Goal: Task Accomplishment & Management: Use online tool/utility

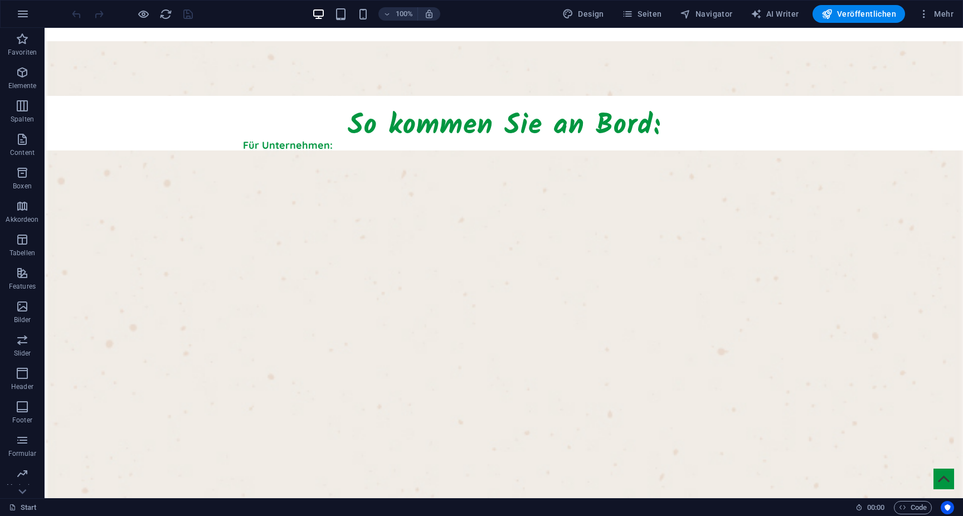
scroll to position [908, 0]
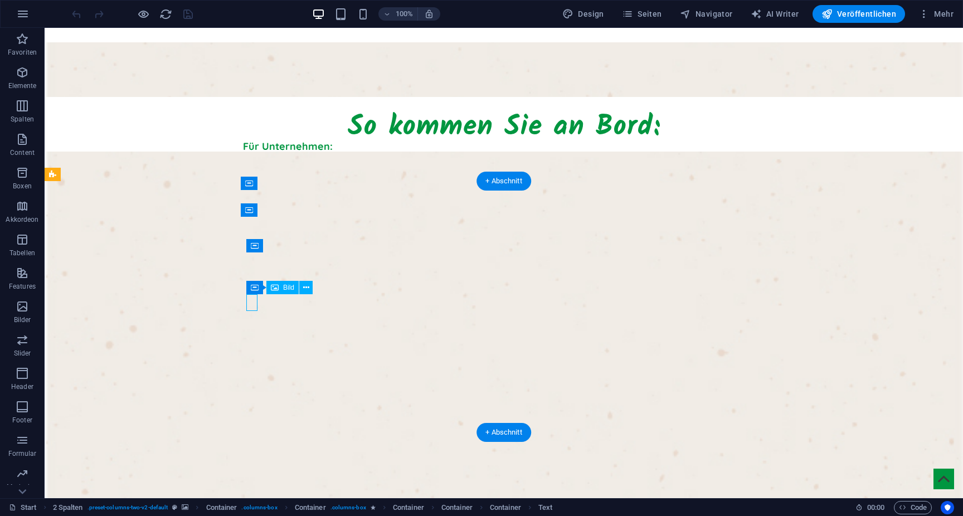
select select "px"
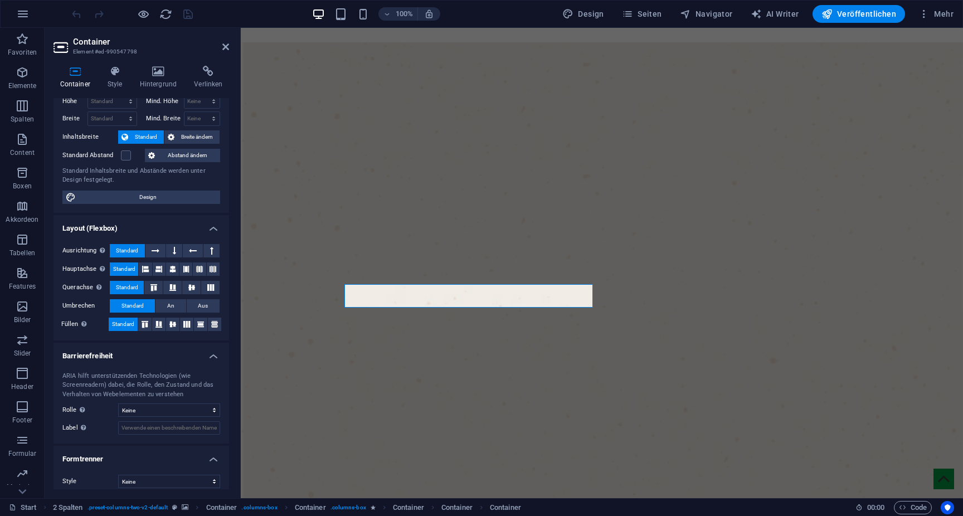
scroll to position [41, 0]
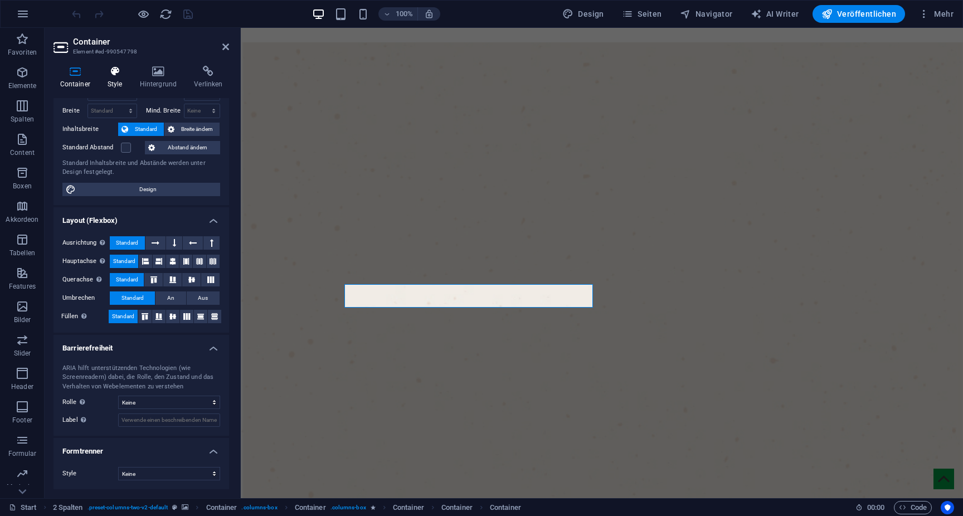
click at [122, 83] on h4 "Style" at bounding box center [117, 77] width 32 height 23
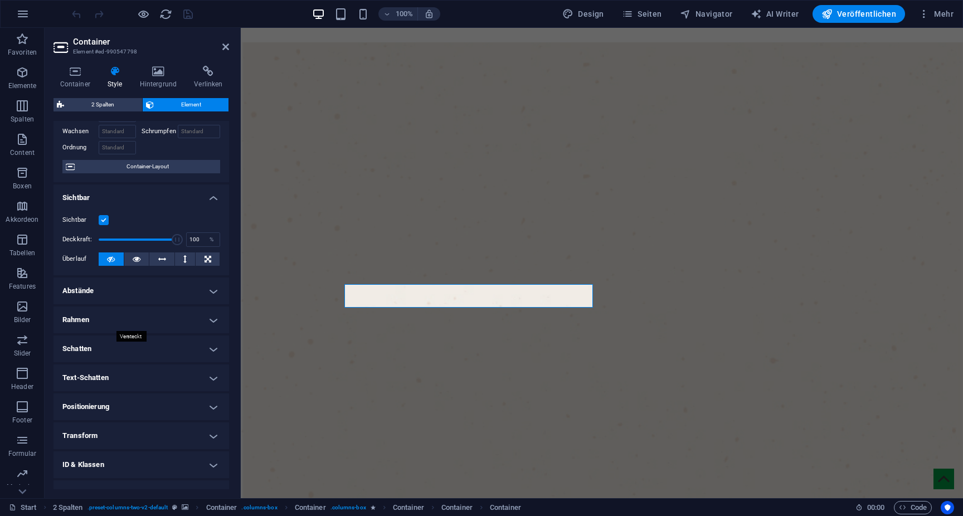
scroll to position [72, 0]
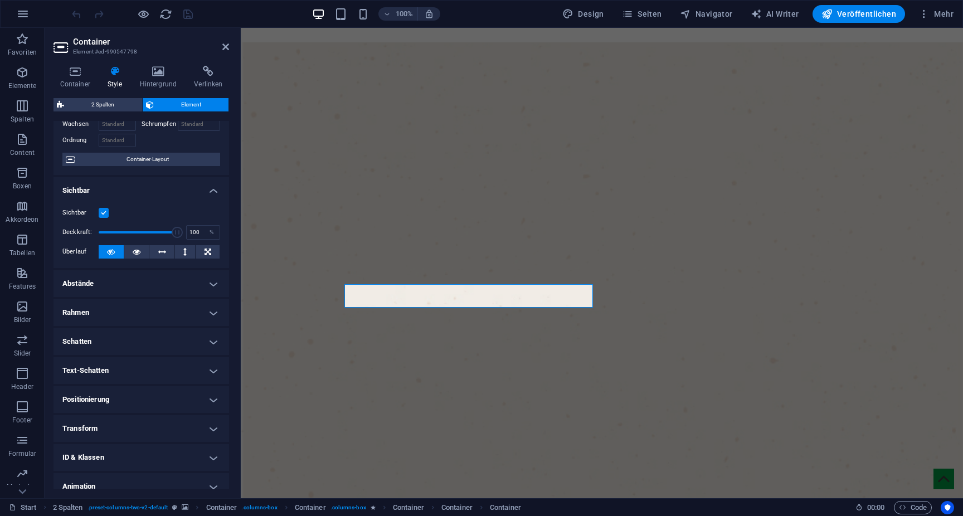
click at [120, 282] on h4 "Abstände" at bounding box center [142, 283] width 176 height 27
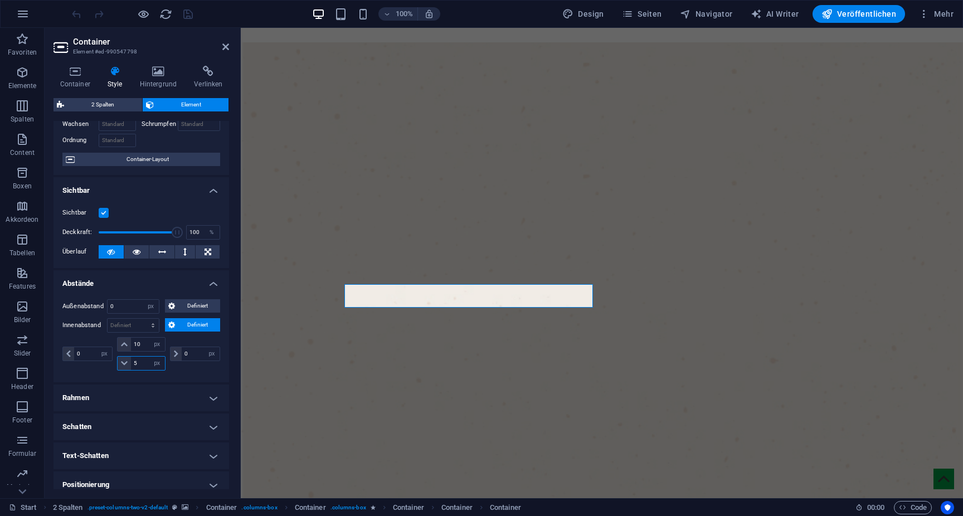
click at [141, 366] on input "5" at bounding box center [147, 363] width 33 height 13
click at [145, 359] on input "25" at bounding box center [147, 363] width 33 height 13
type input "20"
click at [226, 45] on icon at bounding box center [225, 46] width 7 height 9
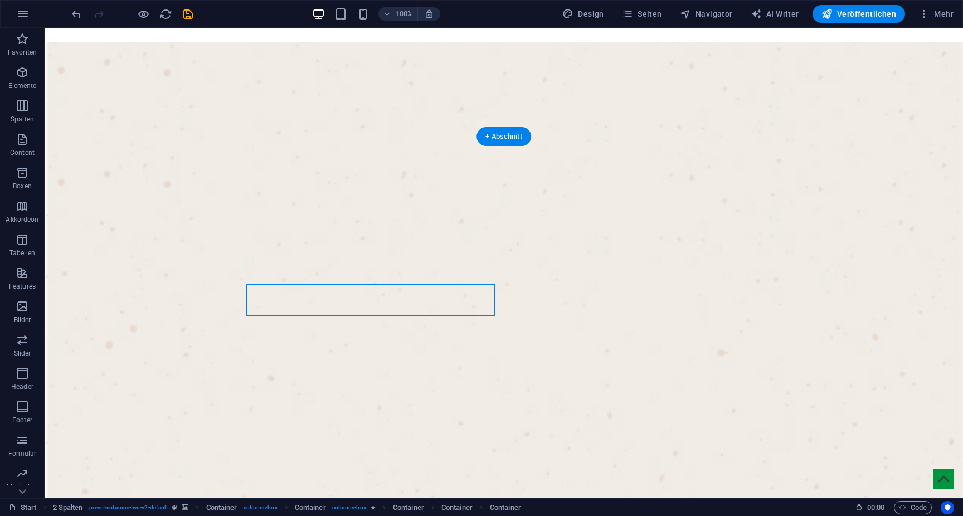
click at [193, 152] on figure at bounding box center [504, 389] width 919 height 475
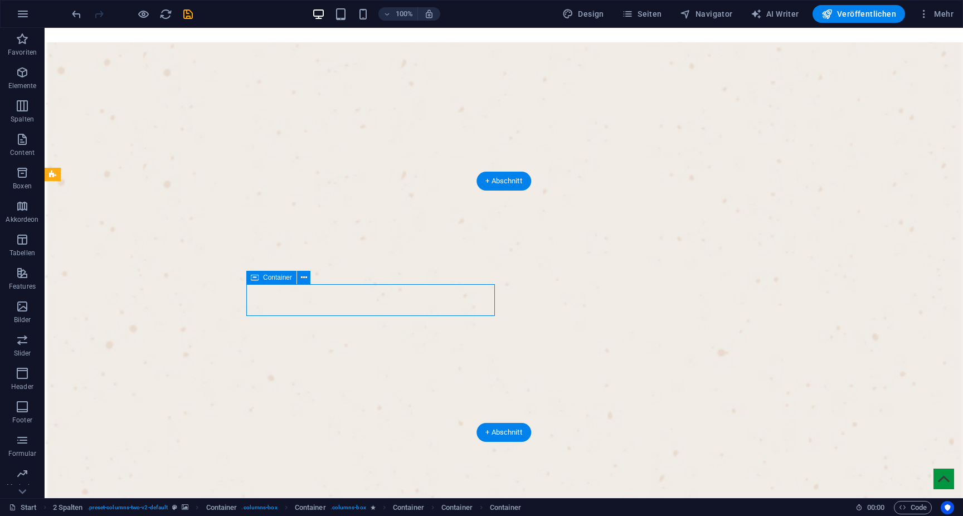
select select "px"
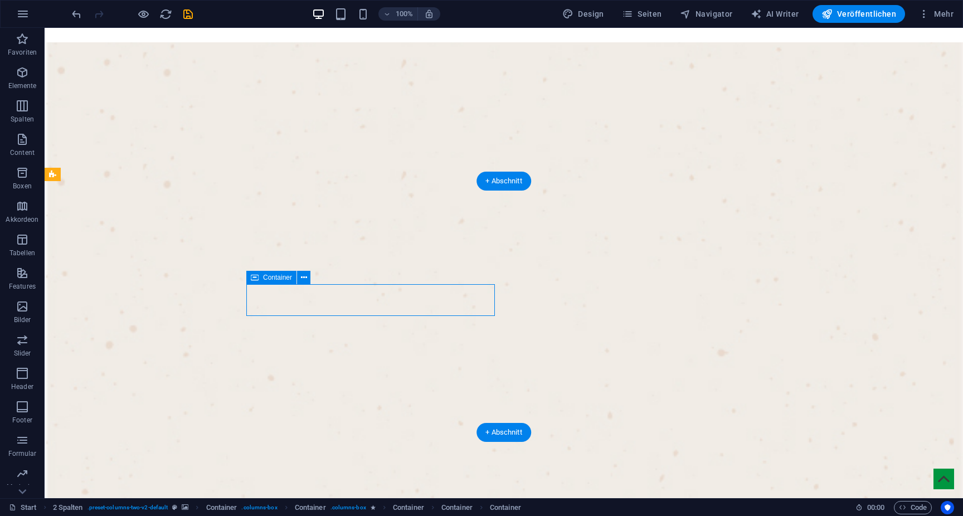
select select "px"
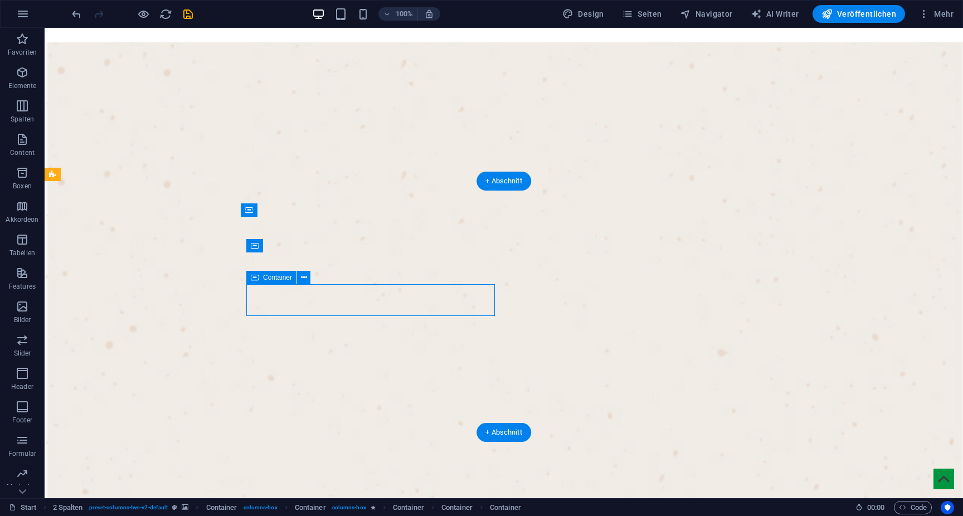
select select "px"
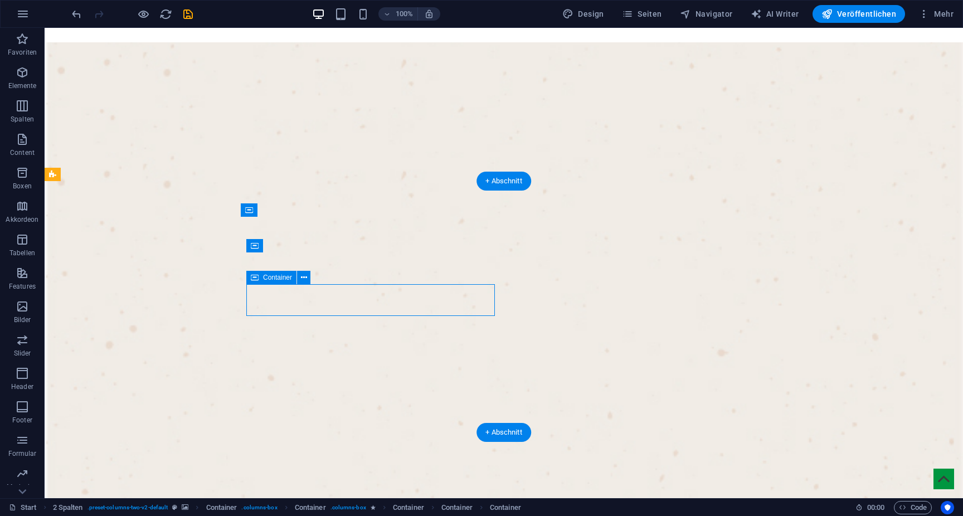
select select "px"
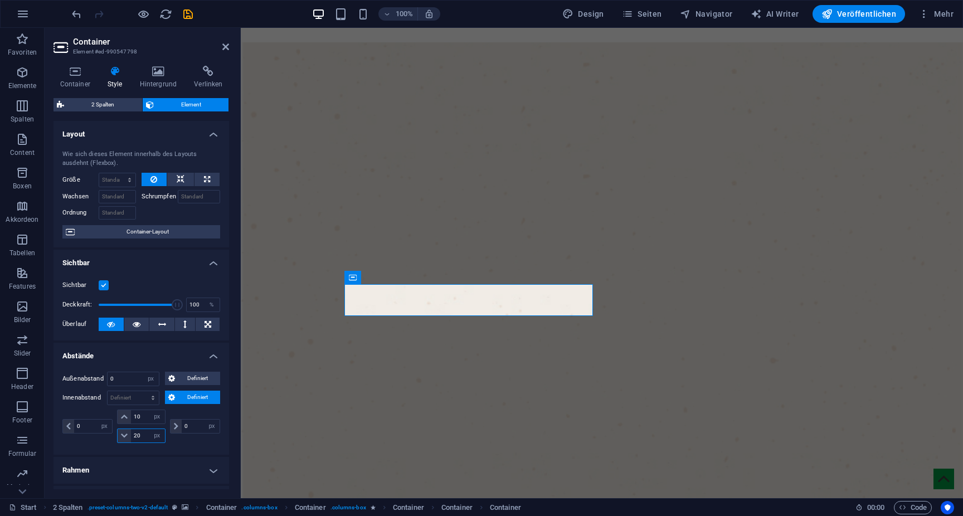
click at [138, 436] on input "20" at bounding box center [147, 435] width 33 height 13
type input "2"
type input "15"
drag, startPoint x: 141, startPoint y: 417, endPoint x: 118, endPoint y: 417, distance: 23.4
click at [118, 417] on div "10 px rem % vh vw" at bounding box center [141, 417] width 48 height 14
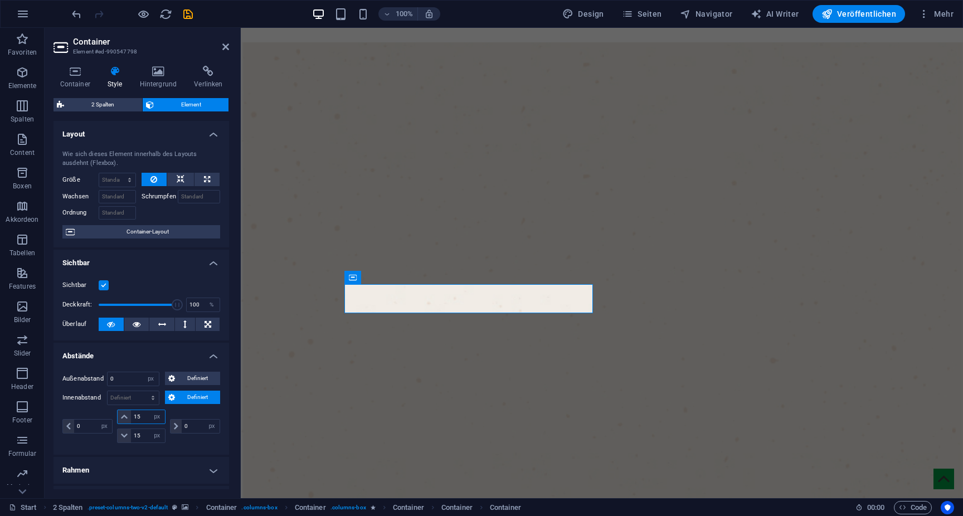
type input "15"
drag, startPoint x: 142, startPoint y: 438, endPoint x: 107, endPoint y: 438, distance: 34.6
click at [107, 438] on div "0 px rem % vh vw 15 px rem % vh vw 15 px rem % vh vw 0 px rem % vh vw" at bounding box center [141, 426] width 158 height 33
click at [142, 434] on input "10" at bounding box center [147, 435] width 33 height 13
type input "15"
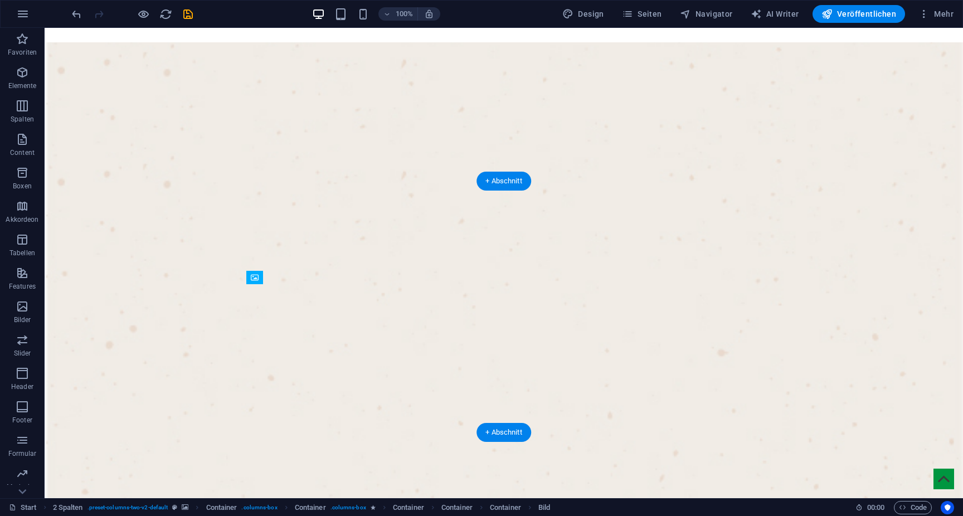
drag, startPoint x: 154, startPoint y: 305, endPoint x: 350, endPoint y: 299, distance: 195.7
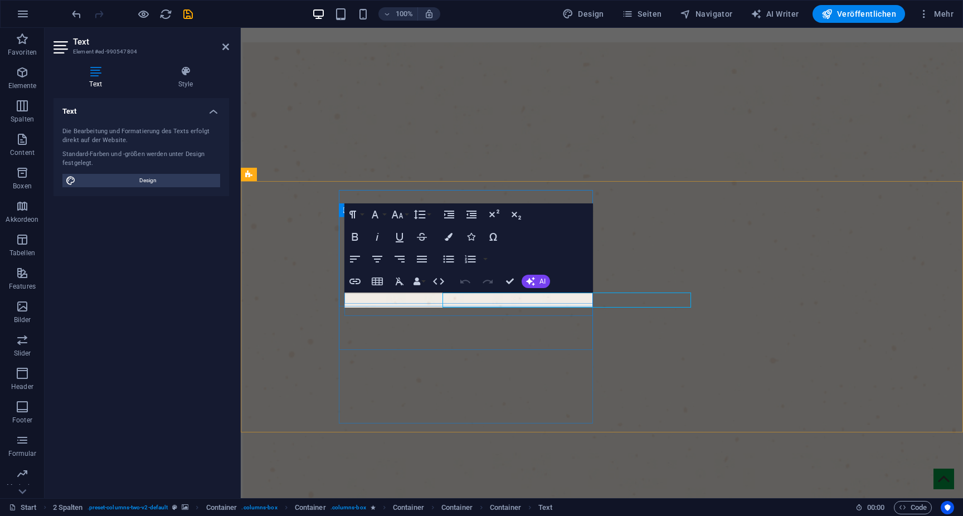
click at [190, 74] on icon at bounding box center [185, 71] width 87 height 11
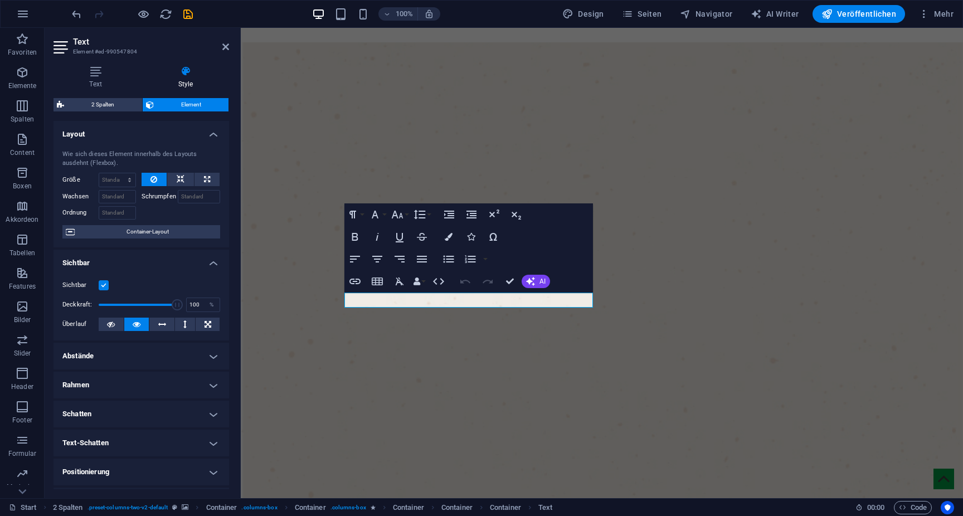
click at [154, 351] on h4 "Abstände" at bounding box center [142, 356] width 176 height 27
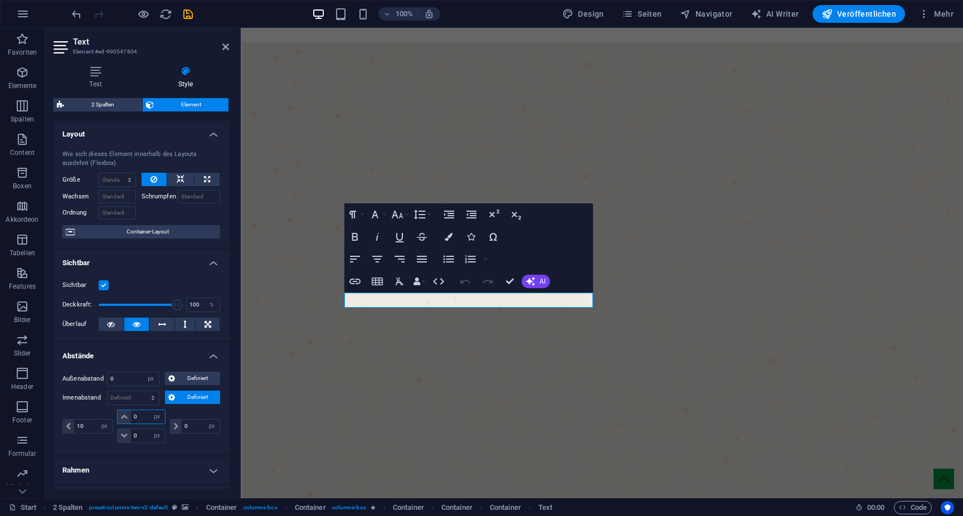
drag, startPoint x: 144, startPoint y: 415, endPoint x: 89, endPoint y: 415, distance: 55.2
click at [89, 415] on div "10 px rem % vh vw 0 px rem % vh vw 0 px rem % vh vw 0 px rem % vh vw" at bounding box center [141, 426] width 158 height 33
type input "5"
click at [228, 46] on icon at bounding box center [225, 46] width 7 height 9
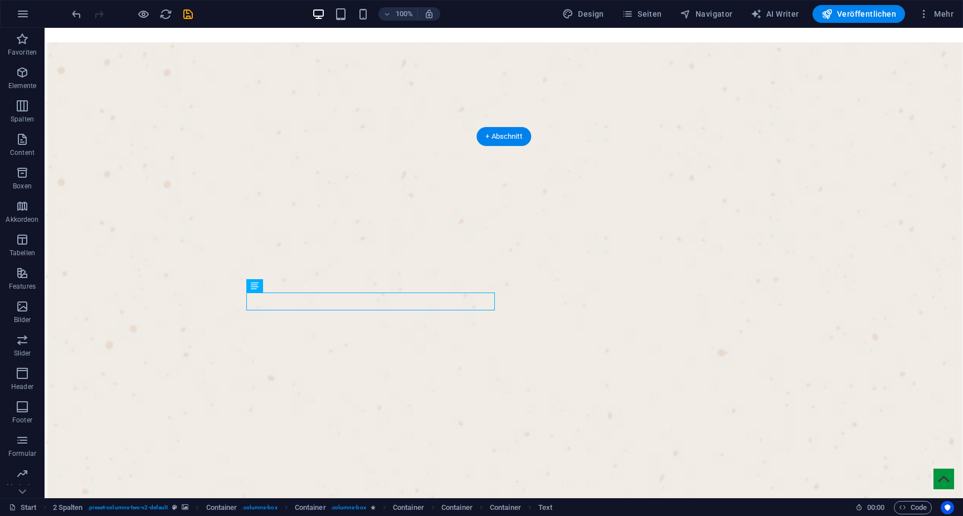
click at [246, 152] on figure at bounding box center [504, 389] width 919 height 475
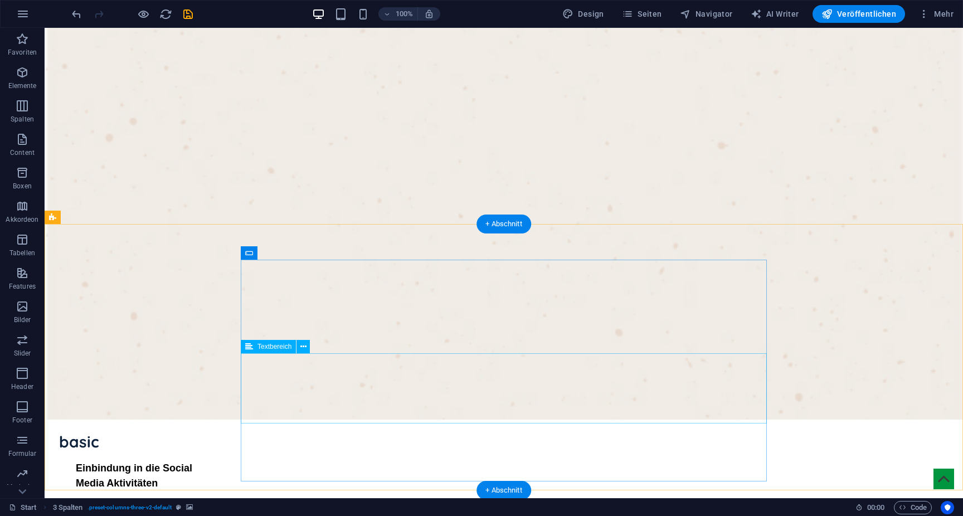
scroll to position [1120, 0]
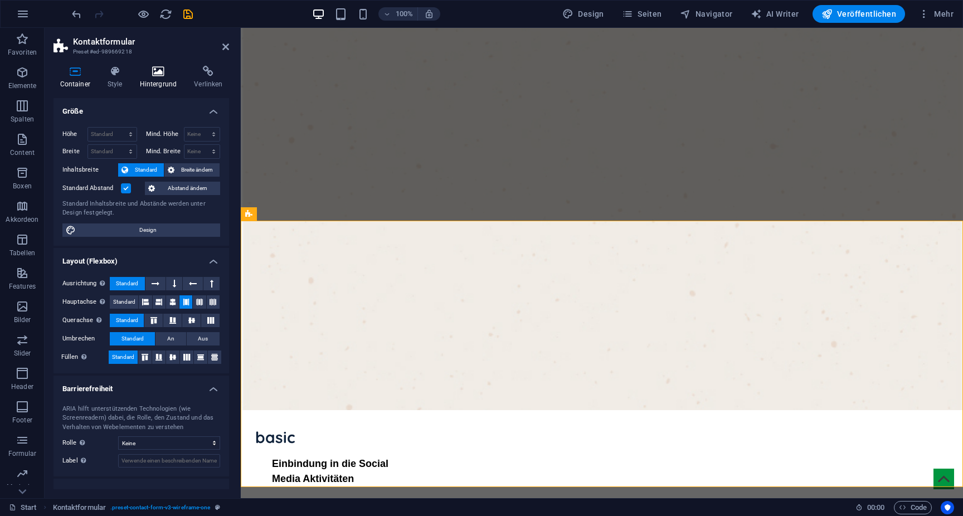
click at [167, 80] on h4 "Hintergrund" at bounding box center [160, 77] width 55 height 23
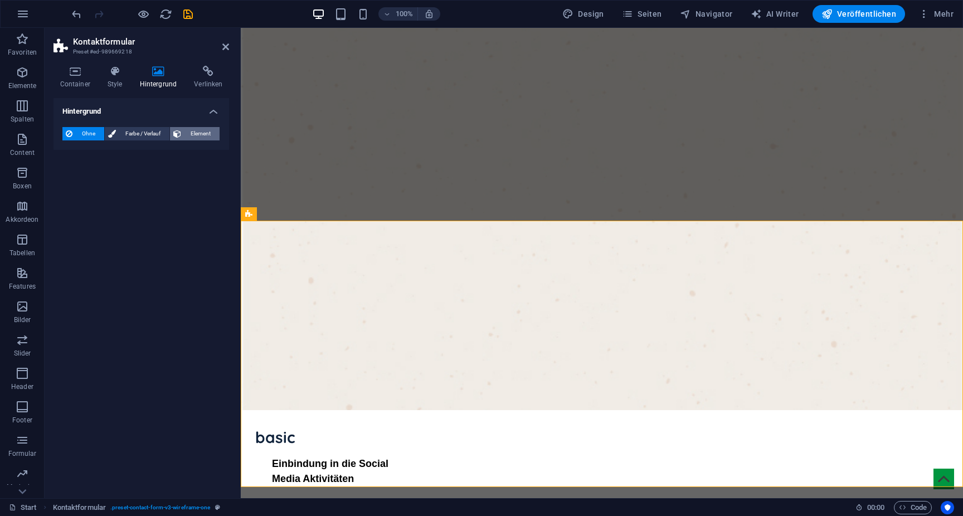
click at [200, 134] on span "Element" at bounding box center [200, 133] width 32 height 13
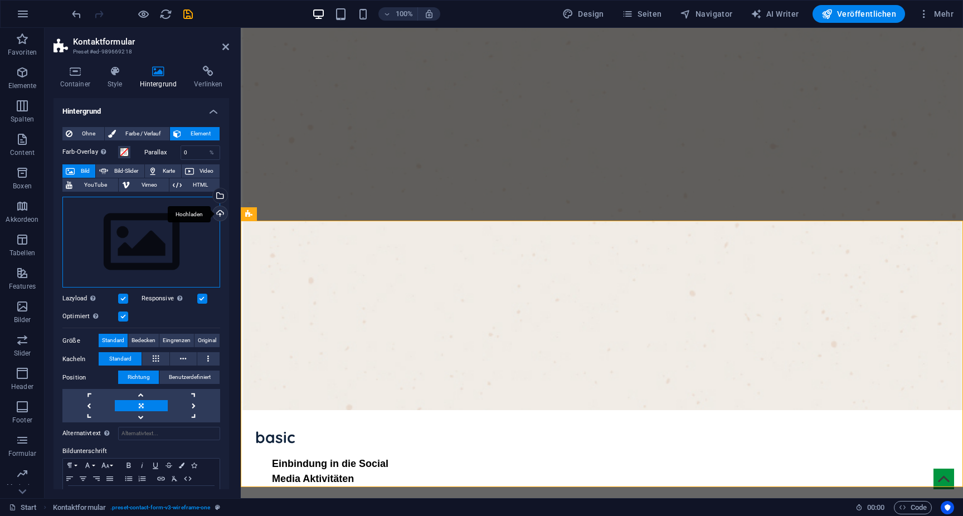
drag, startPoint x: 222, startPoint y: 217, endPoint x: 185, endPoint y: 232, distance: 40.0
click at [211, 197] on div "Wähle aus deinen Dateien, Stockfotos oder lade Dateien hoch" at bounding box center [174, 197] width 72 height 42
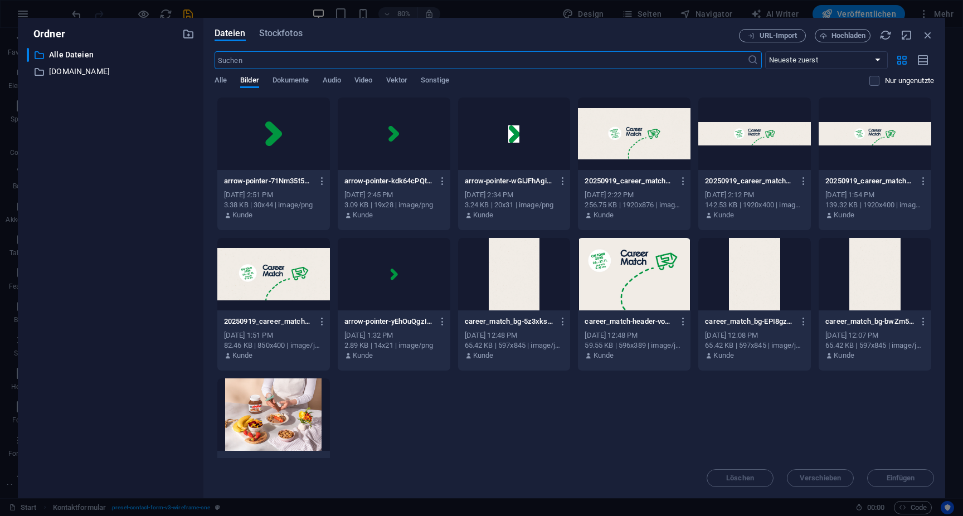
click at [510, 288] on div at bounding box center [514, 274] width 113 height 72
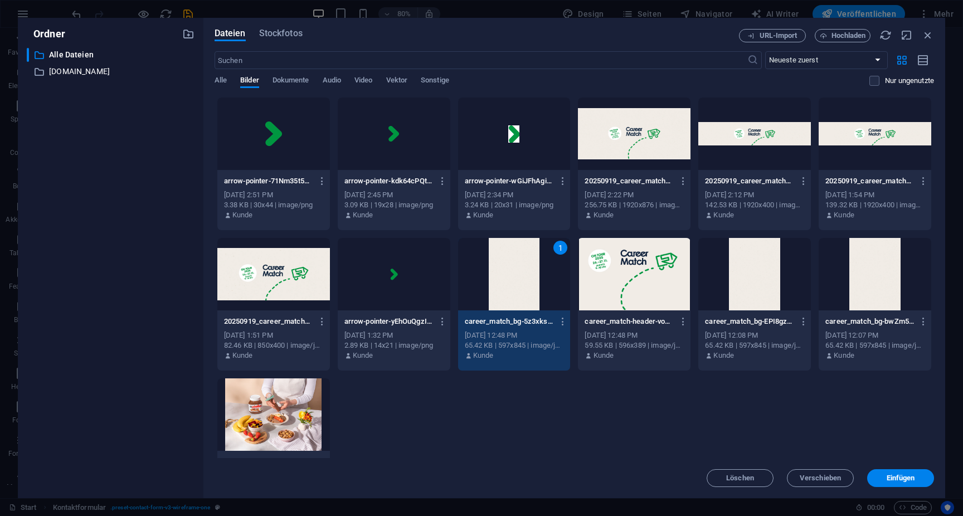
click at [510, 288] on div "1" at bounding box center [514, 274] width 113 height 72
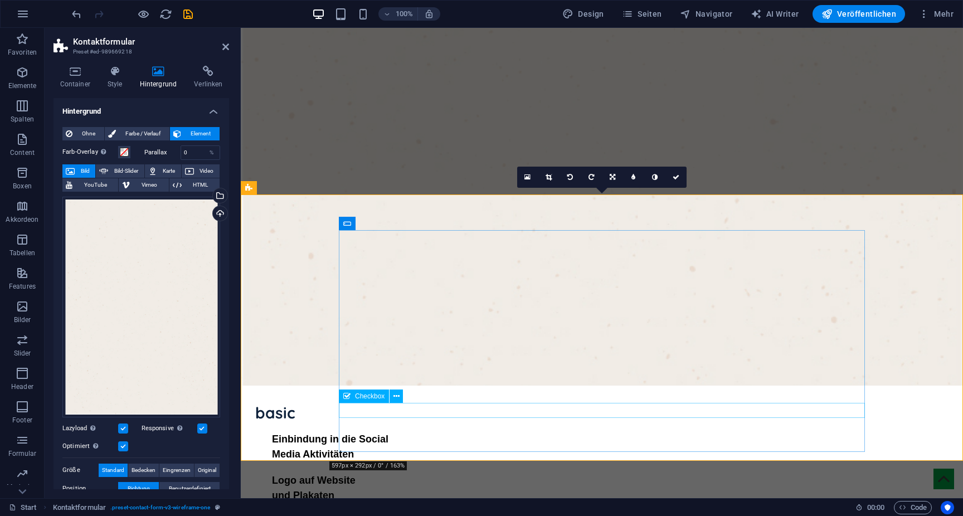
scroll to position [1148, 0]
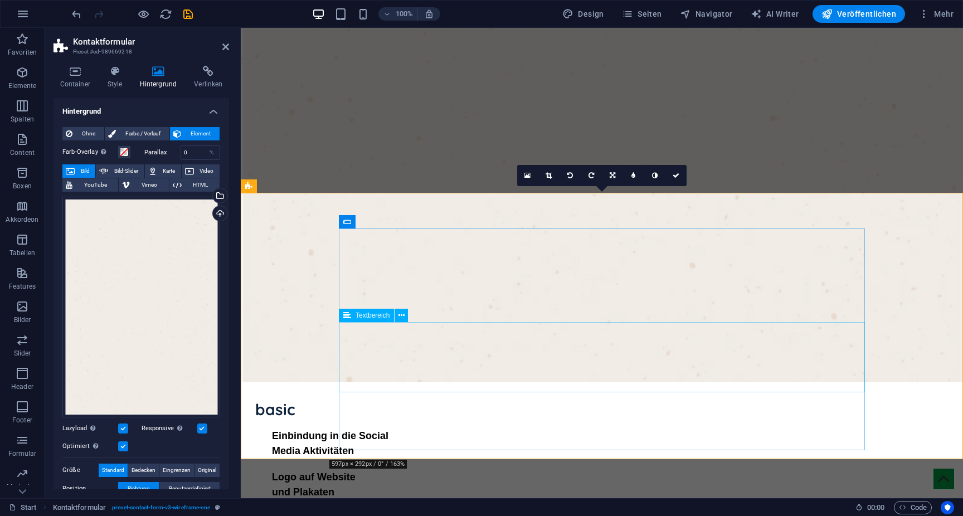
click at [403, 316] on icon at bounding box center [402, 316] width 6 height 12
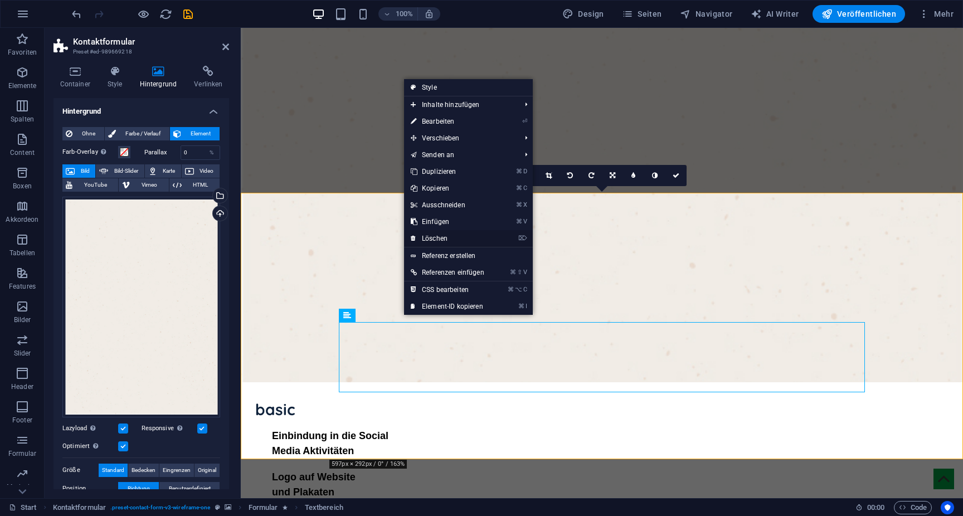
click at [444, 235] on link "⌦ Löschen" at bounding box center [447, 238] width 87 height 17
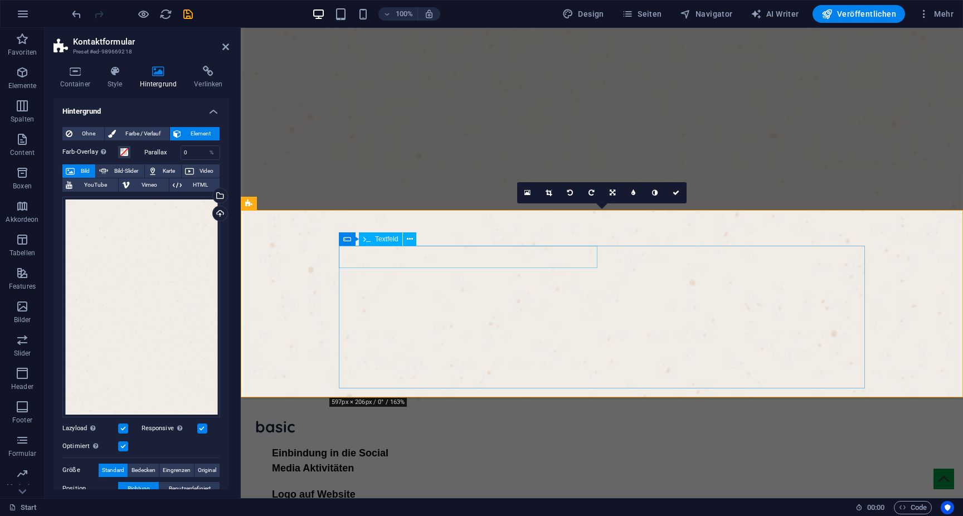
click at [225, 49] on icon at bounding box center [225, 46] width 7 height 9
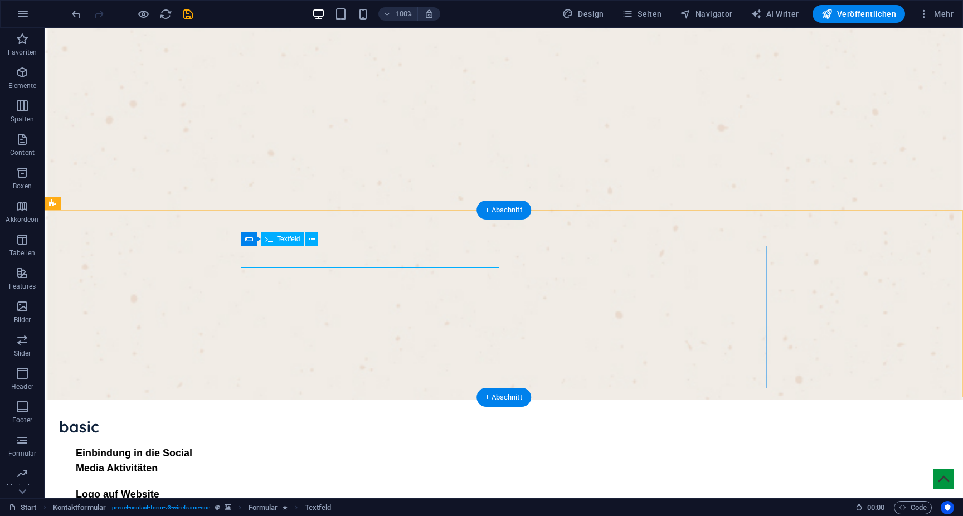
click at [270, 242] on div "Formular" at bounding box center [265, 238] width 48 height 13
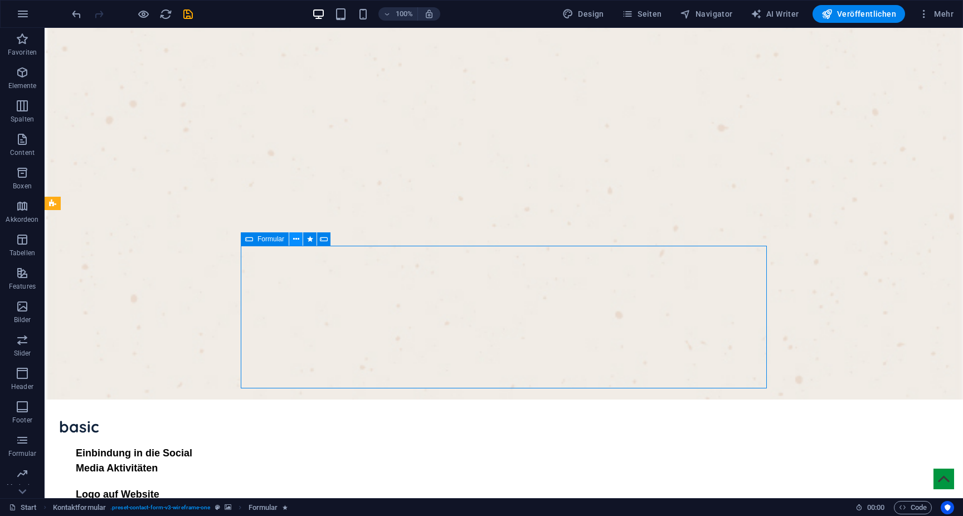
click at [296, 236] on icon at bounding box center [296, 240] width 6 height 12
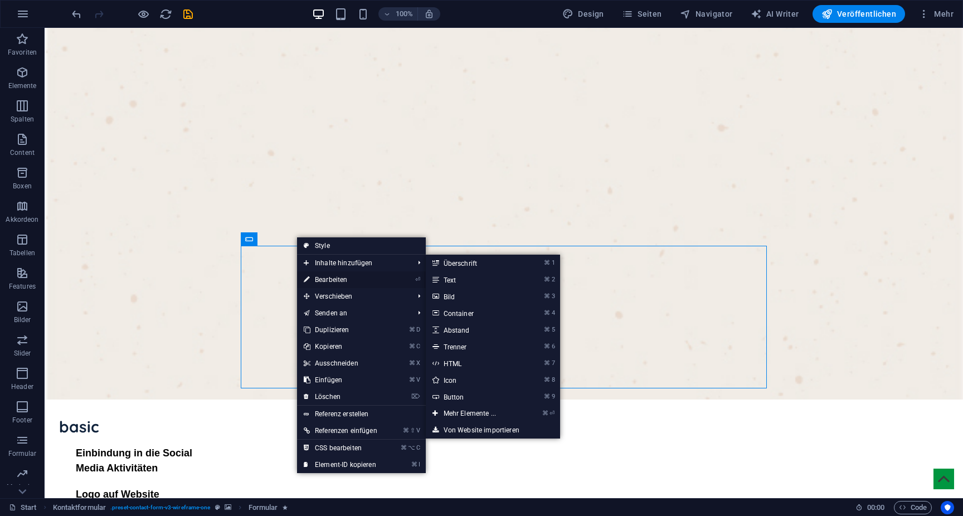
click at [326, 284] on link "⏎ Bearbeiten" at bounding box center [340, 279] width 87 height 17
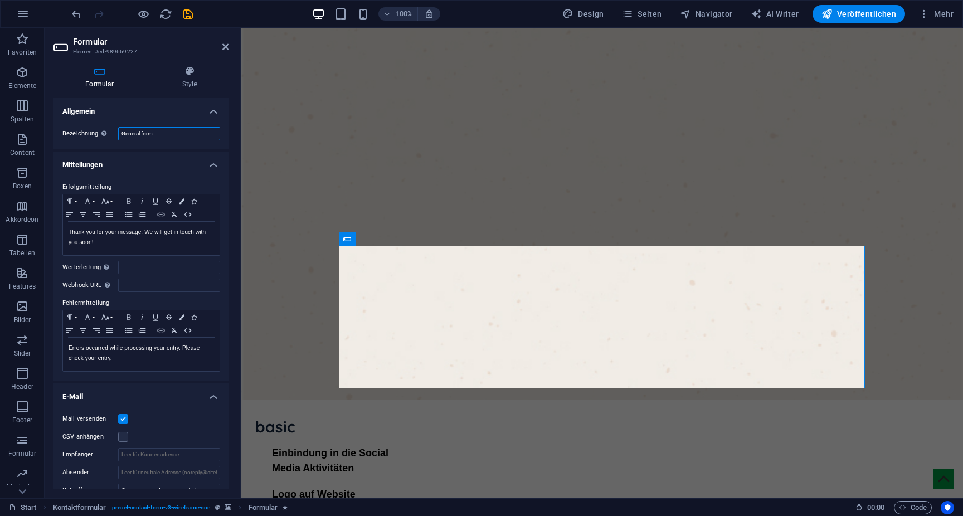
click at [179, 133] on input "General form" at bounding box center [169, 133] width 102 height 13
click at [212, 165] on h4 "Mitteilungen" at bounding box center [142, 162] width 176 height 20
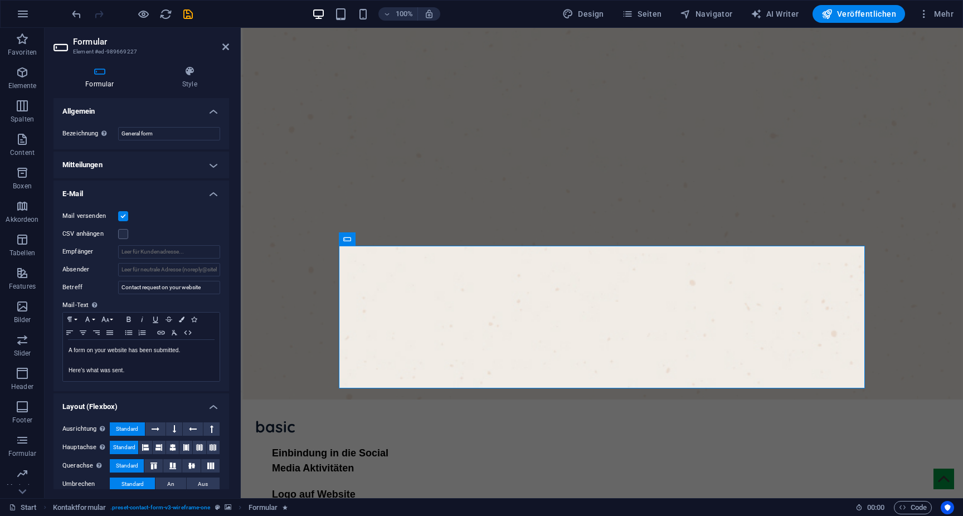
click at [212, 165] on h4 "Mitteilungen" at bounding box center [142, 165] width 176 height 27
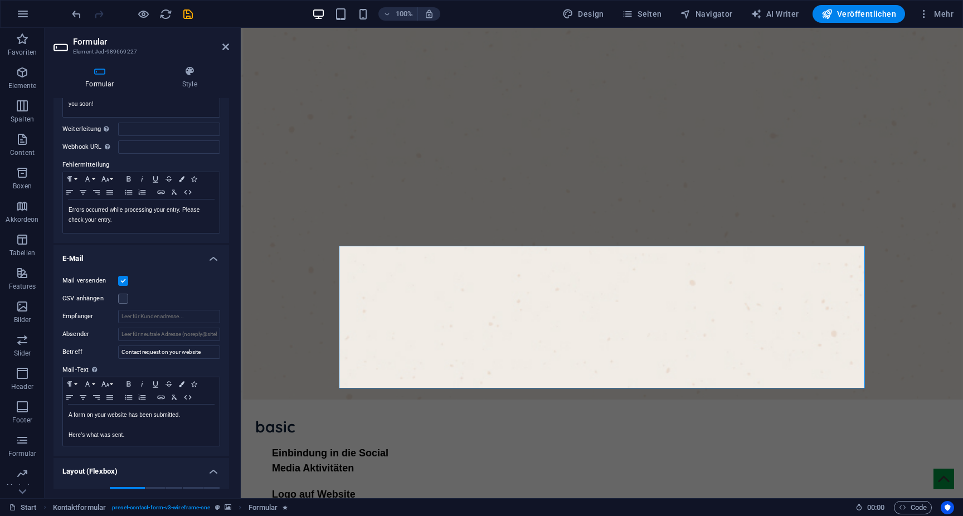
scroll to position [0, 0]
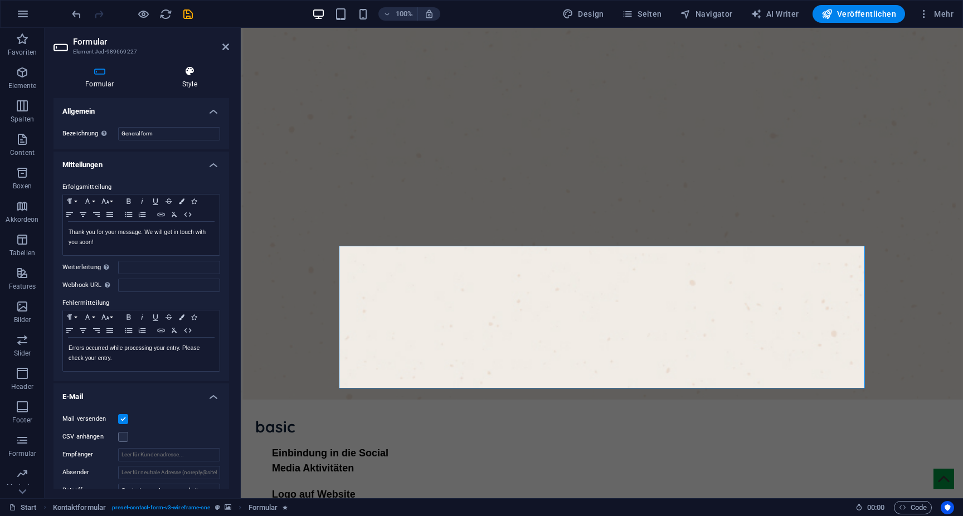
click at [186, 88] on h4 "Style" at bounding box center [189, 77] width 79 height 23
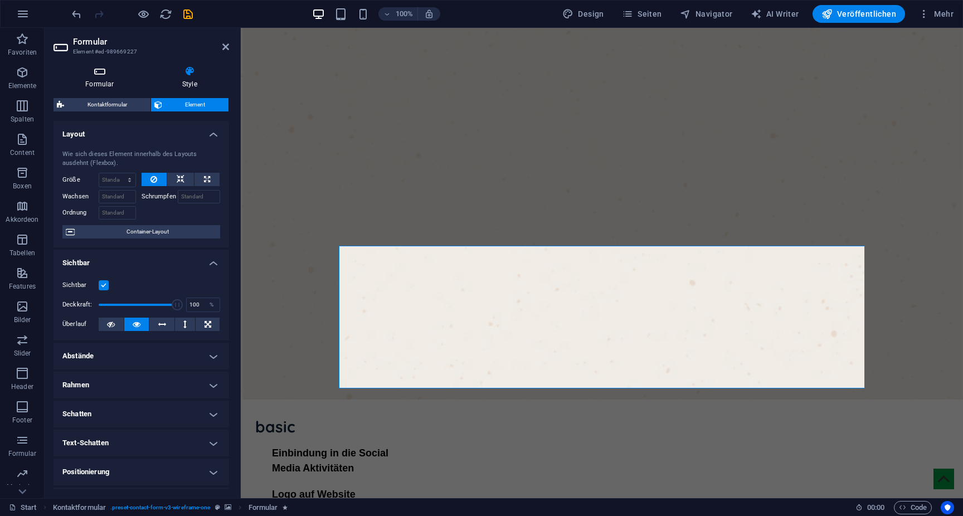
click at [99, 88] on h4 "Formular" at bounding box center [102, 77] width 97 height 23
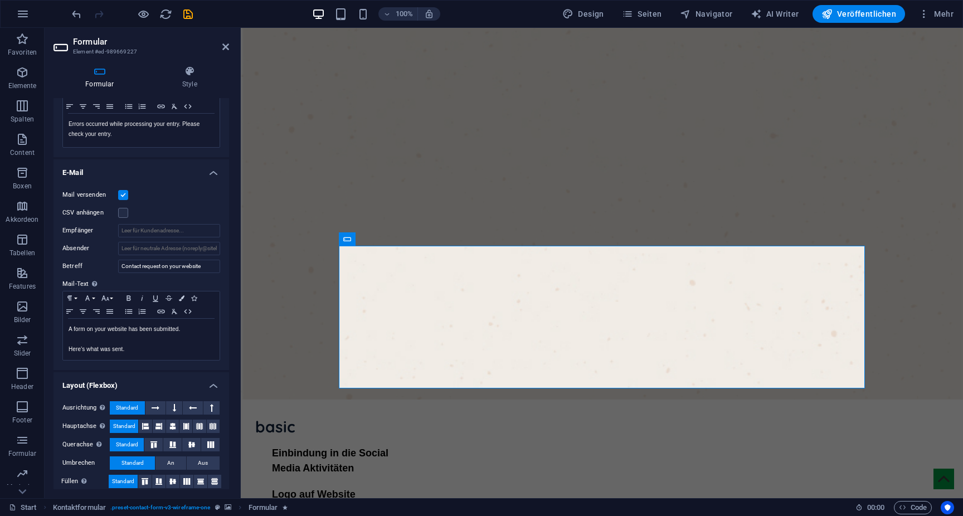
scroll to position [232, 0]
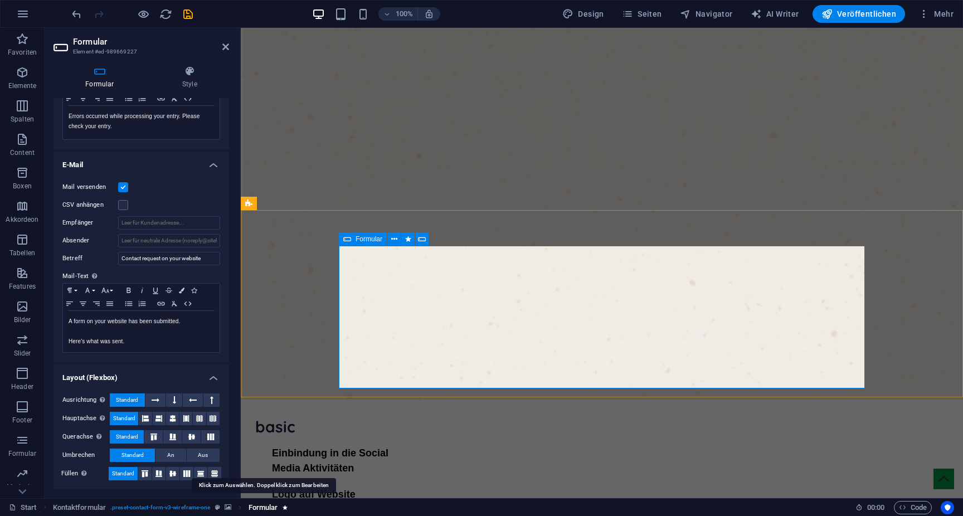
click at [265, 508] on span "Formular" at bounding box center [264, 507] width 30 height 13
click at [420, 238] on icon at bounding box center [422, 240] width 8 height 12
click at [399, 240] on button at bounding box center [393, 238] width 13 height 13
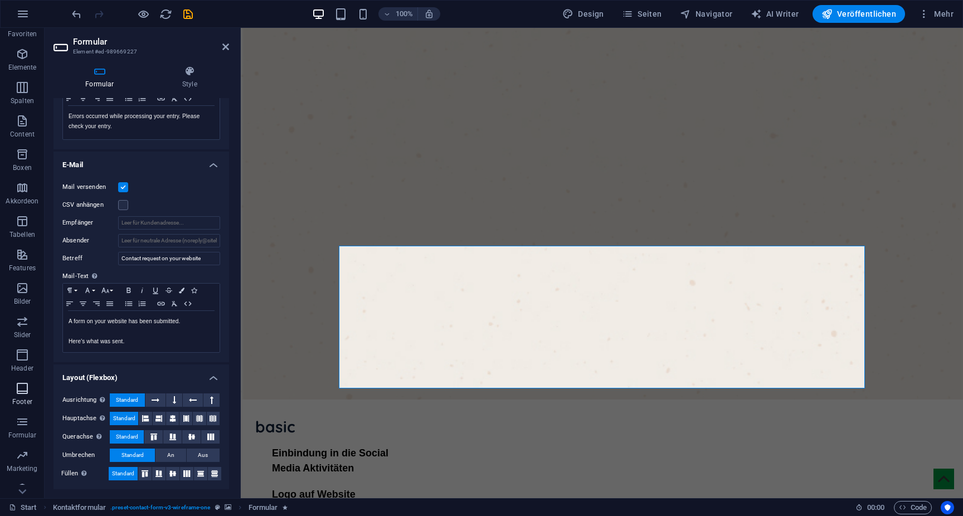
scroll to position [31, 0]
click at [28, 409] on icon "button" at bounding box center [22, 408] width 13 height 13
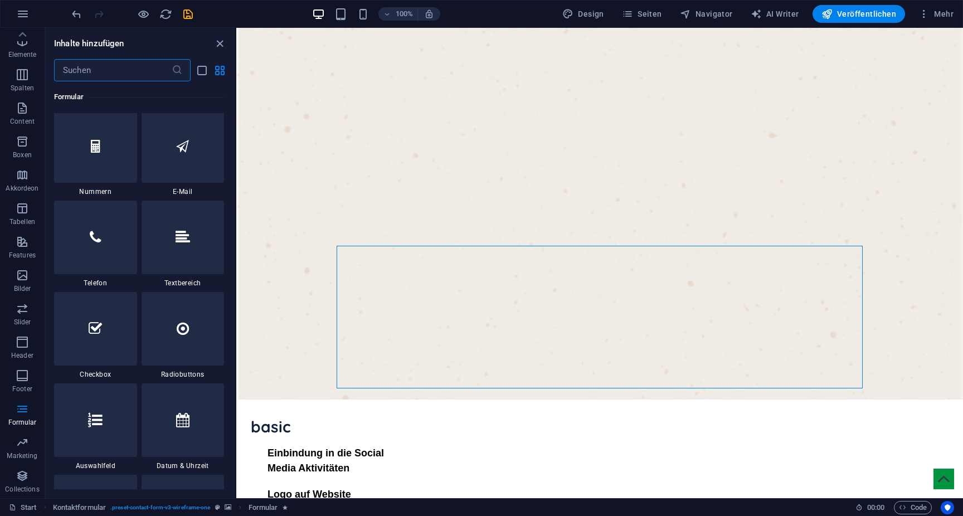
scroll to position [8508, 0]
click at [634, 268] on span "Textfeld" at bounding box center [631, 270] width 23 height 7
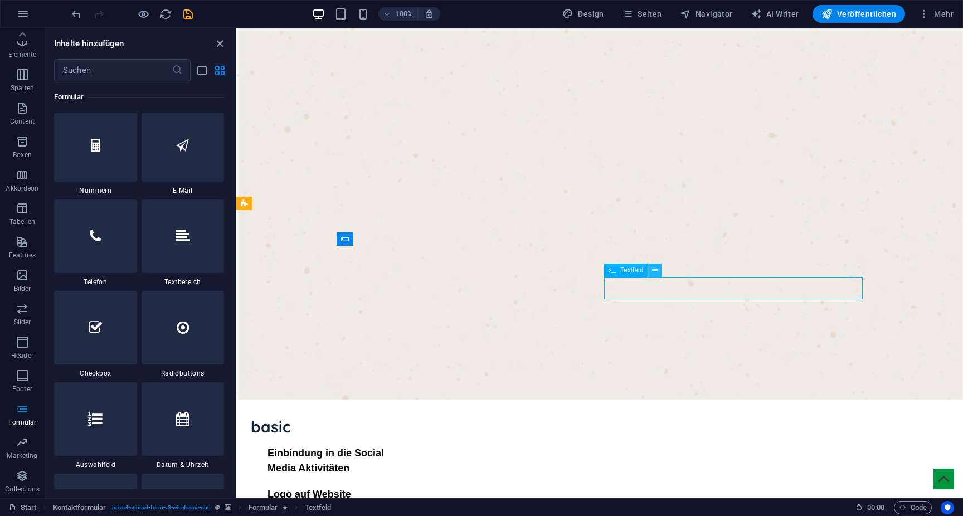
click at [656, 270] on icon at bounding box center [655, 271] width 6 height 12
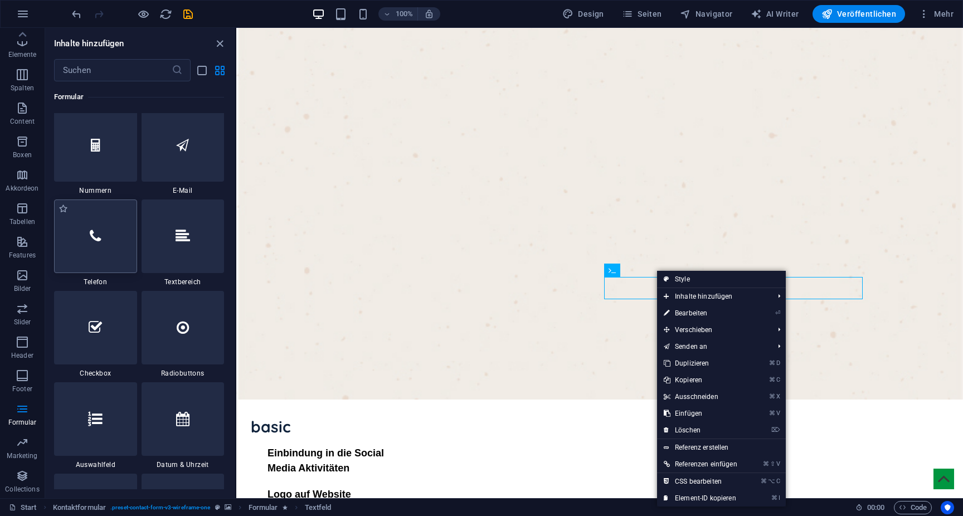
click at [124, 235] on div at bounding box center [95, 237] width 83 height 74
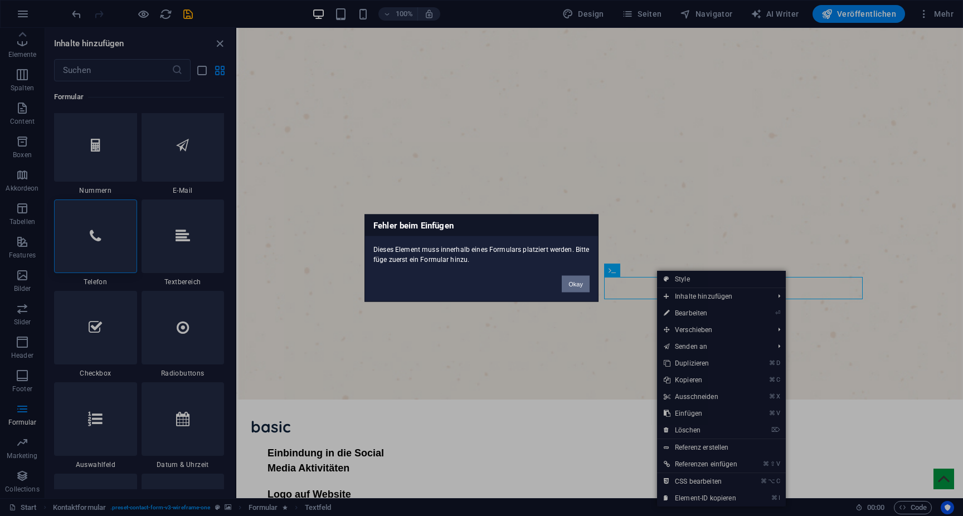
click at [577, 285] on button "Okay" at bounding box center [576, 284] width 28 height 17
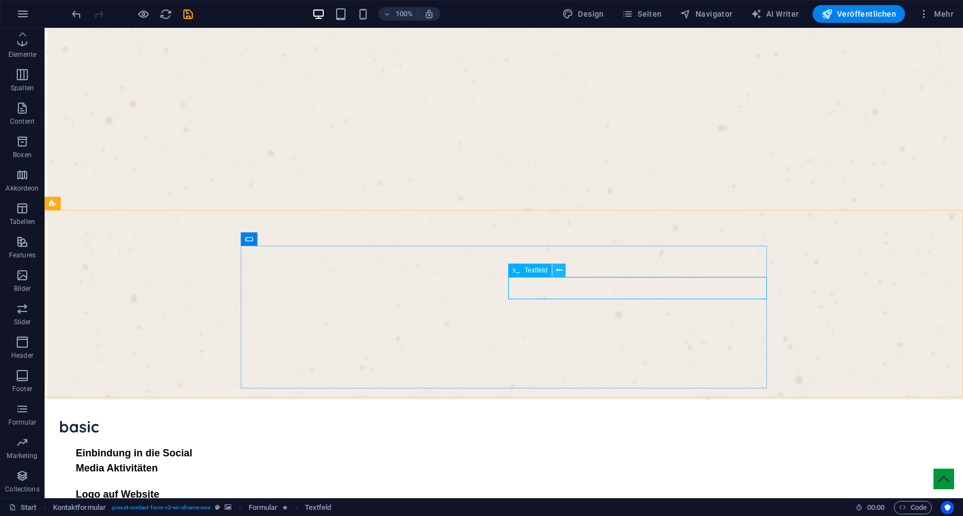
click at [561, 271] on icon at bounding box center [559, 271] width 6 height 12
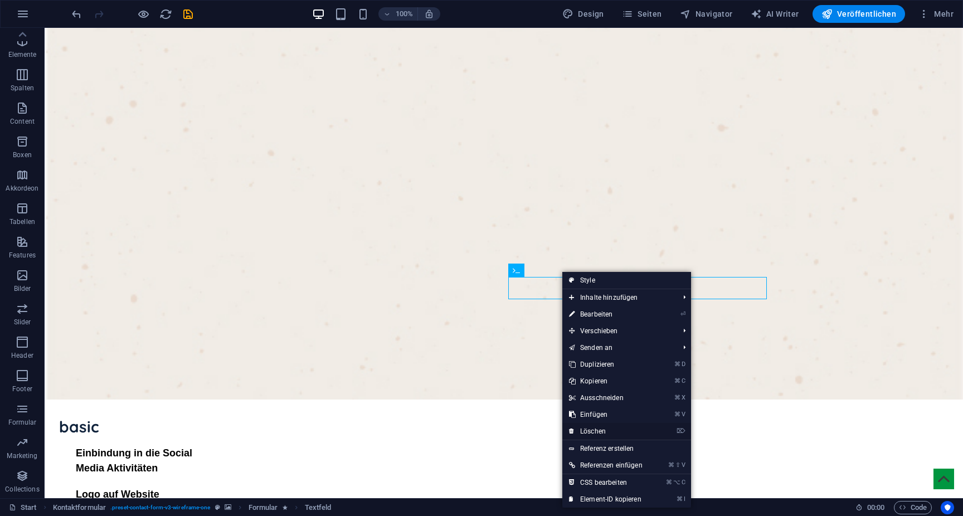
click at [592, 428] on link "⌦ Löschen" at bounding box center [605, 431] width 87 height 17
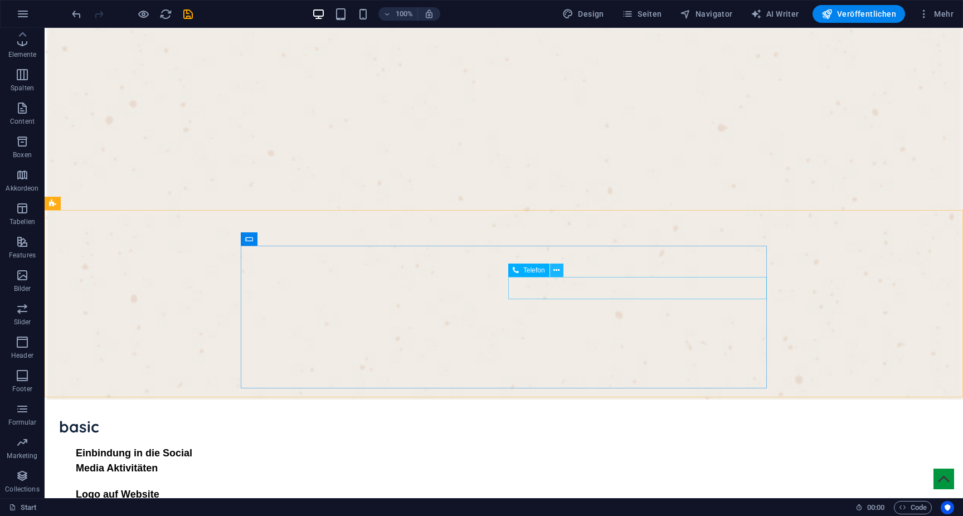
click at [557, 271] on icon at bounding box center [556, 271] width 6 height 12
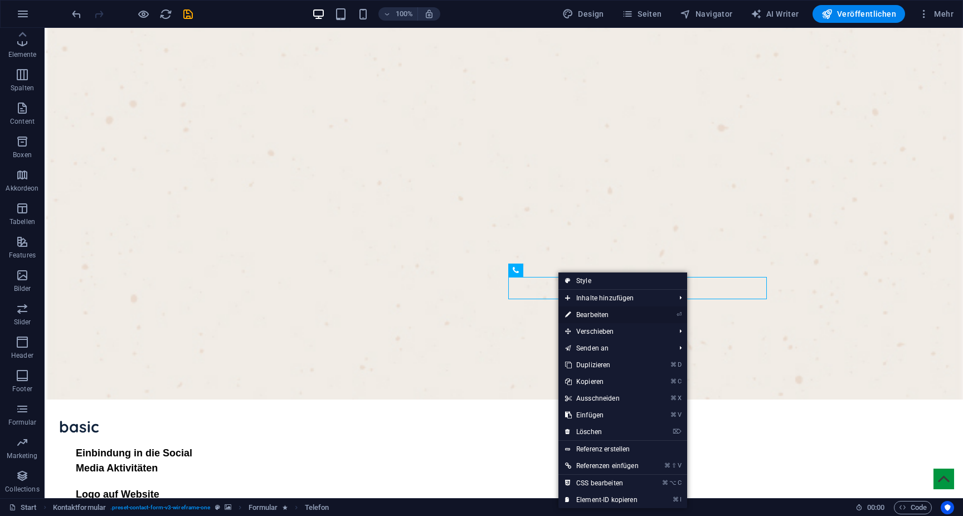
click at [587, 318] on link "⏎ Bearbeiten" at bounding box center [601, 315] width 87 height 17
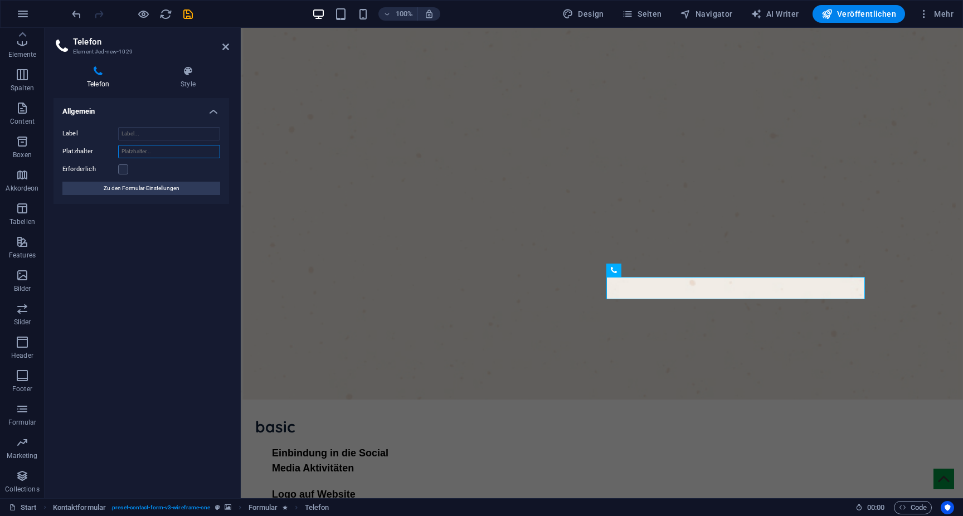
click at [128, 153] on input "Platzhalter" at bounding box center [169, 151] width 102 height 13
click at [163, 159] on div "Label Platzhalter Erforderlich Zu den Formular-Einstellungen" at bounding box center [142, 161] width 176 height 86
click at [163, 147] on input "Platzhalter" at bounding box center [169, 151] width 102 height 13
paste input "Tel"
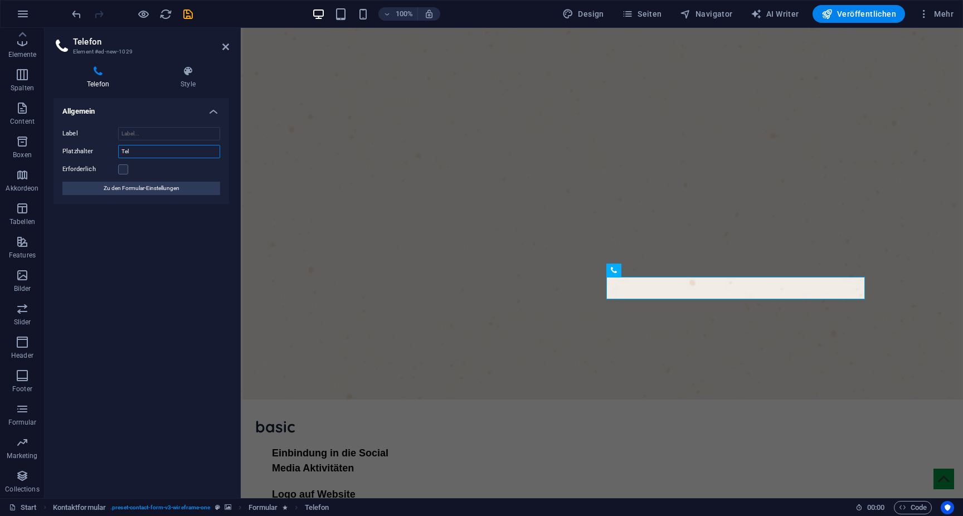
type input "Tel"
click at [139, 277] on div "Allgemein Label Platzhalter Tel Erforderlich Zu den Formular-Einstellungen" at bounding box center [142, 293] width 176 height 391
click at [232, 46] on aside "Telefon Element #ed-new-1029 Telefon Style Allgemein Label Platzhalter Tel Erfo…" at bounding box center [143, 263] width 196 height 470
click at [226, 46] on icon at bounding box center [225, 46] width 7 height 9
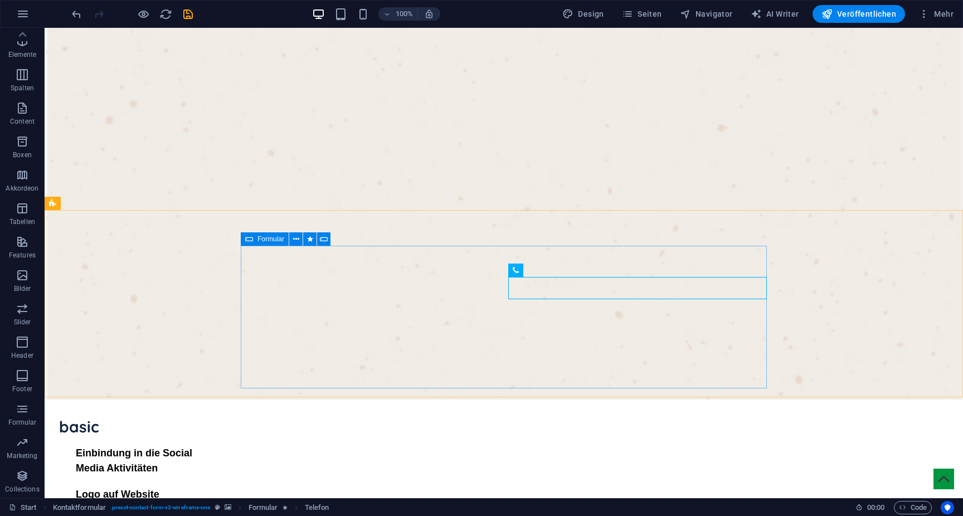
click at [269, 236] on span "Formular" at bounding box center [271, 239] width 27 height 7
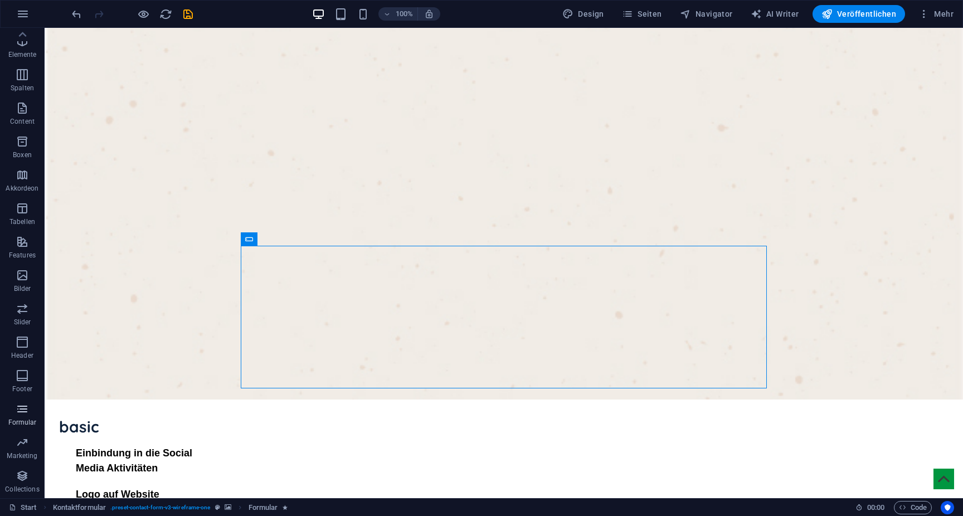
click at [28, 421] on p "Formular" at bounding box center [22, 422] width 28 height 9
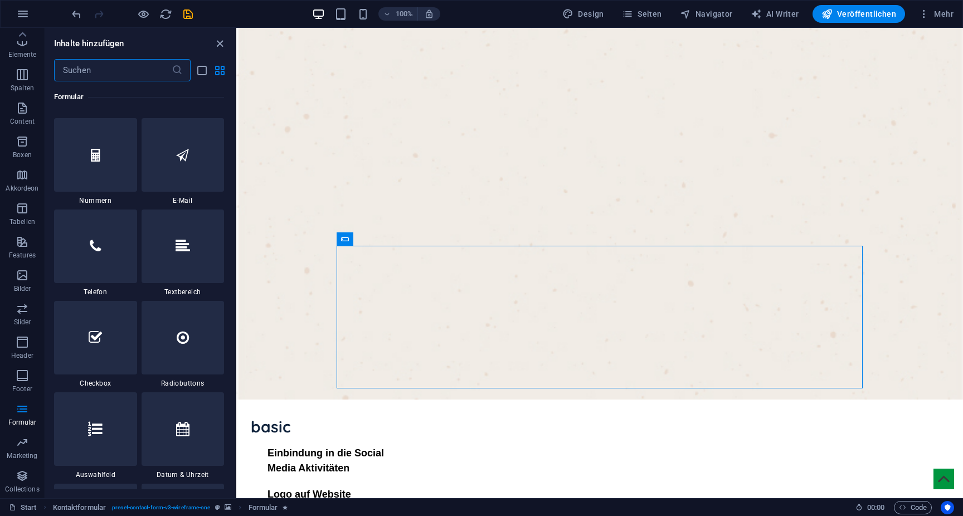
scroll to position [8505, 0]
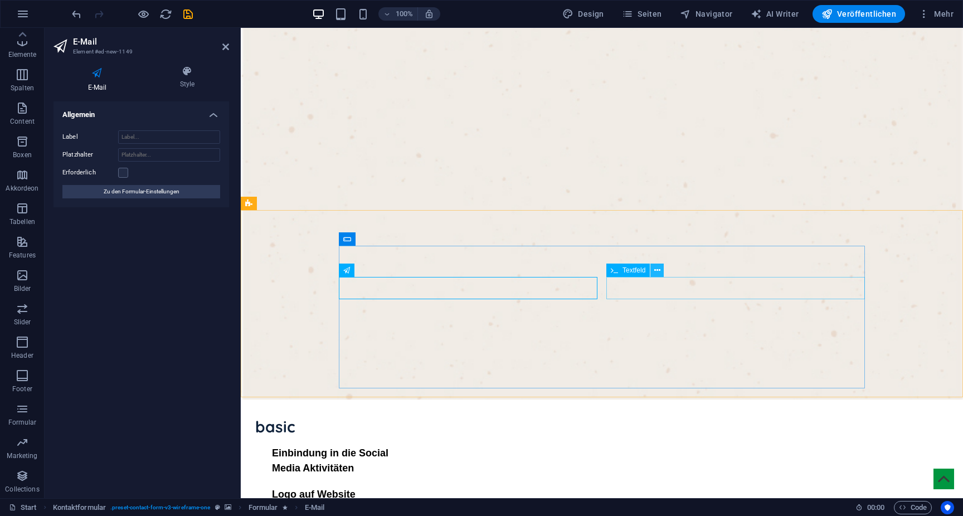
click at [658, 270] on icon at bounding box center [657, 271] width 6 height 12
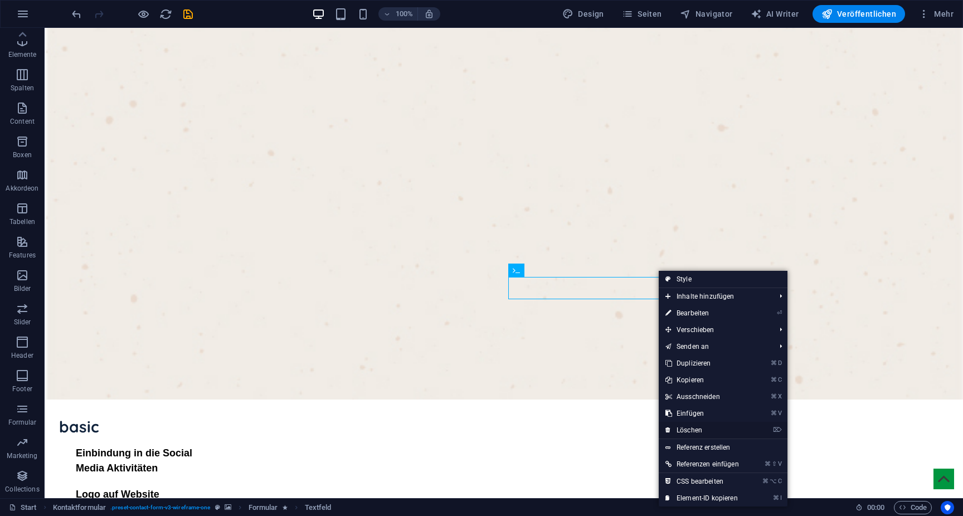
click at [686, 433] on link "⌦ Löschen" at bounding box center [702, 430] width 87 height 17
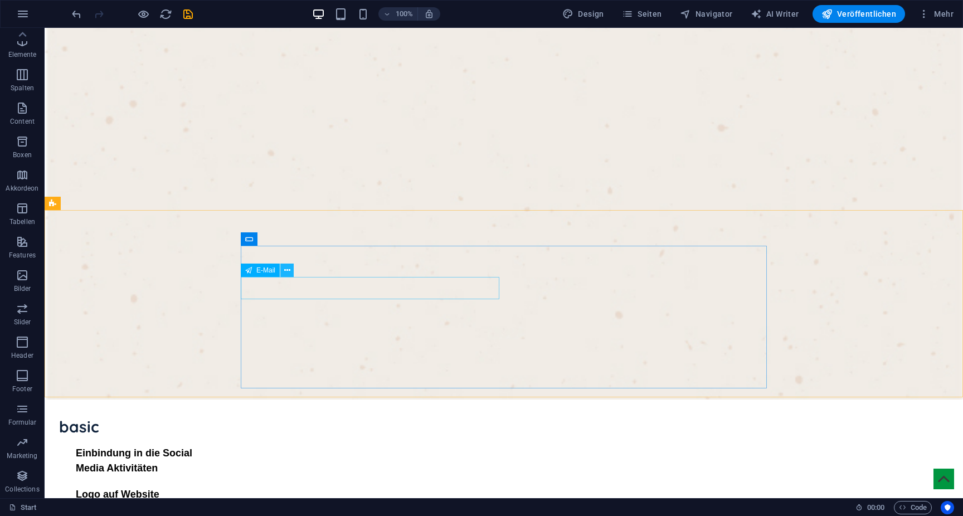
click at [289, 273] on icon at bounding box center [287, 271] width 6 height 12
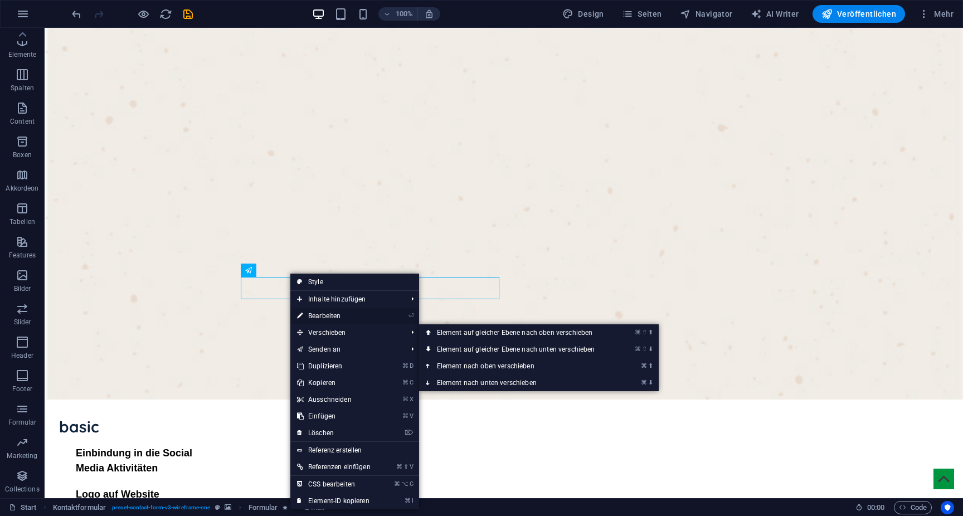
click at [318, 314] on link "⏎ Bearbeiten" at bounding box center [333, 316] width 87 height 17
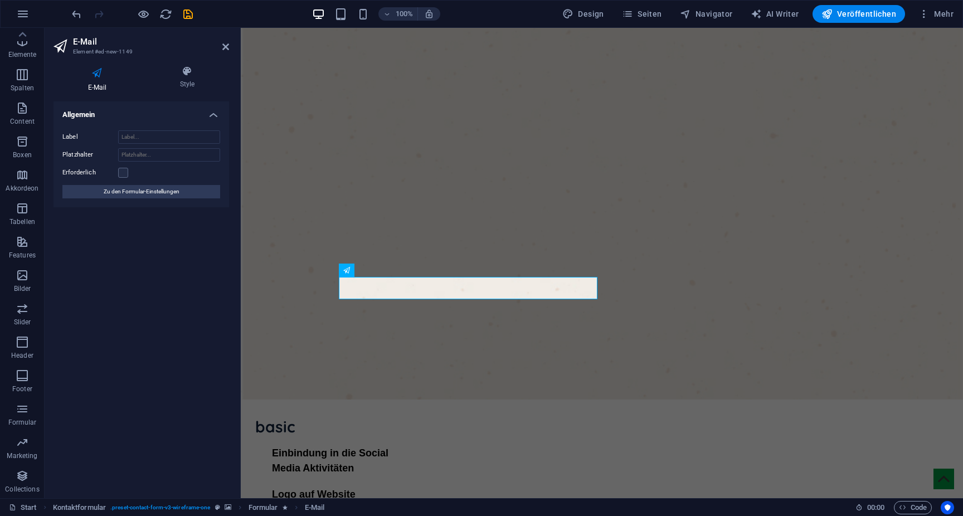
click at [166, 146] on div "Label Platzhalter Erforderlich Zu den Formular-Einstellungen" at bounding box center [142, 165] width 176 height 86
click at [160, 159] on input "Platzhalter" at bounding box center [169, 154] width 102 height 13
type input "E-Mail"
click at [227, 45] on icon at bounding box center [225, 46] width 7 height 9
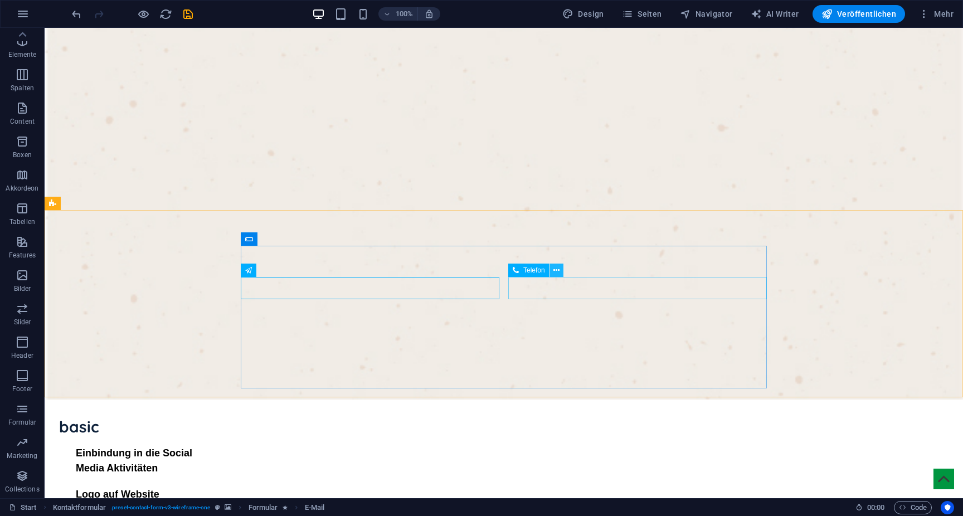
click at [554, 270] on icon at bounding box center [556, 271] width 6 height 12
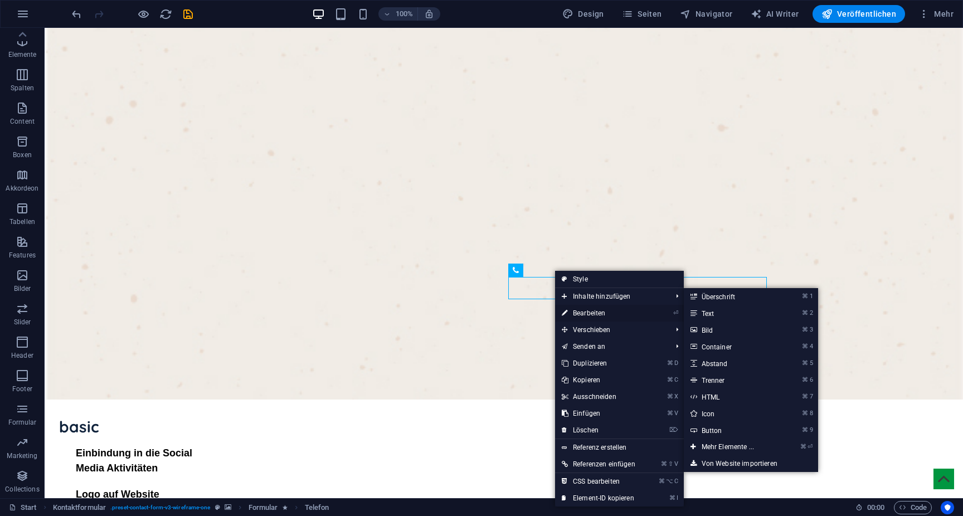
click at [569, 314] on link "⏎ Bearbeiten" at bounding box center [598, 313] width 87 height 17
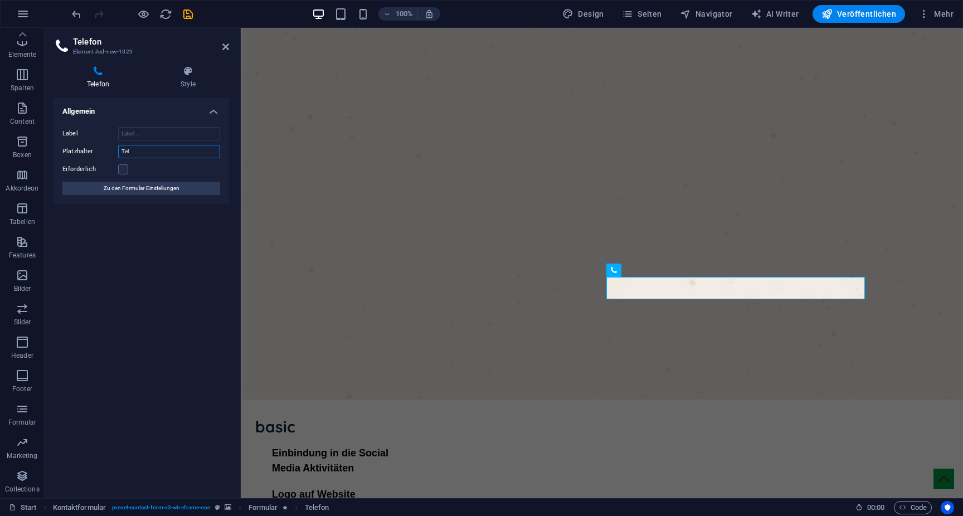
click at [151, 149] on input "Tel" at bounding box center [169, 151] width 102 height 13
type input "Telefon"
click at [229, 47] on aside "Telefon Element #ed-new-1029 Telefon Style Allgemein Label Platzhalter Telefon …" at bounding box center [143, 263] width 196 height 470
click at [225, 47] on icon at bounding box center [225, 46] width 7 height 9
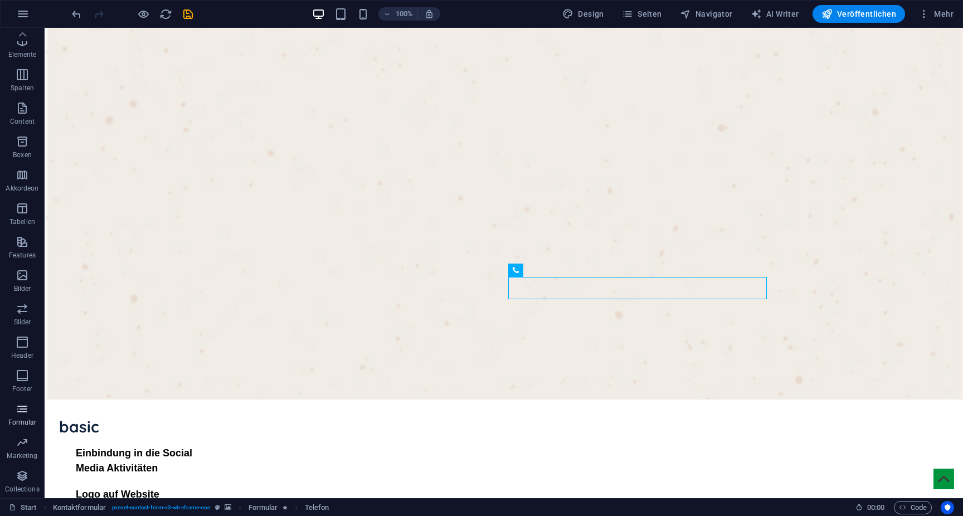
click at [24, 420] on p "Formular" at bounding box center [22, 422] width 28 height 9
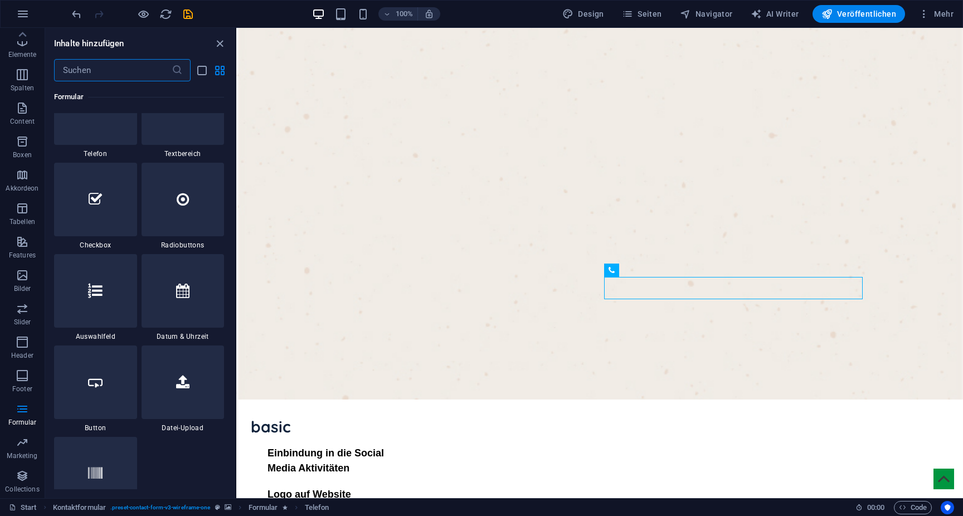
scroll to position [8622, 0]
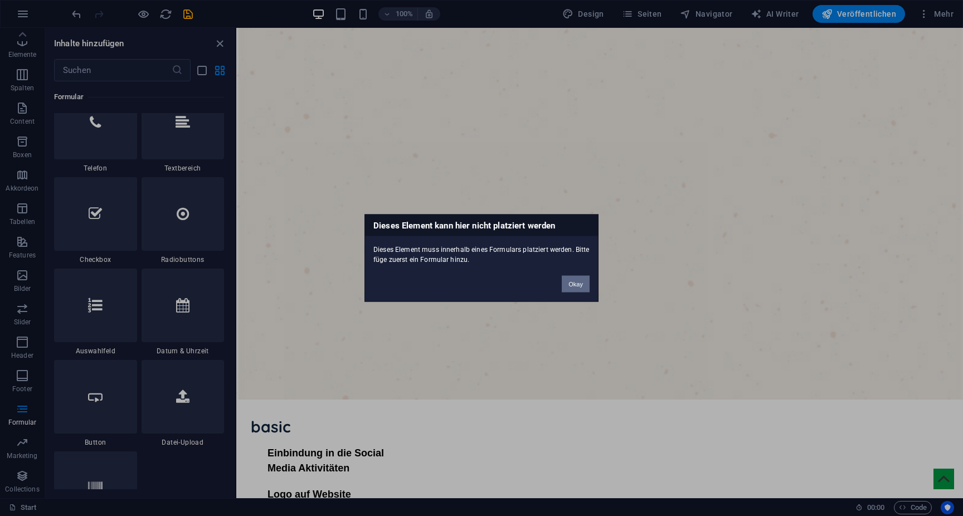
click at [578, 280] on button "Okay" at bounding box center [576, 284] width 28 height 17
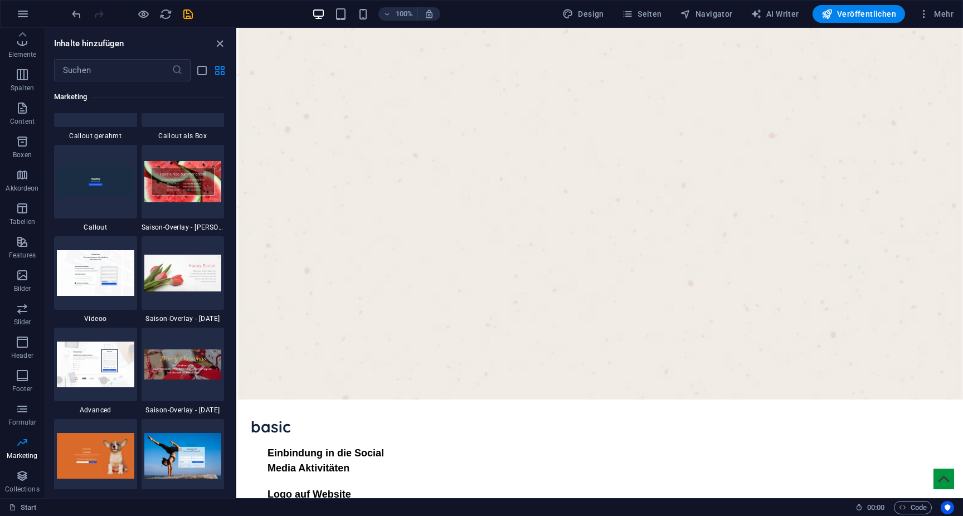
scroll to position [9237, 0]
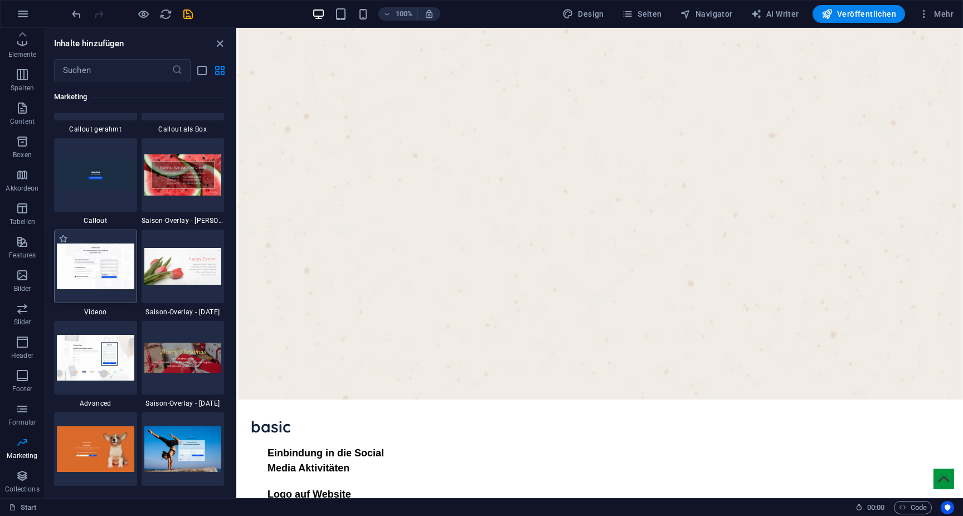
click at [88, 269] on img at bounding box center [95, 266] width 77 height 45
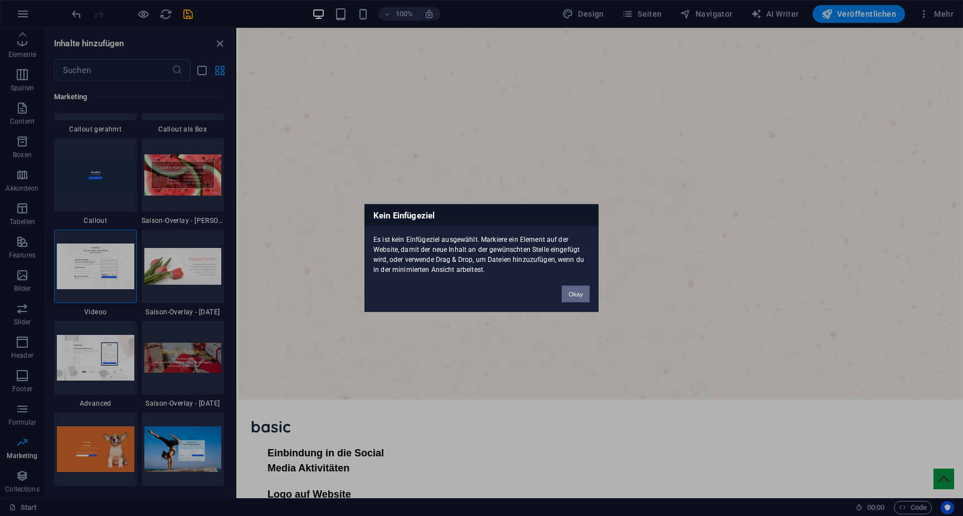
click at [580, 298] on button "Okay" at bounding box center [576, 294] width 28 height 17
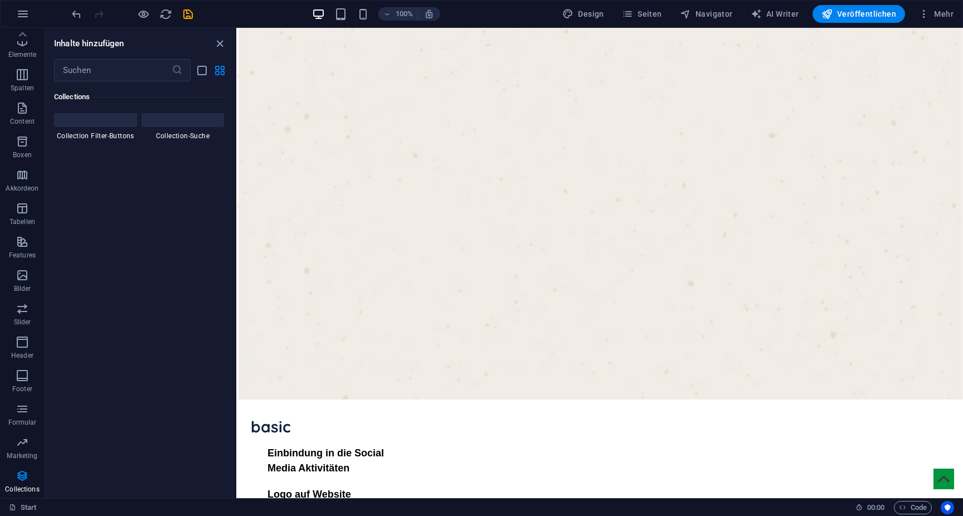
scroll to position [10682, 0]
click at [116, 69] on input "text" at bounding box center [113, 70] width 118 height 22
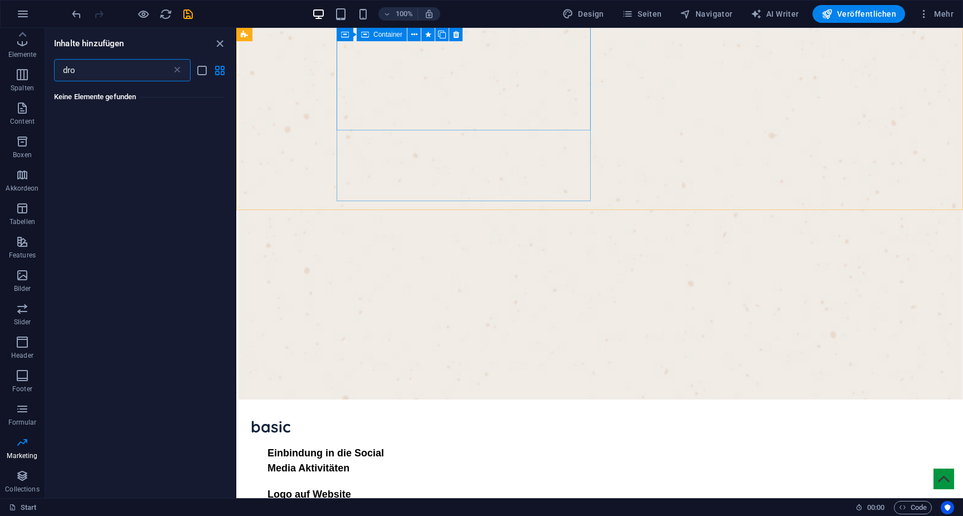
scroll to position [0, 0]
click at [140, 70] on input "dro" at bounding box center [113, 70] width 118 height 22
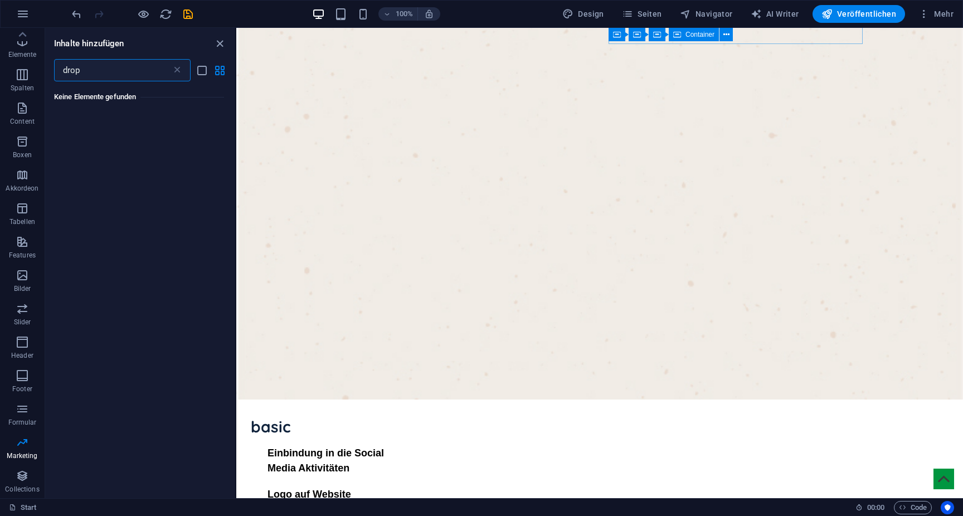
click at [147, 75] on input "drop" at bounding box center [113, 70] width 118 height 22
paste input "runterfallen"
drag, startPoint x: 85, startPoint y: 71, endPoint x: 213, endPoint y: 71, distance: 128.8
click at [213, 71] on div "runterfallen ​" at bounding box center [140, 70] width 190 height 22
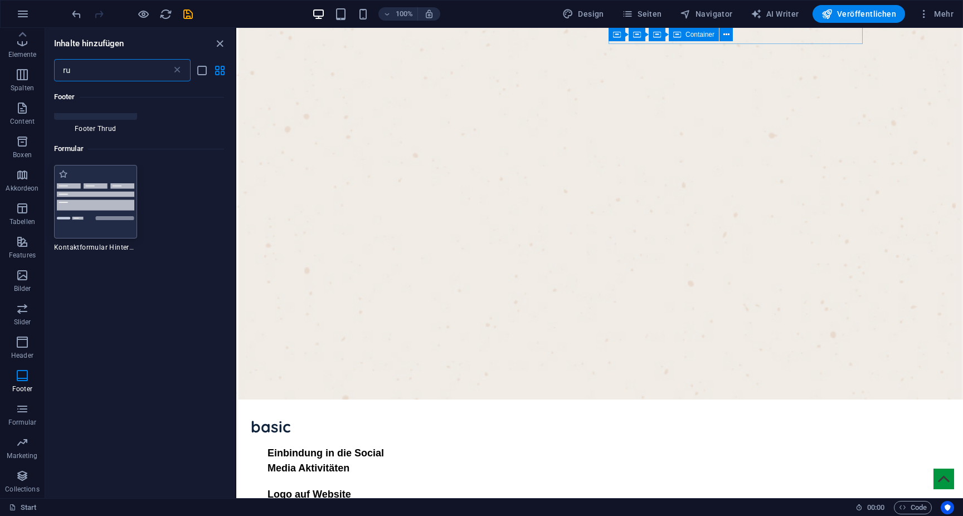
scroll to position [515, 0]
type input "ru"
click at [89, 183] on img at bounding box center [95, 201] width 77 height 36
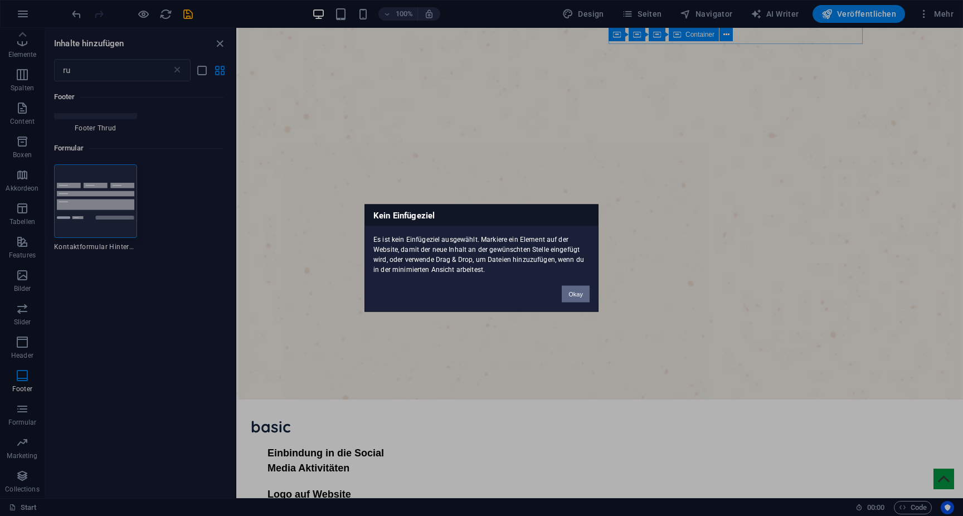
click at [571, 289] on button "Okay" at bounding box center [576, 294] width 28 height 17
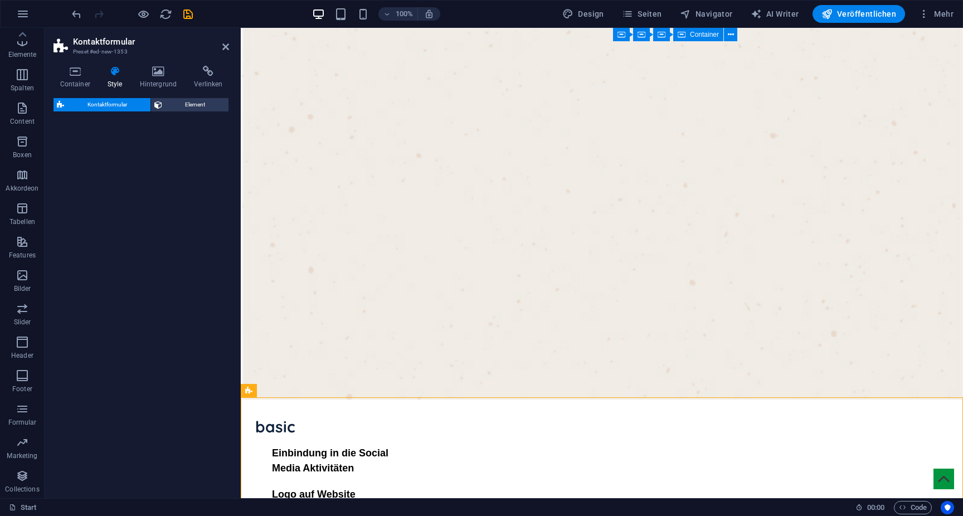
select select "rem"
select select "preset-contact-form-v3-background"
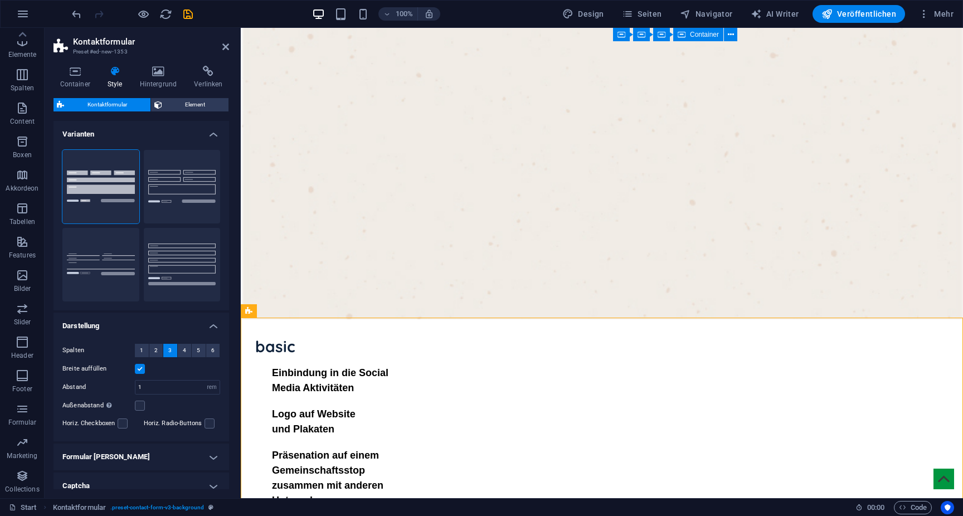
scroll to position [1212, 0]
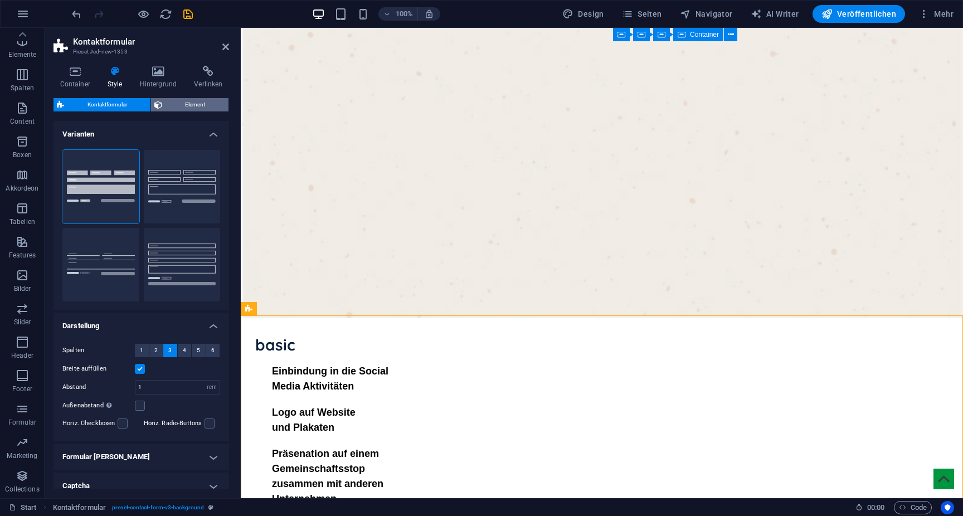
click at [191, 107] on span "Element" at bounding box center [196, 104] width 60 height 13
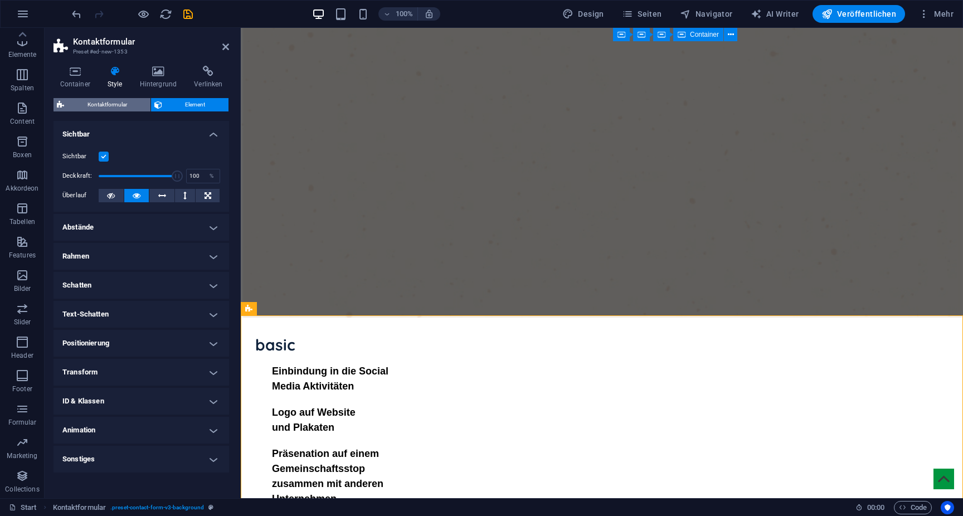
click at [104, 100] on span "Kontaktformular" at bounding box center [107, 104] width 80 height 13
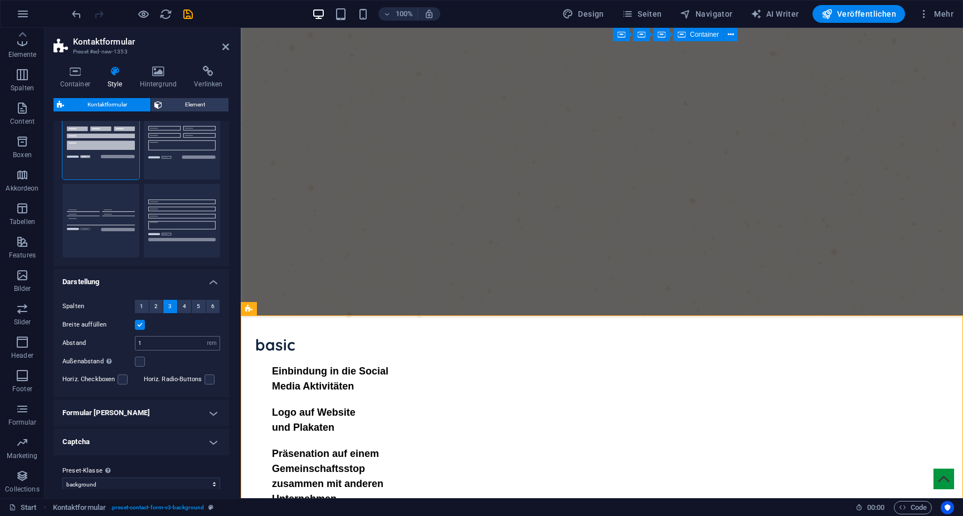
scroll to position [54, 0]
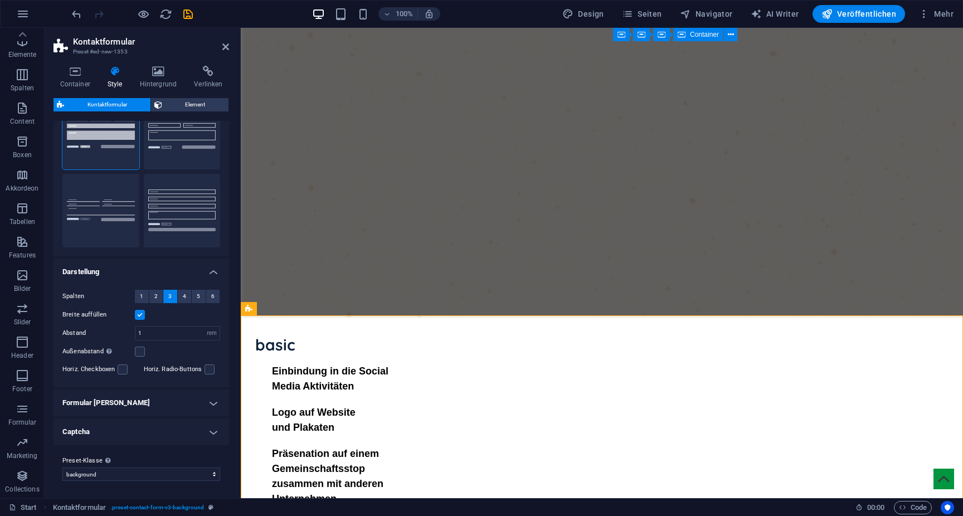
click at [164, 409] on h4 "Formular Felder" at bounding box center [142, 403] width 176 height 27
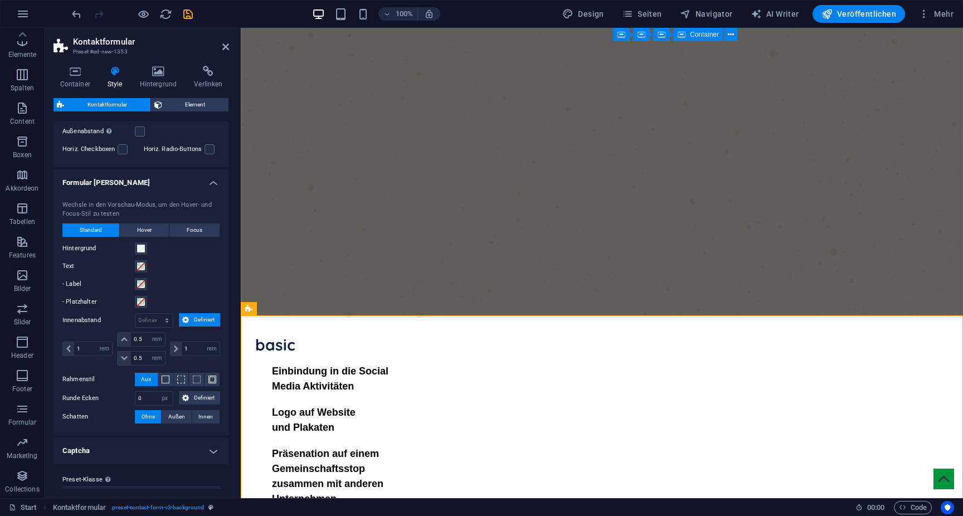
scroll to position [293, 0]
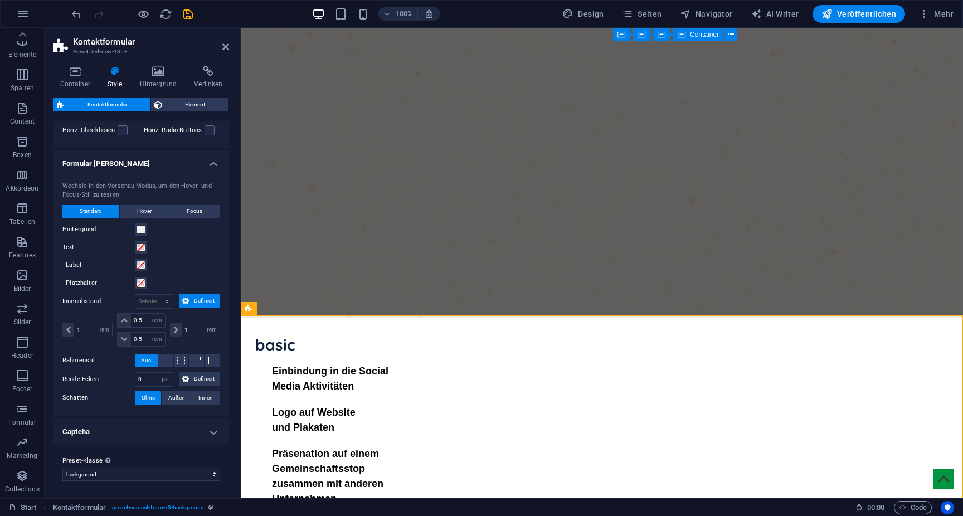
click at [122, 432] on h4 "Captcha" at bounding box center [142, 432] width 176 height 27
click at [122, 432] on h4 "Captcha" at bounding box center [142, 429] width 176 height 20
click at [21, 415] on icon "button" at bounding box center [22, 408] width 13 height 13
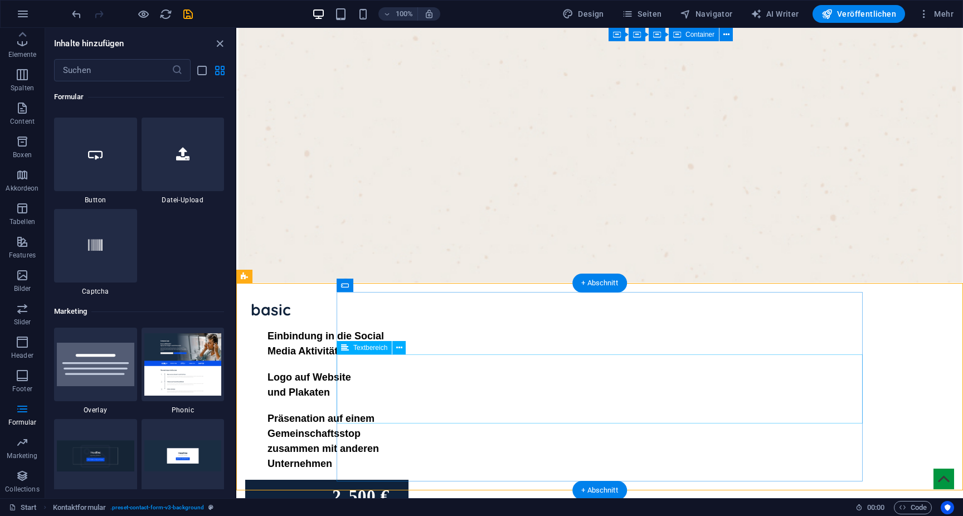
scroll to position [1244, 0]
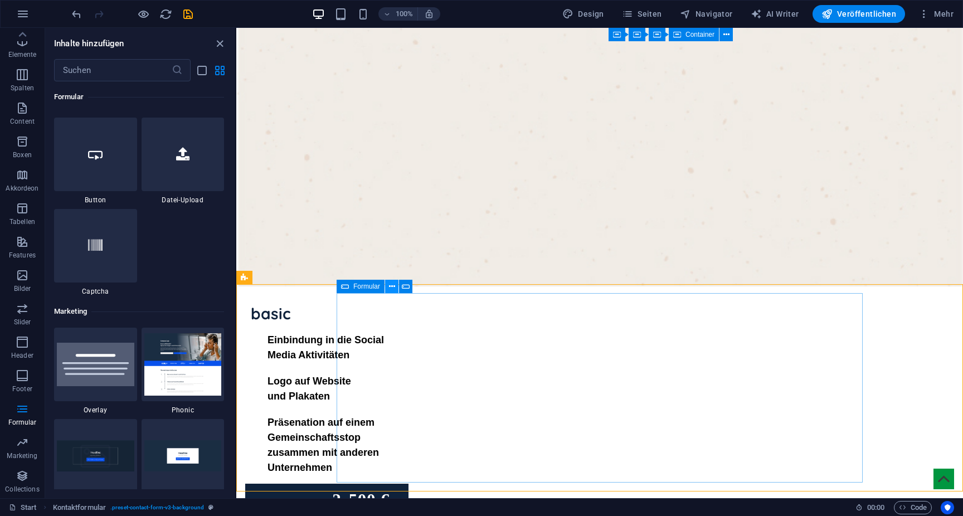
click at [391, 286] on icon at bounding box center [392, 287] width 6 height 12
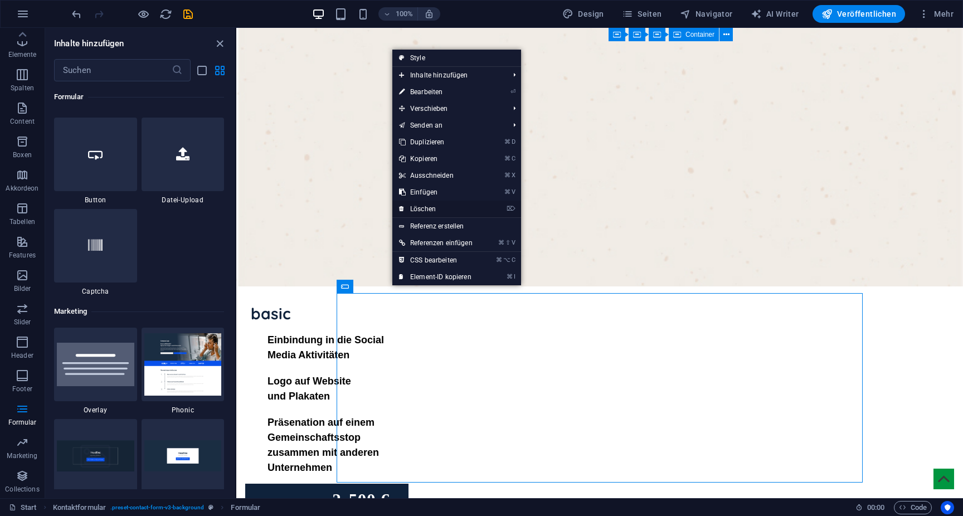
click at [438, 210] on link "⌦ Löschen" at bounding box center [435, 209] width 87 height 17
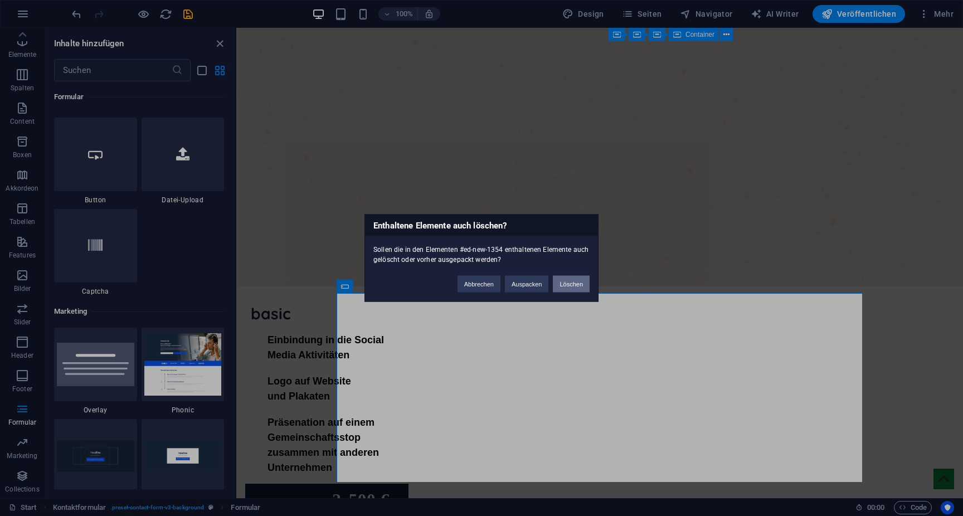
click at [573, 289] on button "Löschen" at bounding box center [571, 284] width 37 height 17
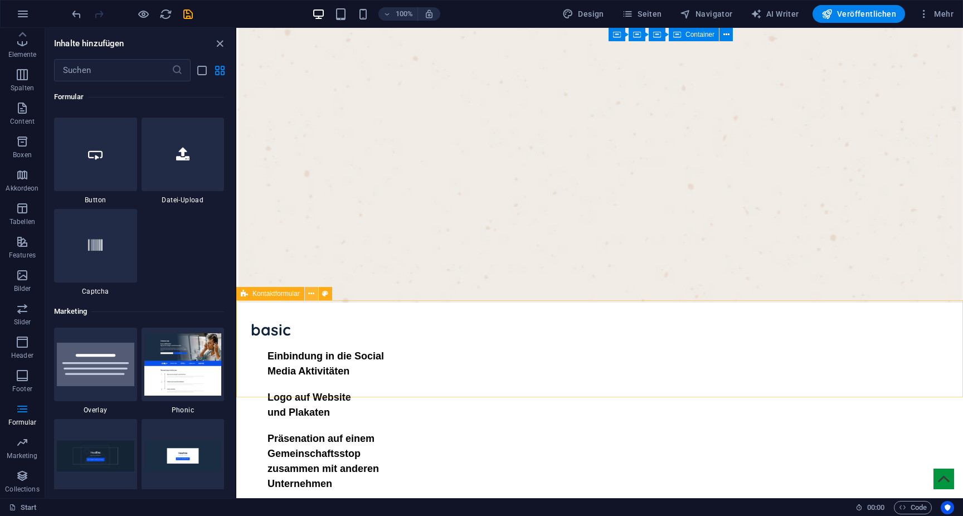
click at [312, 293] on icon at bounding box center [311, 294] width 6 height 12
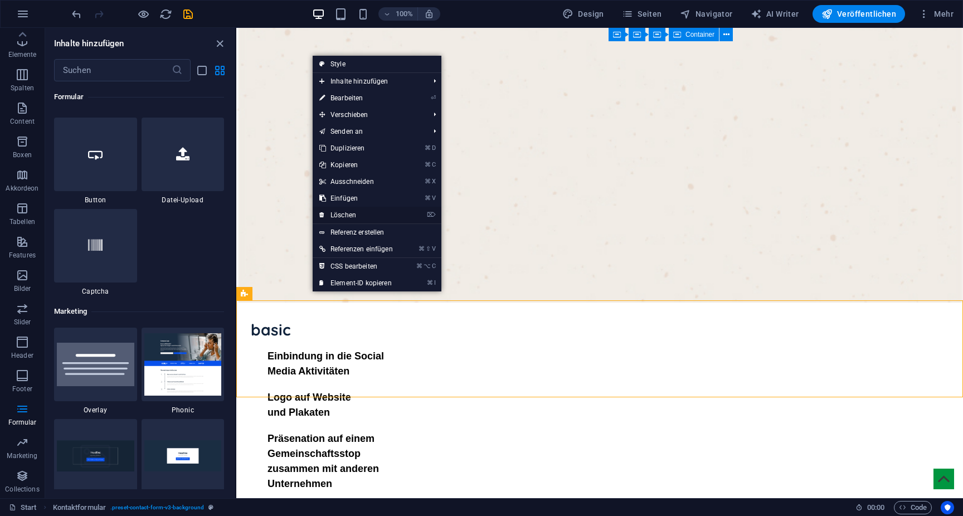
click at [354, 213] on link "⌦ Löschen" at bounding box center [356, 215] width 87 height 17
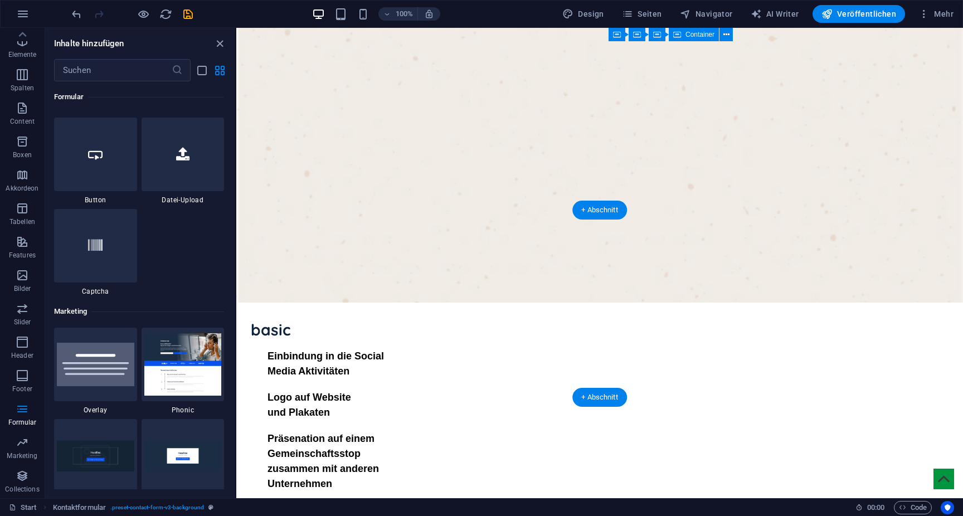
scroll to position [1130, 0]
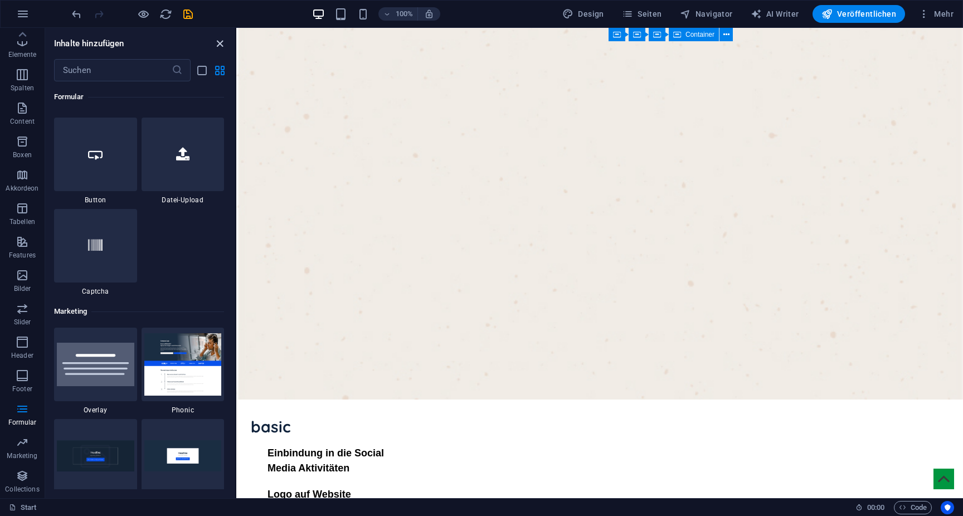
drag, startPoint x: 222, startPoint y: 43, endPoint x: 178, endPoint y: 15, distance: 52.9
click at [222, 43] on icon "close panel" at bounding box center [219, 43] width 13 height 13
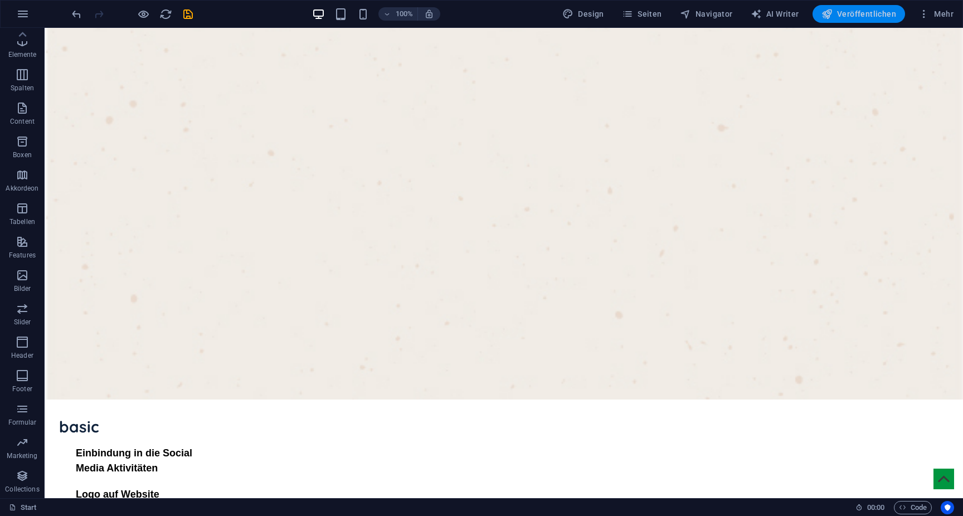
click at [850, 8] on span "Veröffentlichen" at bounding box center [859, 13] width 75 height 11
checkbox input "false"
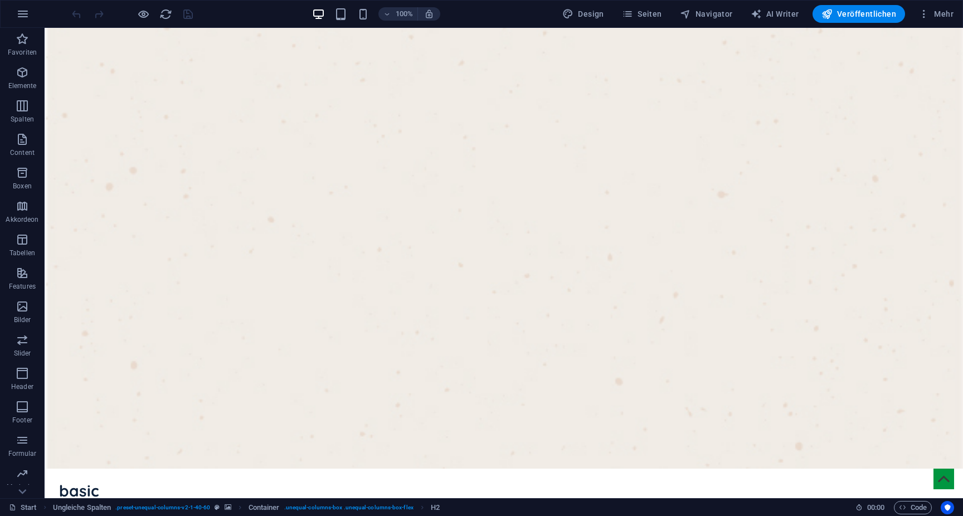
scroll to position [1130, 0]
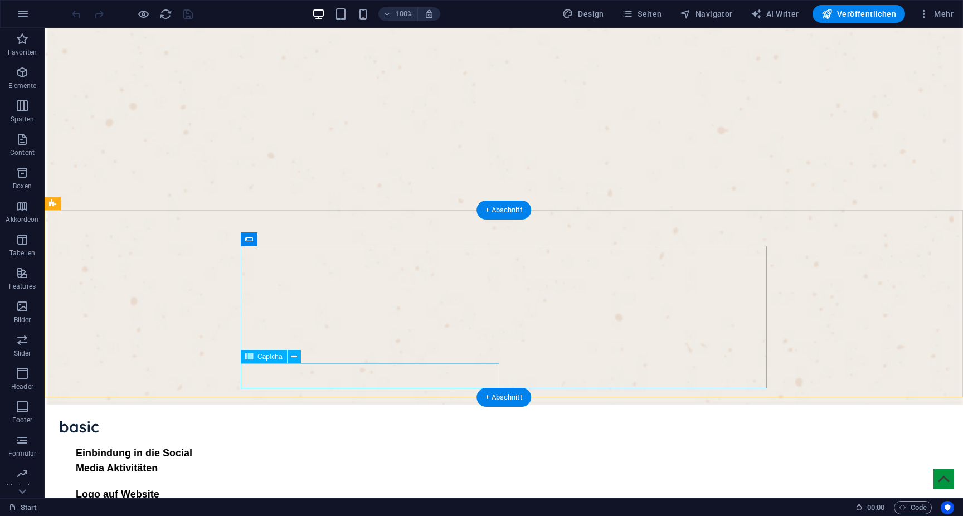
click at [293, 358] on icon at bounding box center [294, 357] width 6 height 12
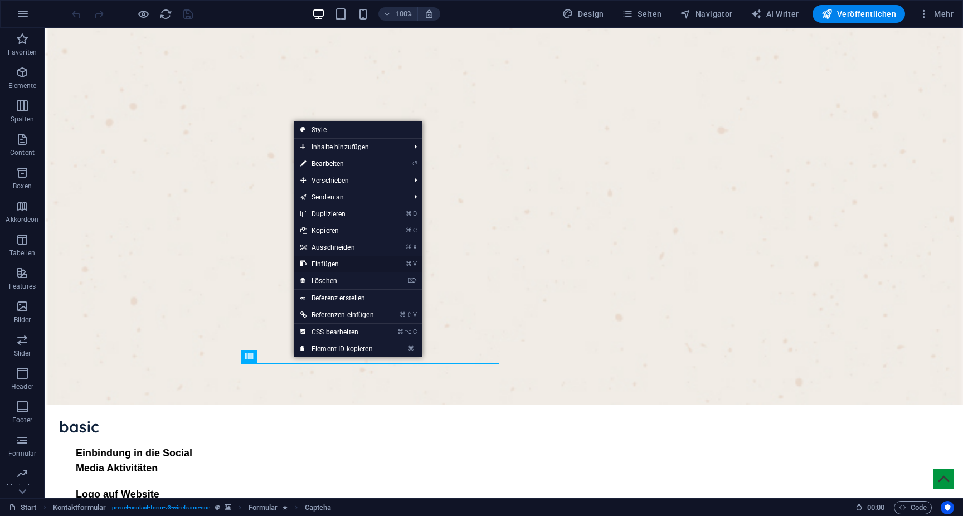
click at [334, 279] on link "⌦ Löschen" at bounding box center [337, 281] width 87 height 17
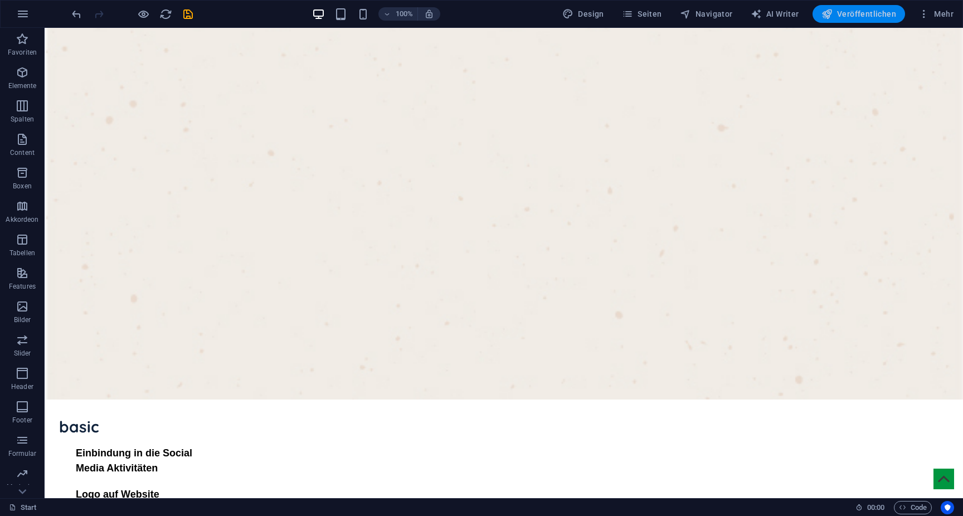
click at [883, 20] on button "Veröffentlichen" at bounding box center [859, 14] width 93 height 18
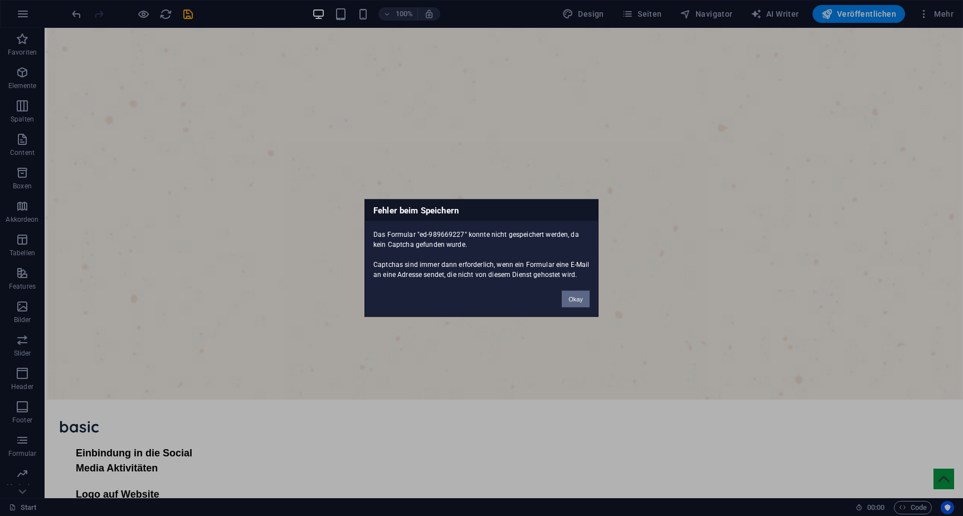
click at [582, 297] on button "Okay" at bounding box center [576, 299] width 28 height 17
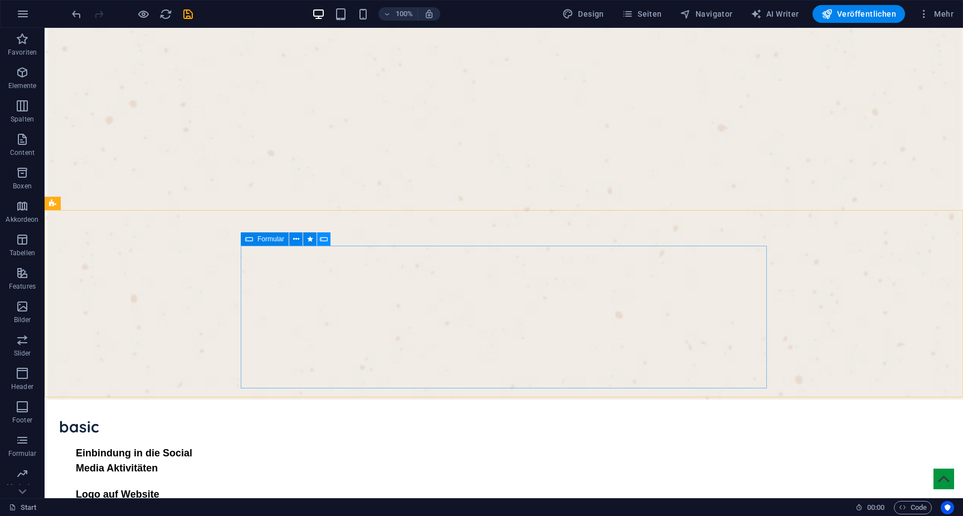
click at [324, 237] on icon at bounding box center [324, 240] width 8 height 12
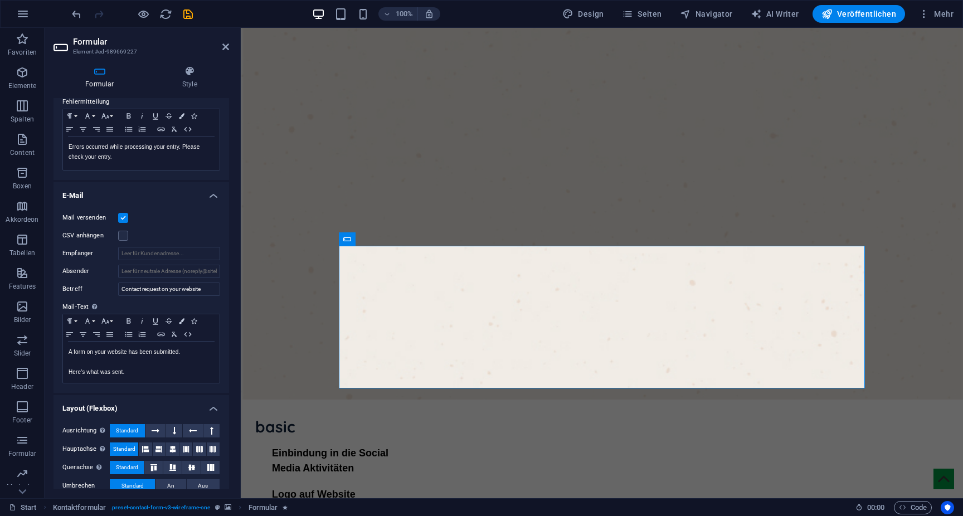
scroll to position [232, 0]
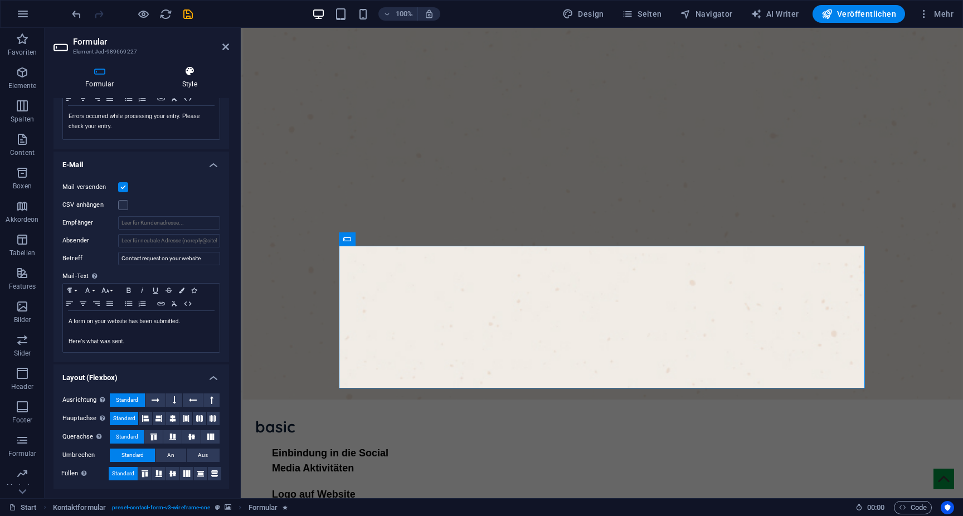
click at [187, 79] on h4 "Style" at bounding box center [189, 77] width 79 height 23
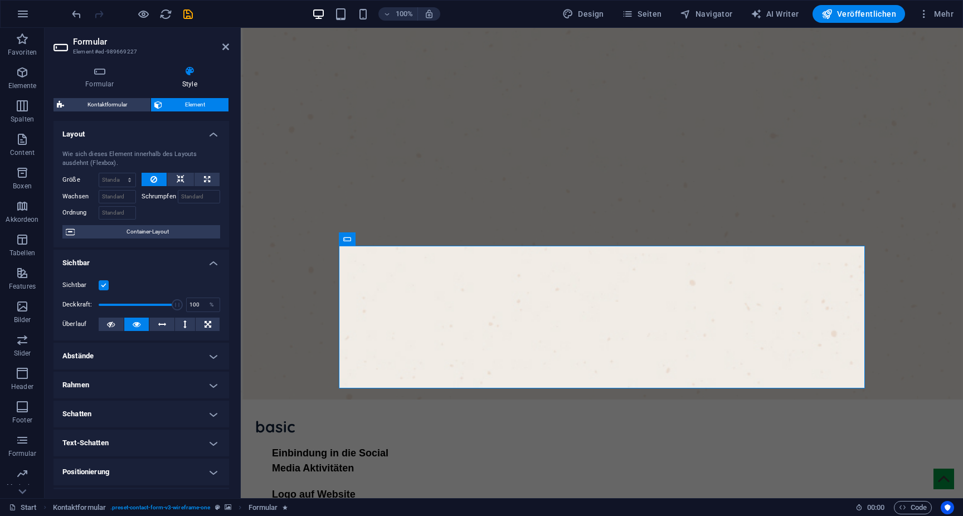
click at [181, 109] on span "Element" at bounding box center [196, 104] width 60 height 13
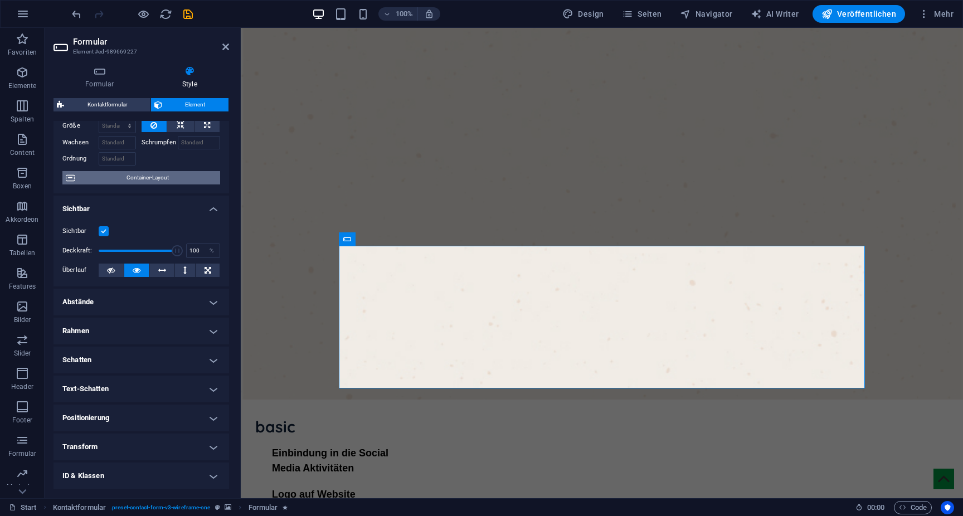
scroll to position [111, 0]
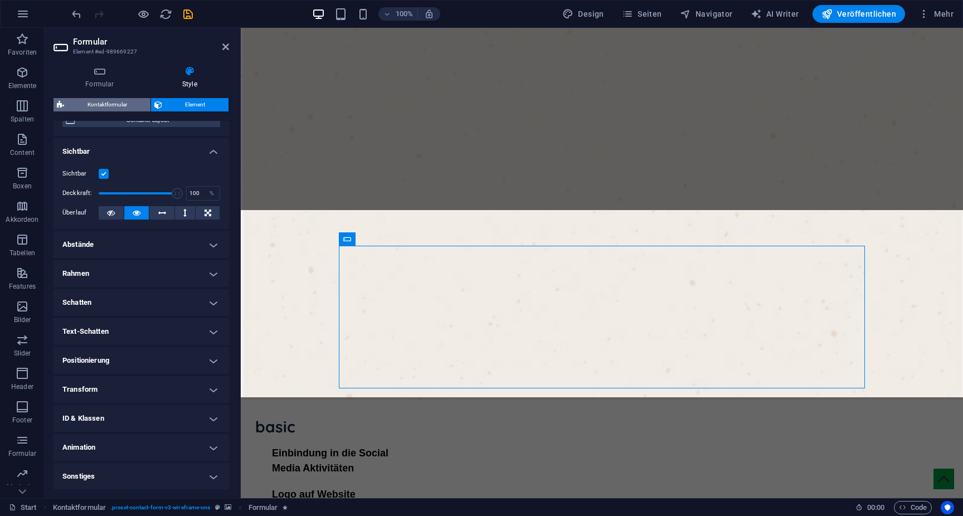
click at [127, 106] on span "Kontaktformular" at bounding box center [107, 104] width 80 height 13
select select "rem"
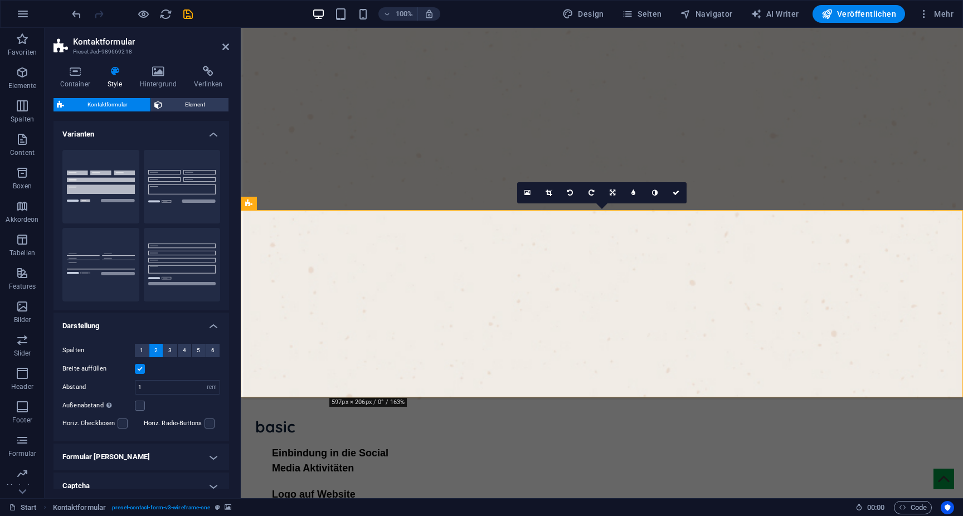
scroll to position [54, 0]
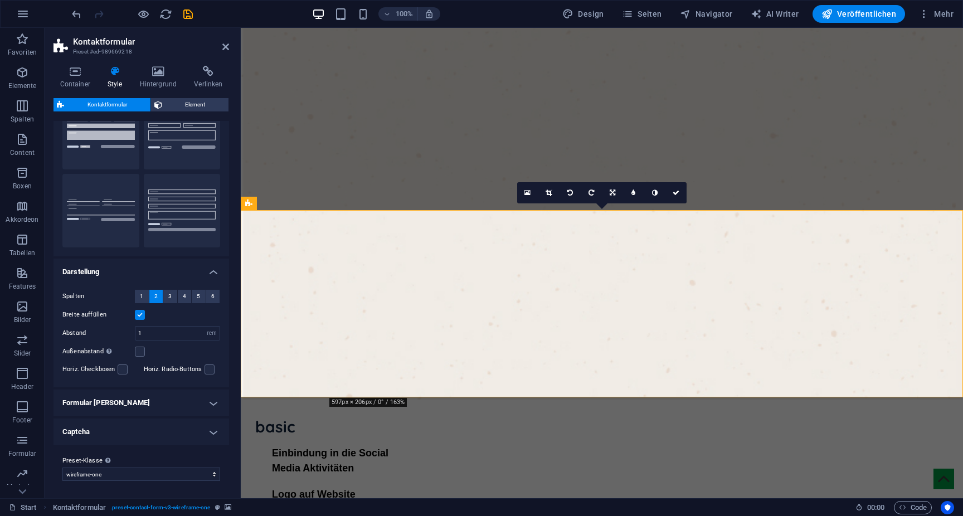
click at [120, 400] on h4 "Formular Felder" at bounding box center [142, 403] width 176 height 27
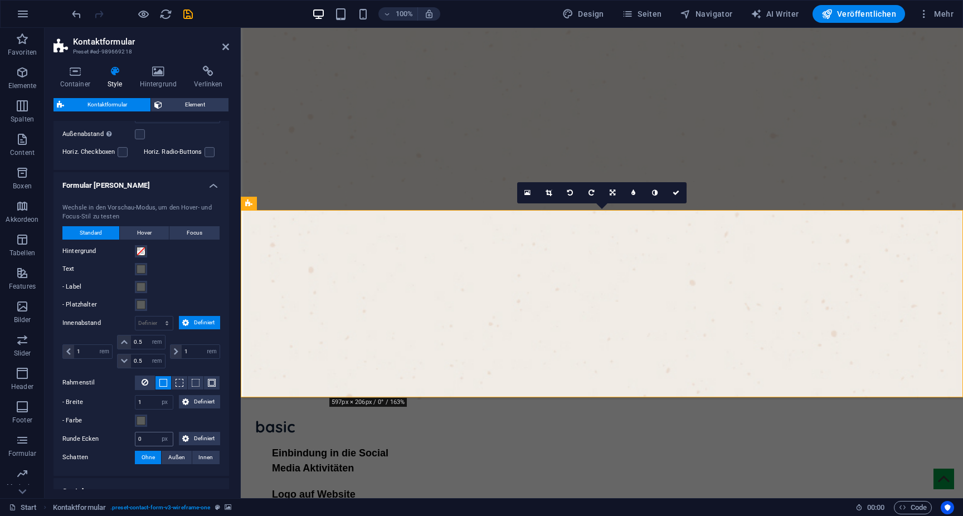
scroll to position [331, 0]
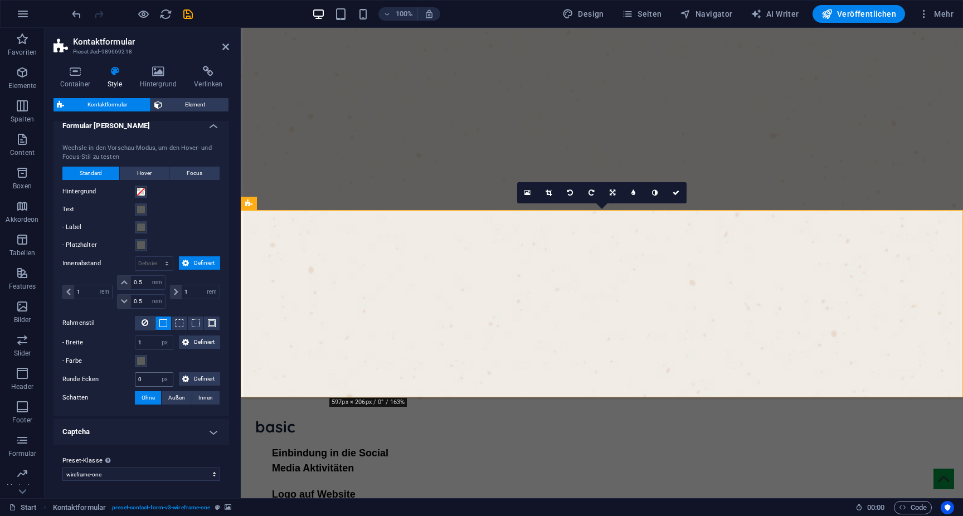
click at [149, 440] on h4 "Captcha" at bounding box center [142, 432] width 176 height 27
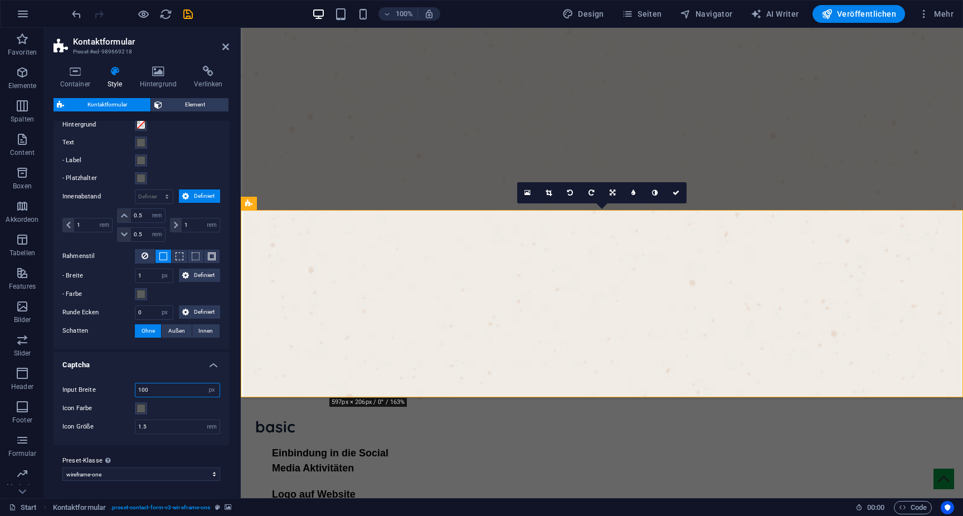
drag, startPoint x: 100, startPoint y: 391, endPoint x: 54, endPoint y: 391, distance: 46.3
click at [54, 391] on div "Input Breite 100 px rem % vh vw Icon Farbe Icon Größe 1.5 rem px" at bounding box center [141, 409] width 180 height 74
click at [136, 405] on button "Icon Farbe" at bounding box center [141, 408] width 12 height 12
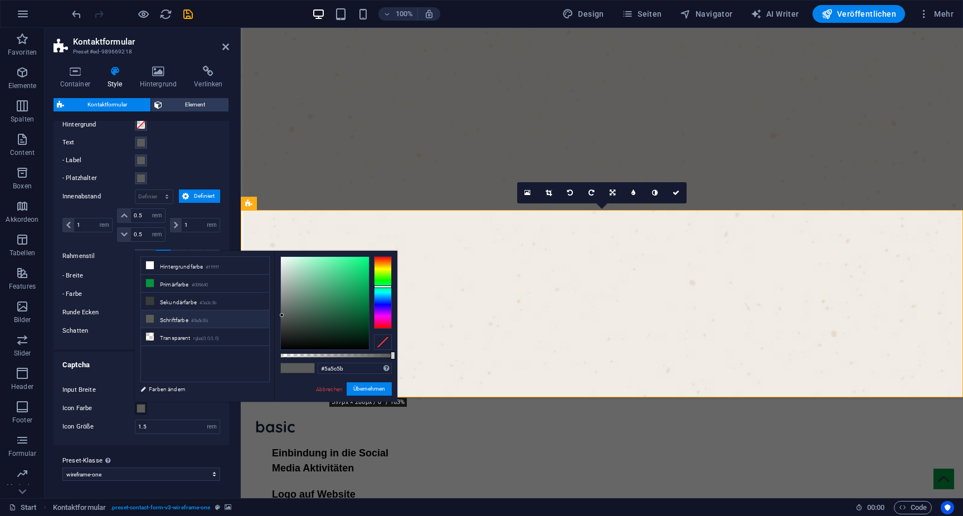
click at [146, 412] on button "Icon Farbe" at bounding box center [141, 408] width 12 height 12
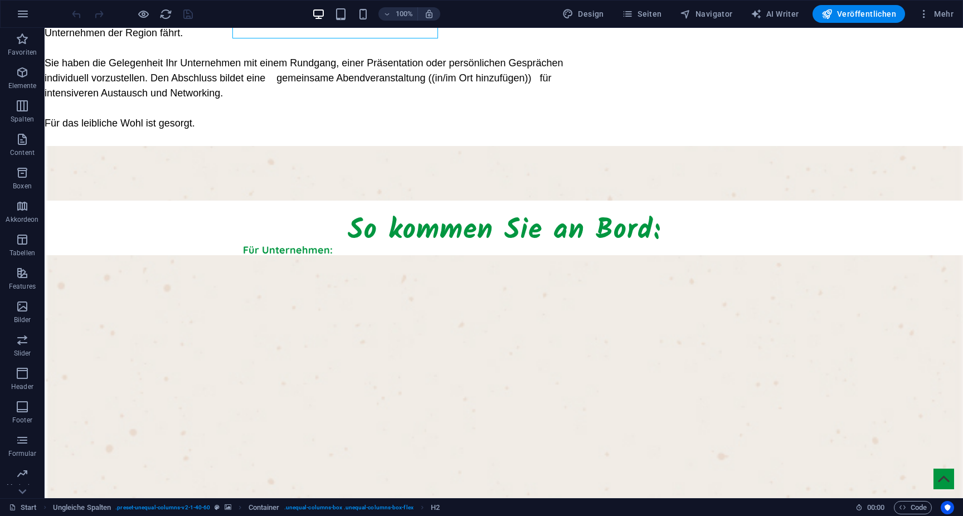
scroll to position [1130, 0]
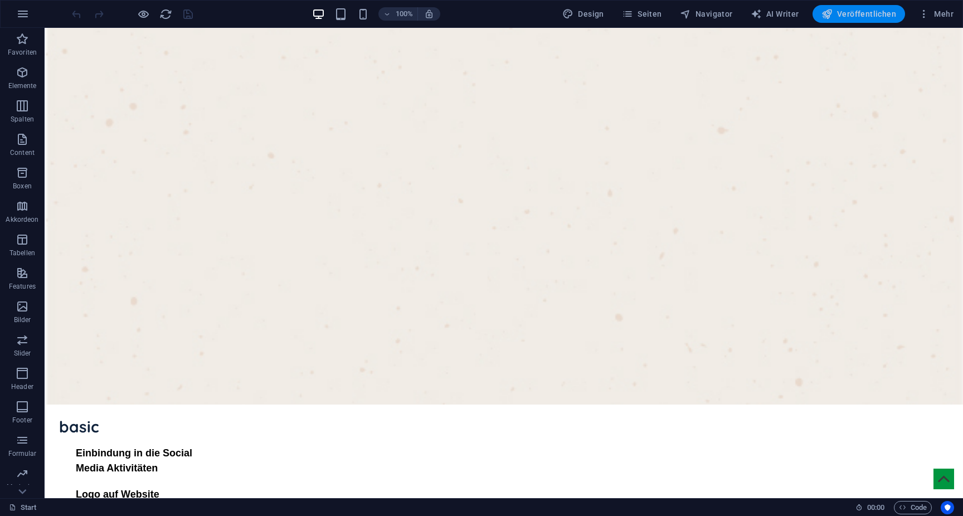
click at [846, 22] on button "Veröffentlichen" at bounding box center [859, 14] width 93 height 18
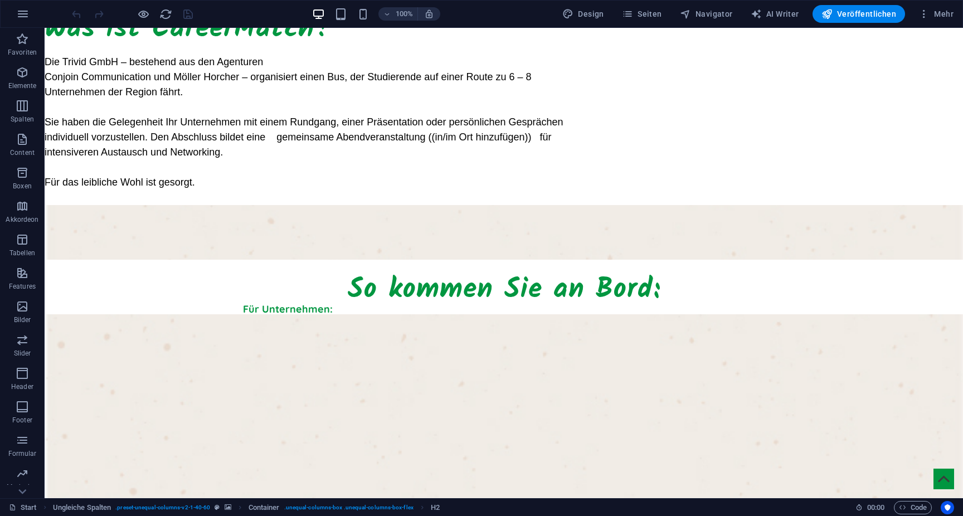
scroll to position [1130, 0]
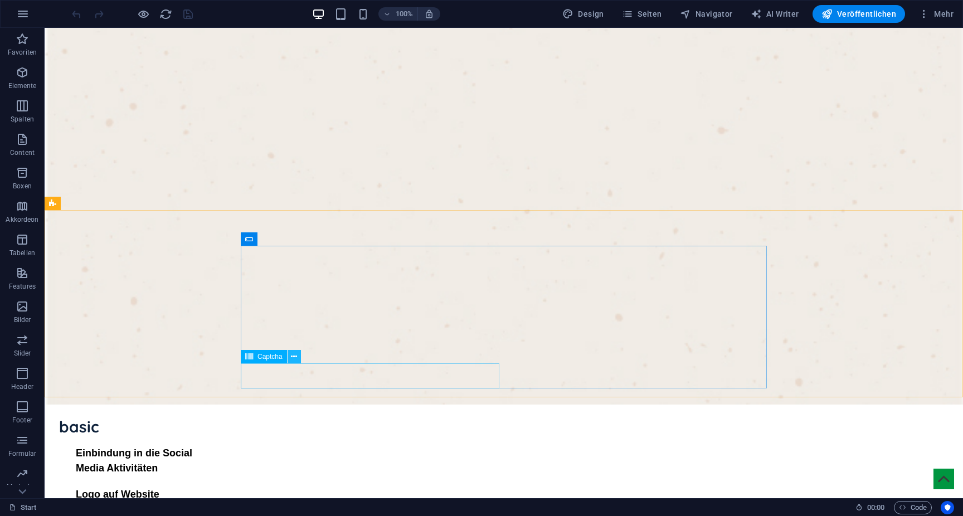
click at [292, 363] on button at bounding box center [294, 356] width 13 height 13
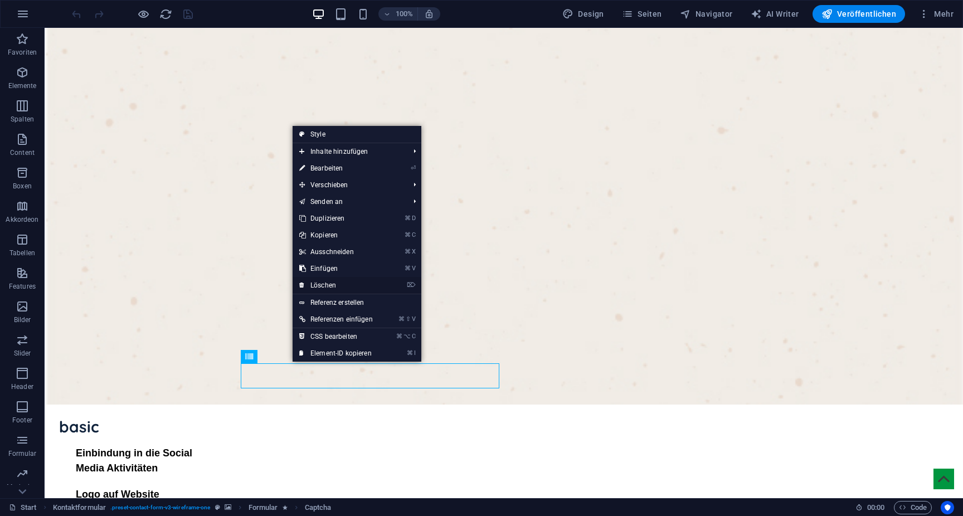
click at [344, 281] on link "⌦ Löschen" at bounding box center [336, 285] width 87 height 17
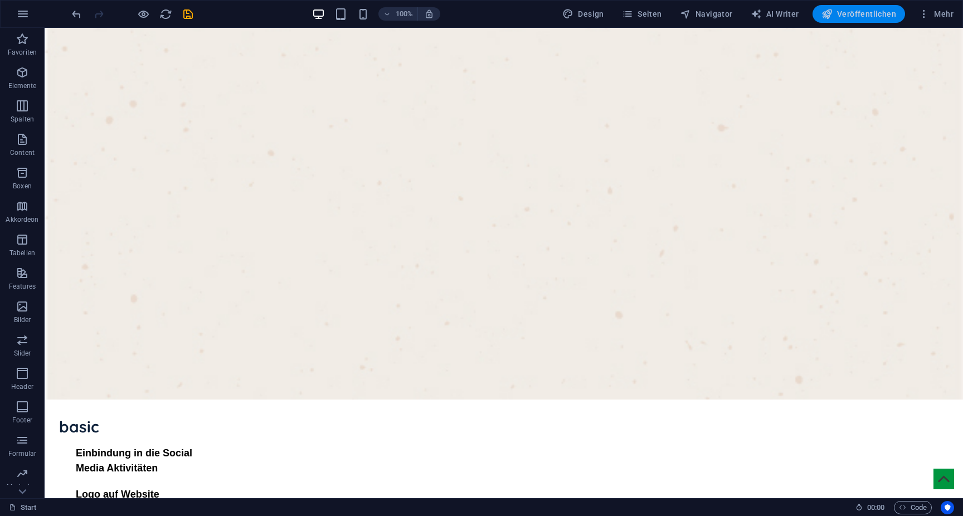
click at [841, 17] on span "Veröffentlichen" at bounding box center [859, 13] width 75 height 11
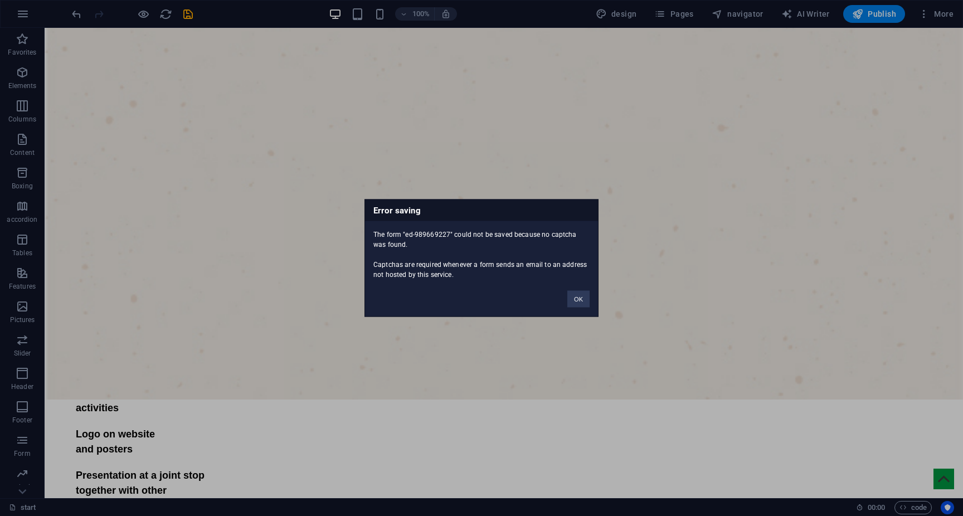
scroll to position [1085, 0]
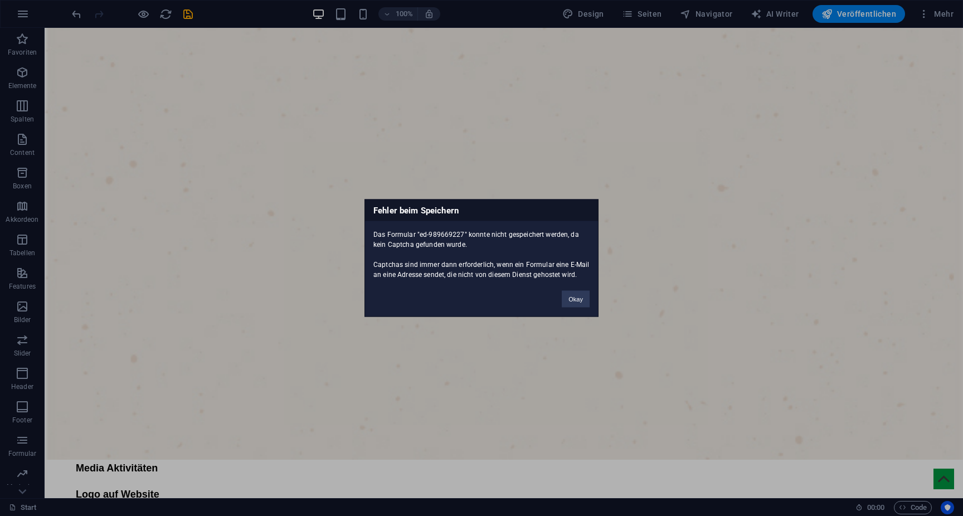
click at [825, 349] on div "Fehler beim Speichern Das Formular "ed-989669227" konnte nicht gespeichert werd…" at bounding box center [481, 258] width 963 height 516
click at [572, 302] on button "Okay" at bounding box center [576, 299] width 28 height 17
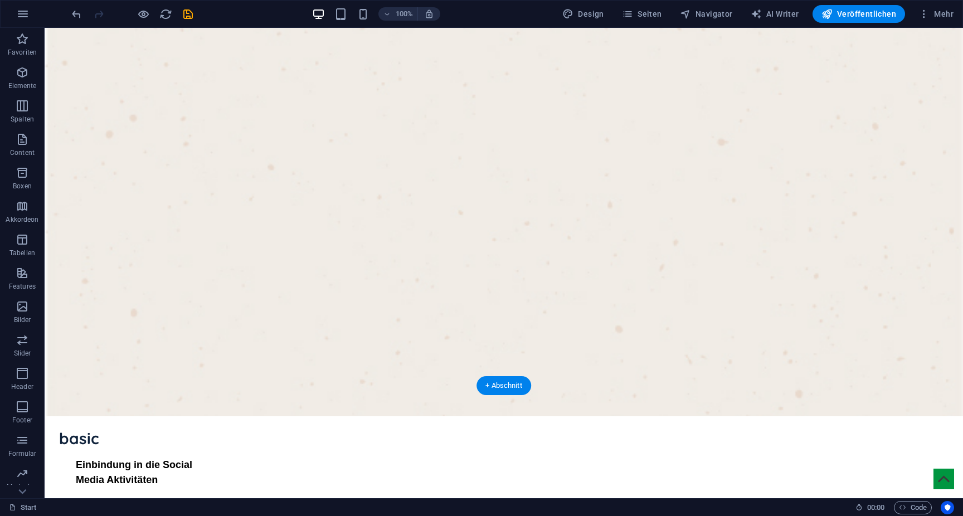
scroll to position [1130, 0]
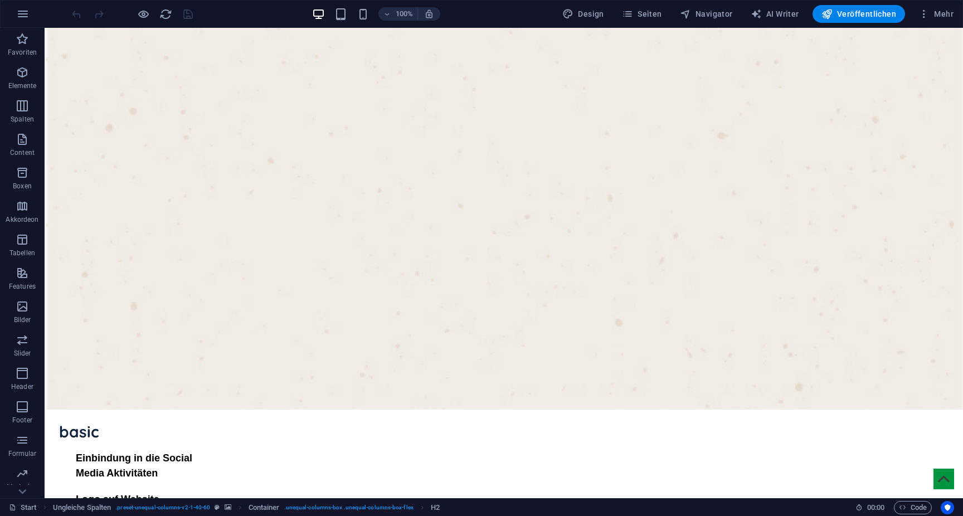
scroll to position [1126, 0]
click at [25, 438] on icon "button" at bounding box center [22, 440] width 13 height 13
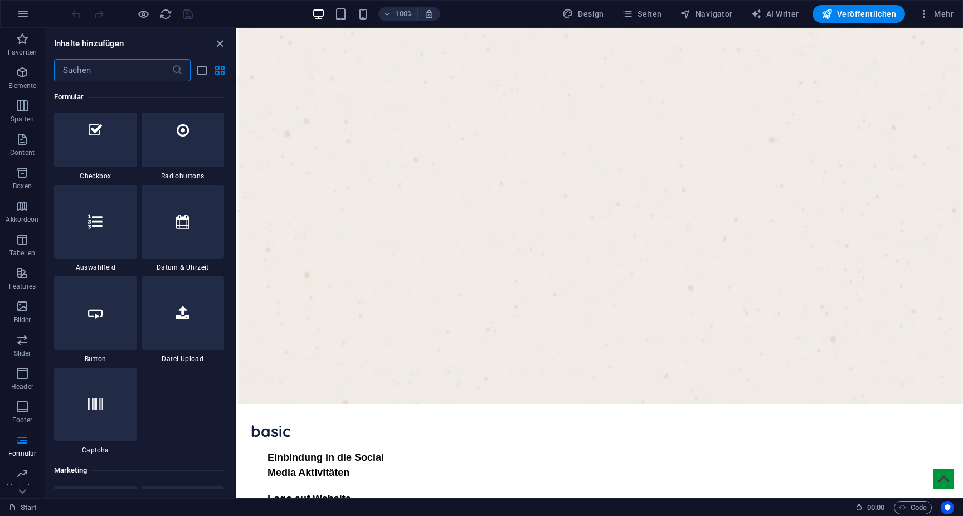
scroll to position [8722, 0]
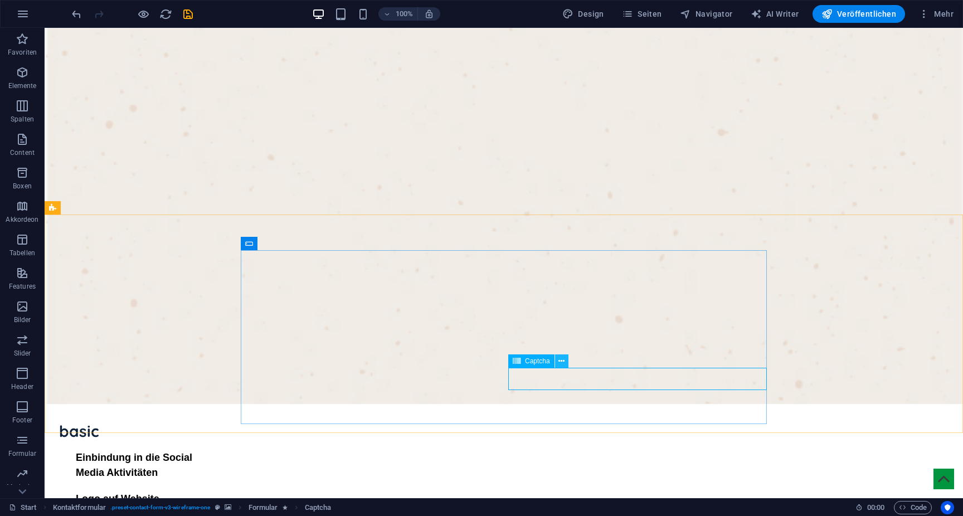
click at [561, 361] on icon at bounding box center [561, 362] width 6 height 12
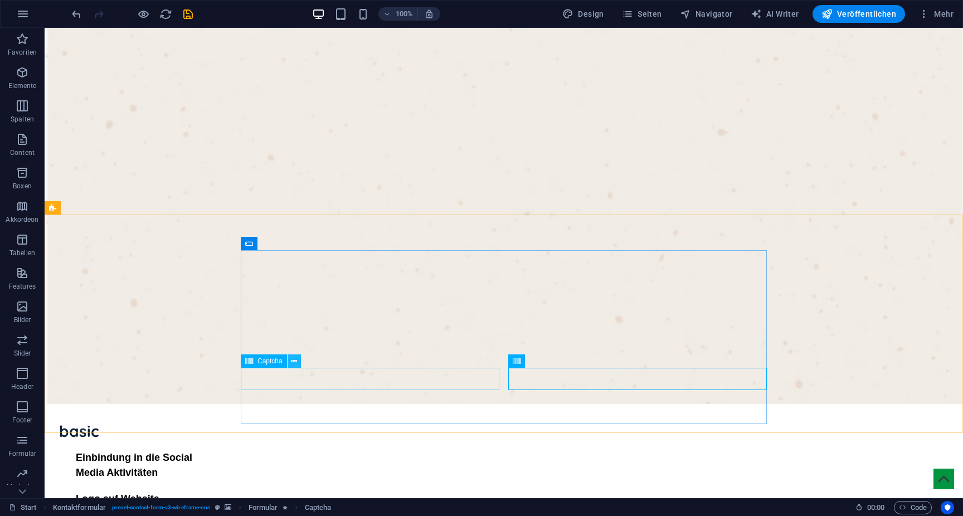
click at [289, 361] on button at bounding box center [294, 360] width 13 height 13
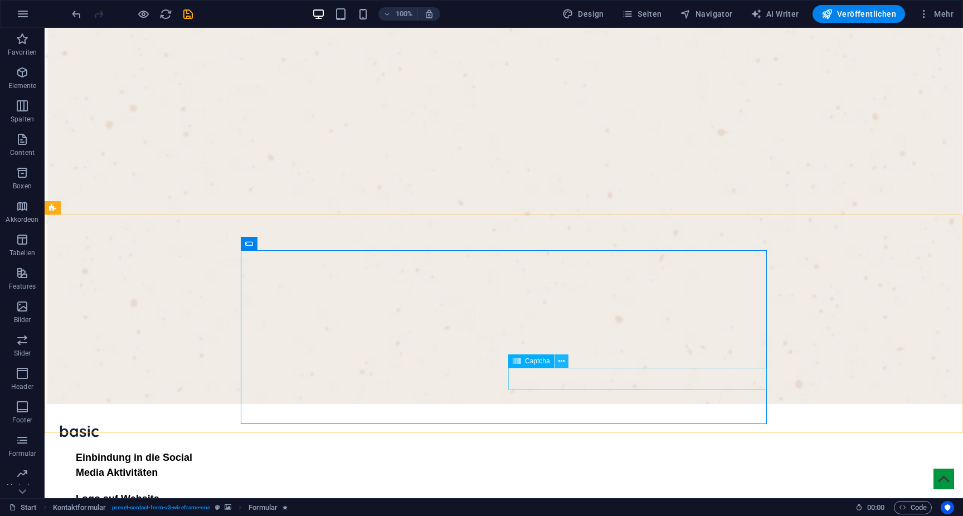
click at [561, 358] on icon at bounding box center [561, 362] width 6 height 12
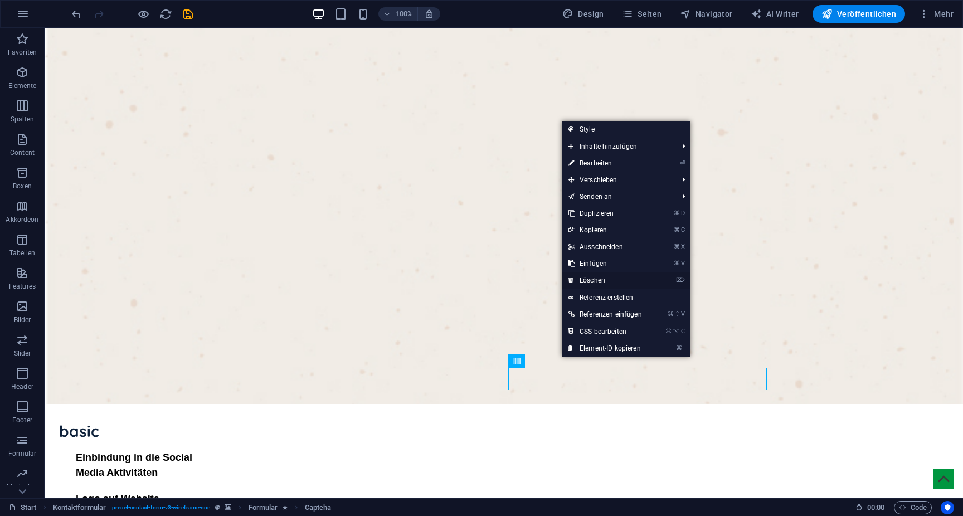
click at [601, 282] on link "⌦ Löschen" at bounding box center [605, 280] width 87 height 17
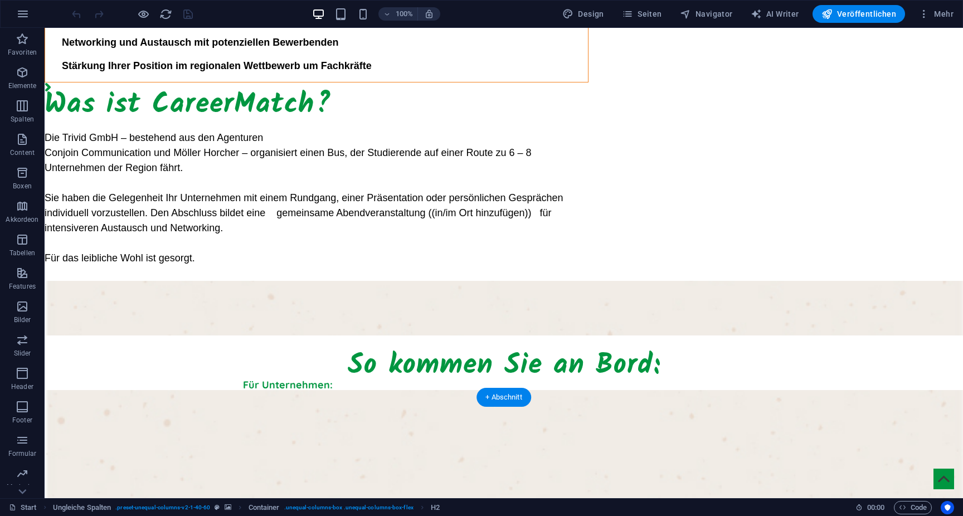
scroll to position [1130, 0]
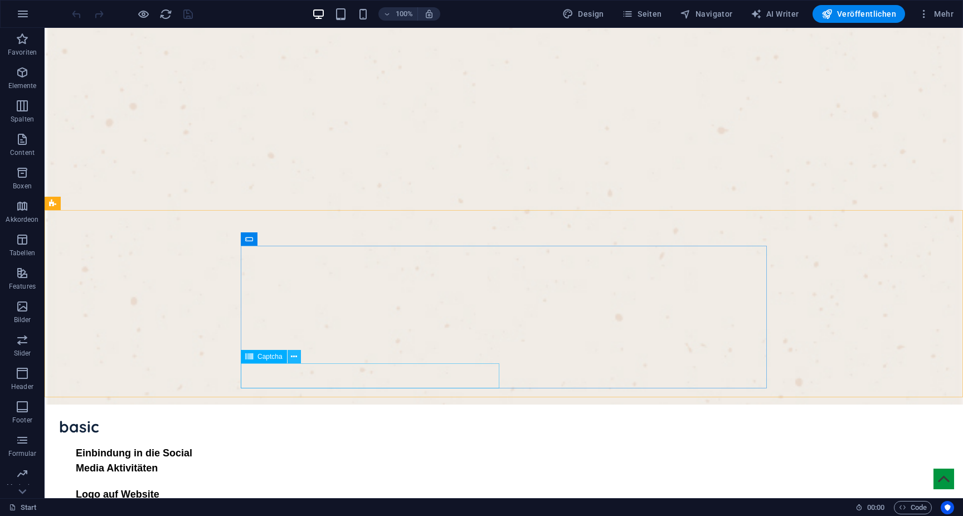
click at [293, 359] on icon at bounding box center [294, 357] width 6 height 12
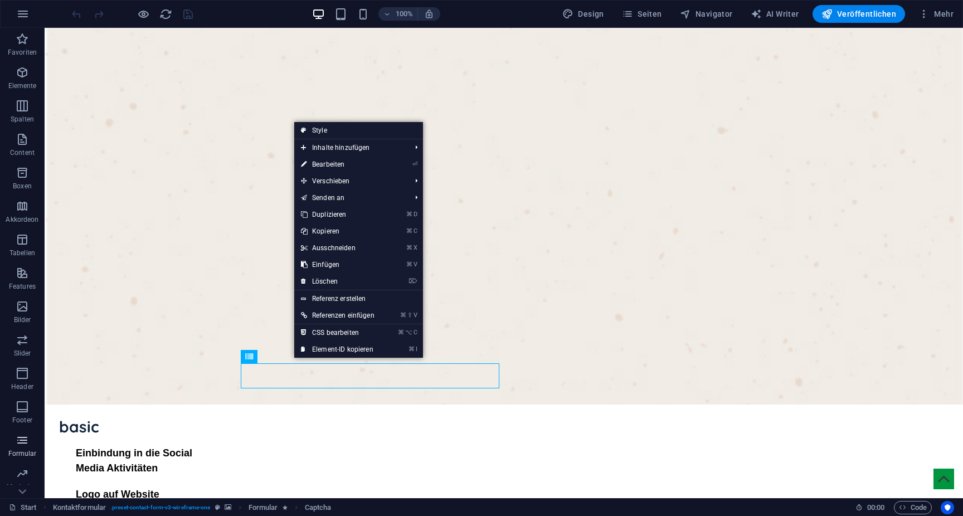
click at [25, 454] on p "Formular" at bounding box center [22, 453] width 28 height 9
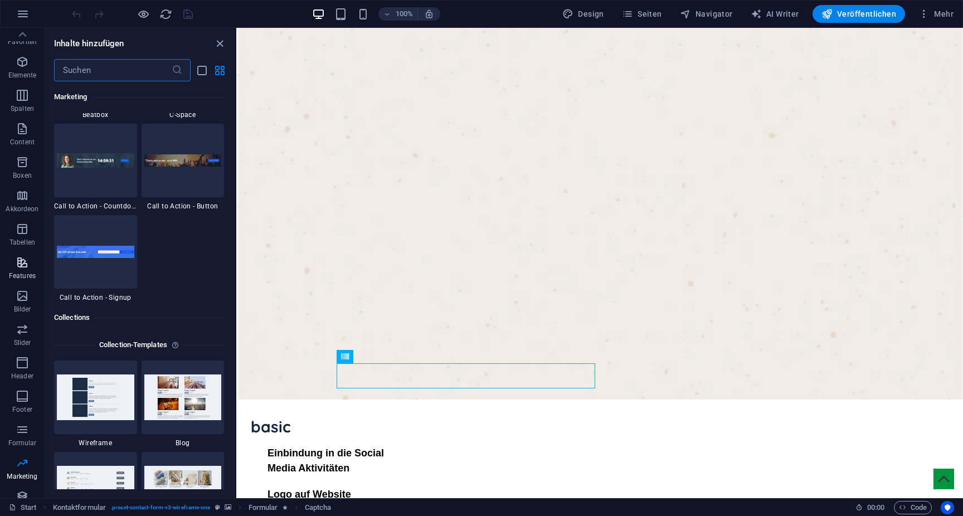
scroll to position [0, 0]
click at [222, 43] on icon "close panel" at bounding box center [219, 43] width 13 height 13
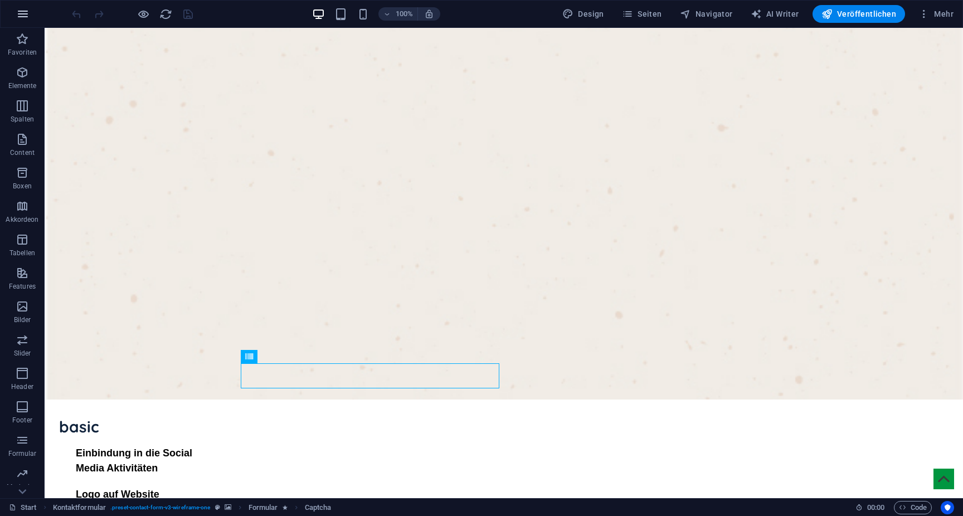
click at [26, 14] on icon "button" at bounding box center [22, 13] width 13 height 13
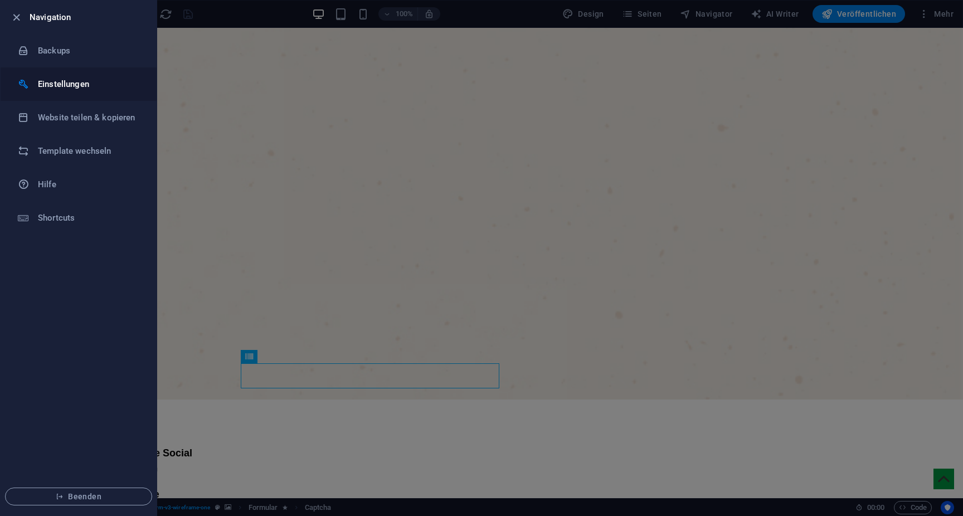
click at [60, 89] on h6 "Einstellungen" at bounding box center [89, 83] width 103 height 13
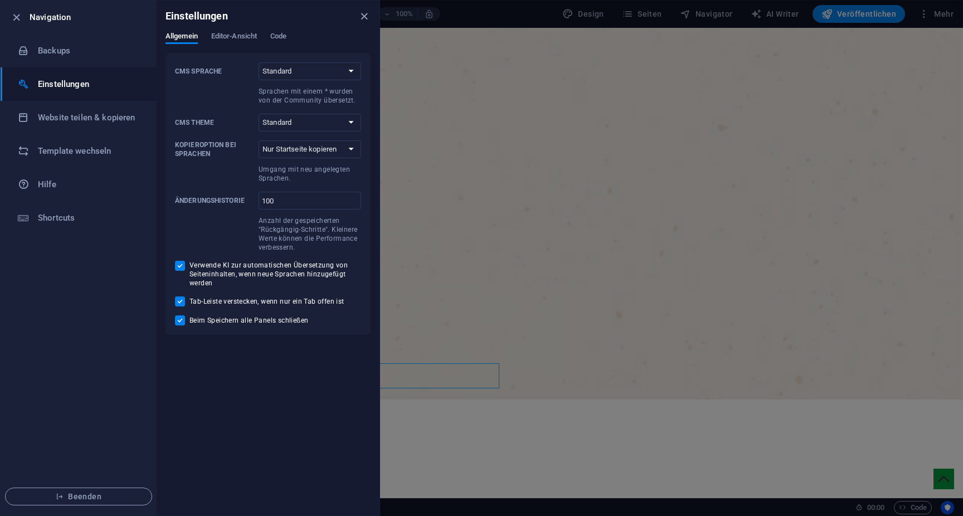
click at [60, 89] on h6 "Einstellungen" at bounding box center [89, 83] width 103 height 13
click at [816, 457] on div at bounding box center [481, 258] width 963 height 516
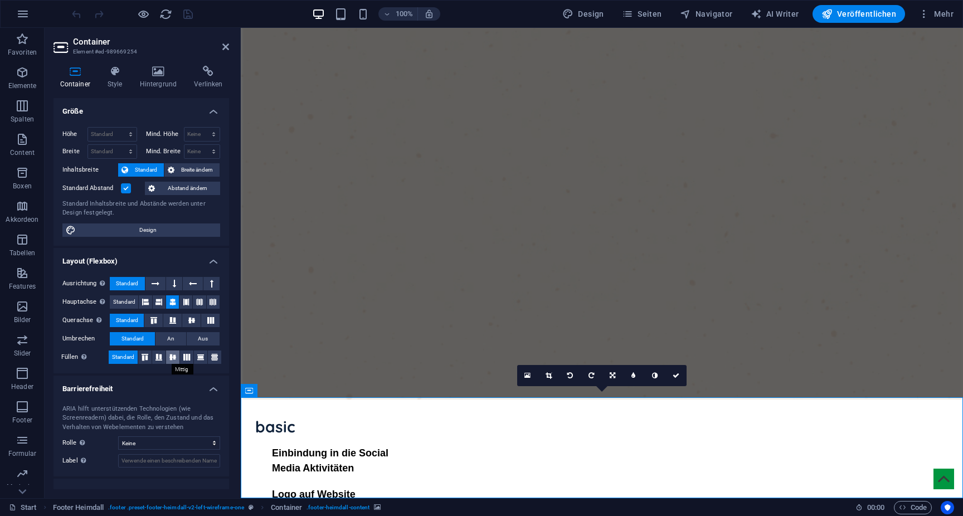
scroll to position [41, 0]
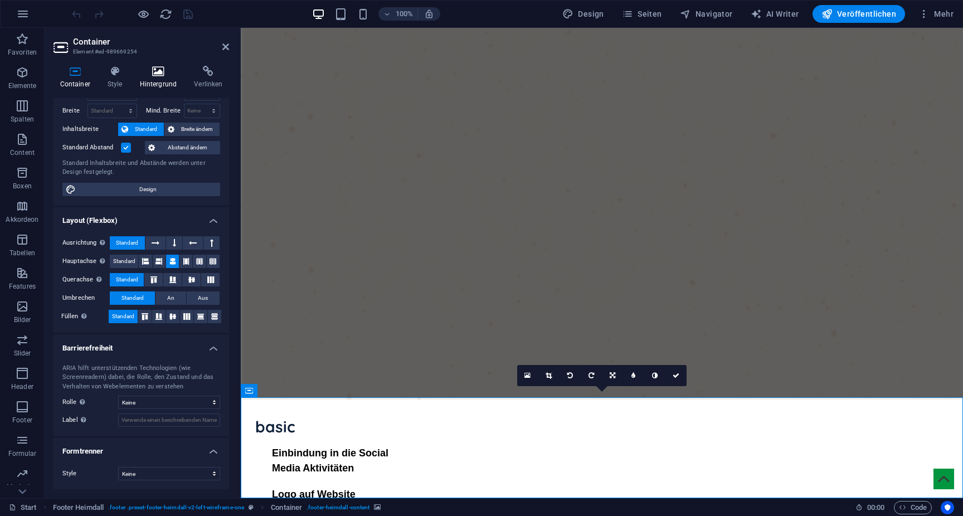
click at [150, 81] on h4 "Hintergrund" at bounding box center [160, 77] width 55 height 23
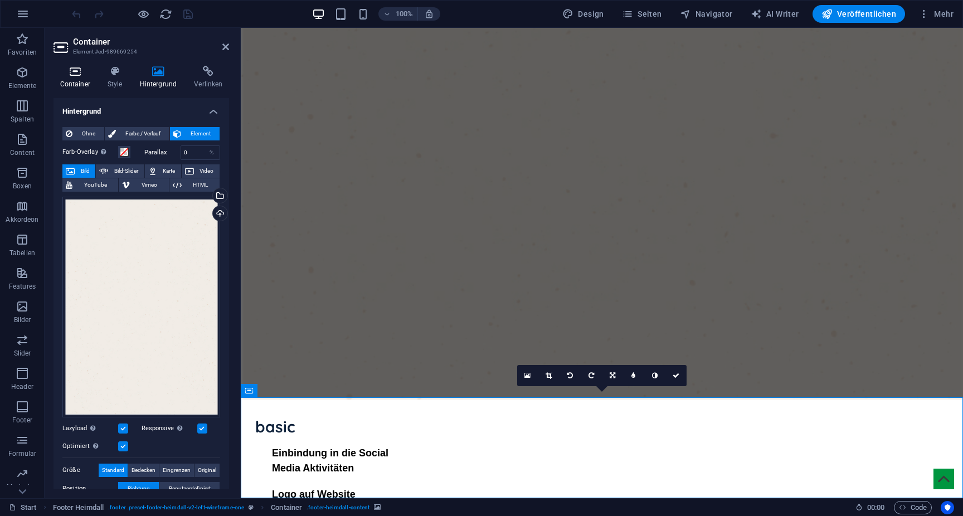
click at [94, 81] on h4 "Container" at bounding box center [77, 77] width 47 height 23
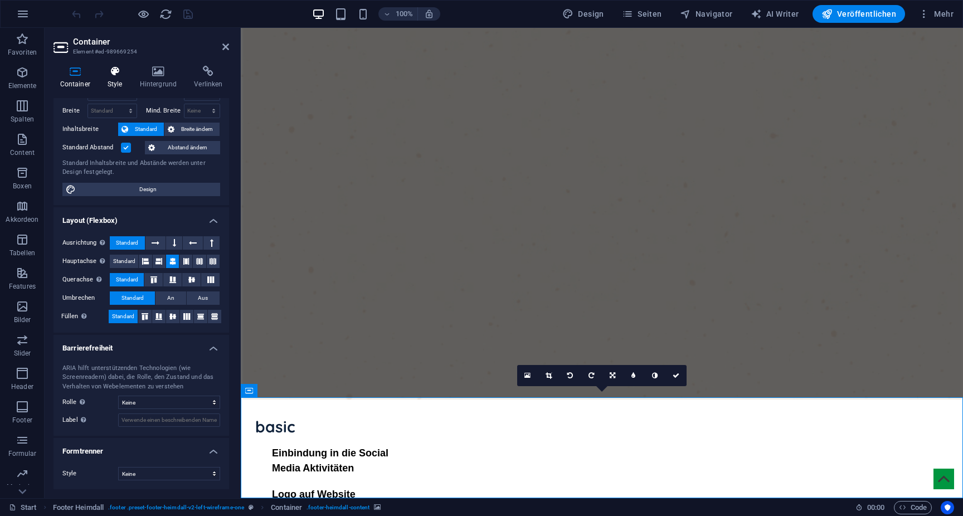
click at [103, 80] on h4 "Style" at bounding box center [117, 77] width 32 height 23
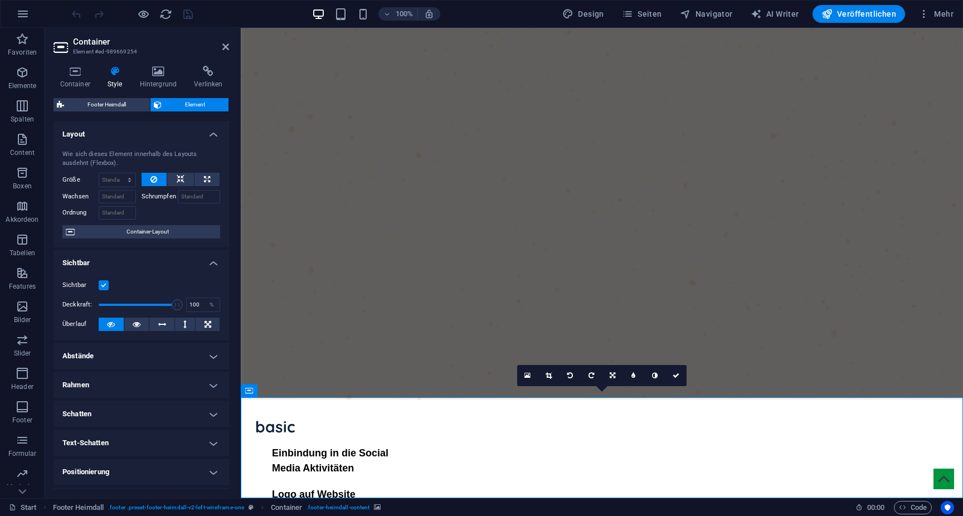
click at [125, 353] on h4 "Abstände" at bounding box center [142, 356] width 176 height 27
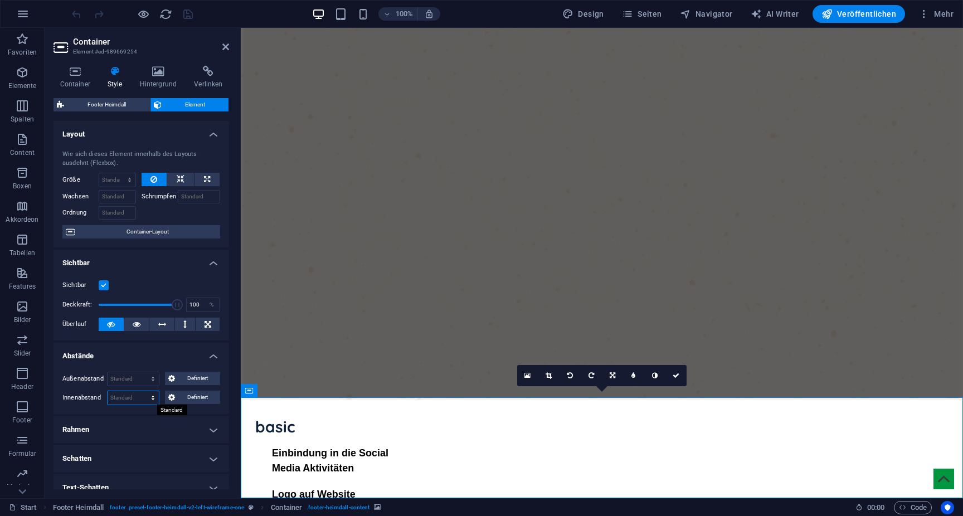
click at [136, 398] on select "Standard px rem % vh vw Definiert" at bounding box center [133, 397] width 51 height 13
select select "px"
click at [142, 391] on select "Standard px rem % vh vw Definiert" at bounding box center [133, 397] width 51 height 13
type input "0"
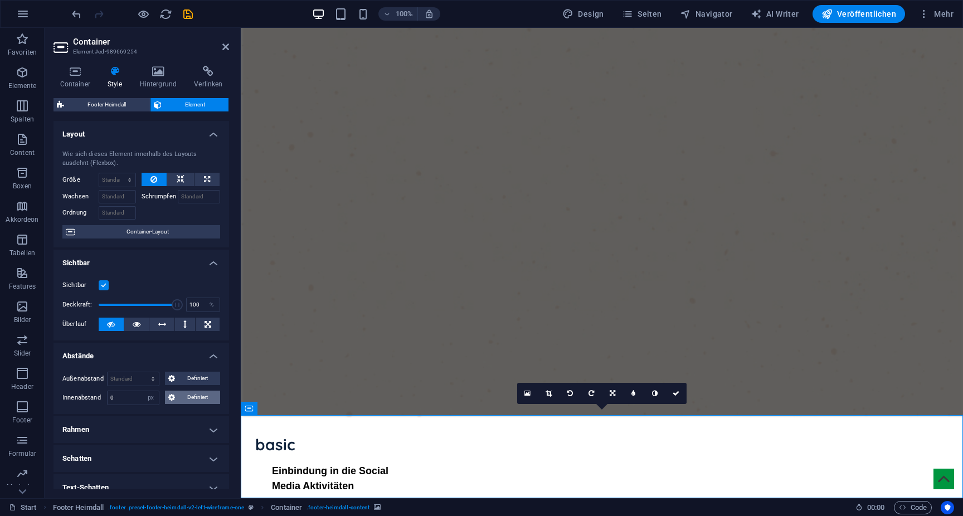
click at [182, 400] on span "Definiert" at bounding box center [197, 397] width 39 height 13
drag, startPoint x: 140, startPoint y: 417, endPoint x: 98, endPoint y: 417, distance: 42.4
click at [98, 417] on div "0 px rem % vh vw 0 px rem % vh vw 0 px rem % vh vw 0 px rem % vh vw" at bounding box center [141, 426] width 158 height 33
type input "20"
select select "DISABLED_OPTION_VALUE"
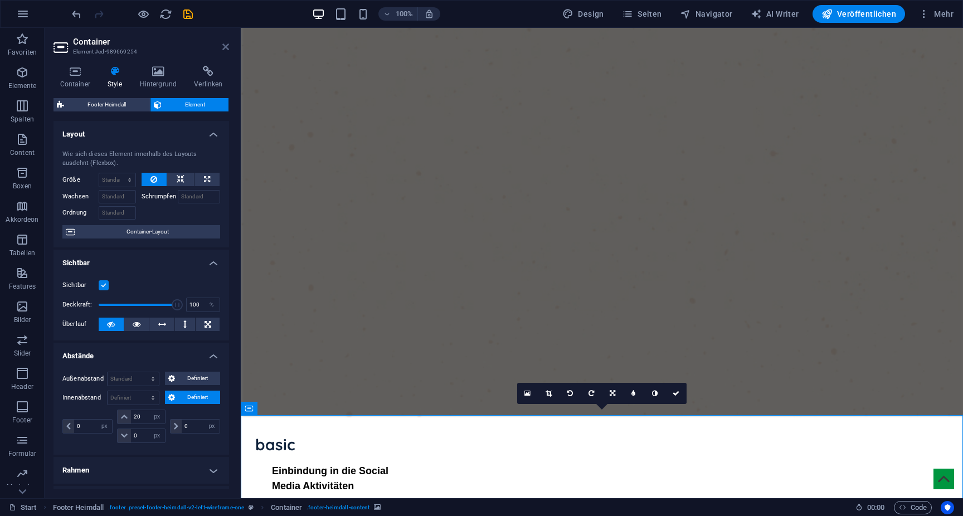
click at [222, 44] on icon at bounding box center [225, 46] width 7 height 9
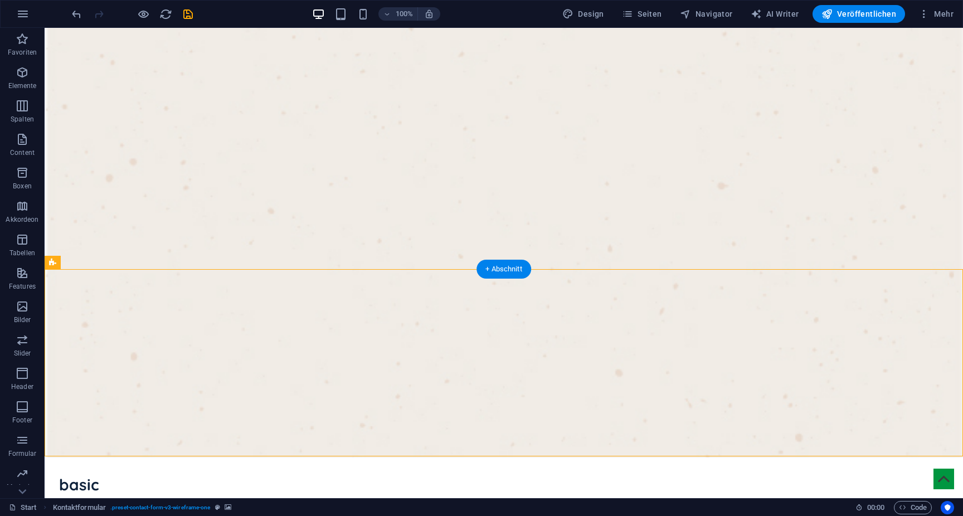
scroll to position [1069, 0]
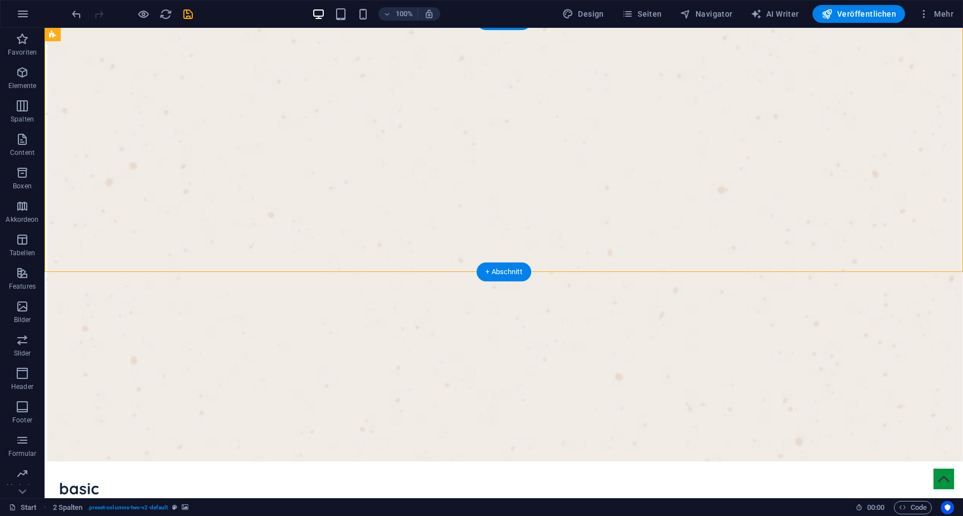
scroll to position [1124, 0]
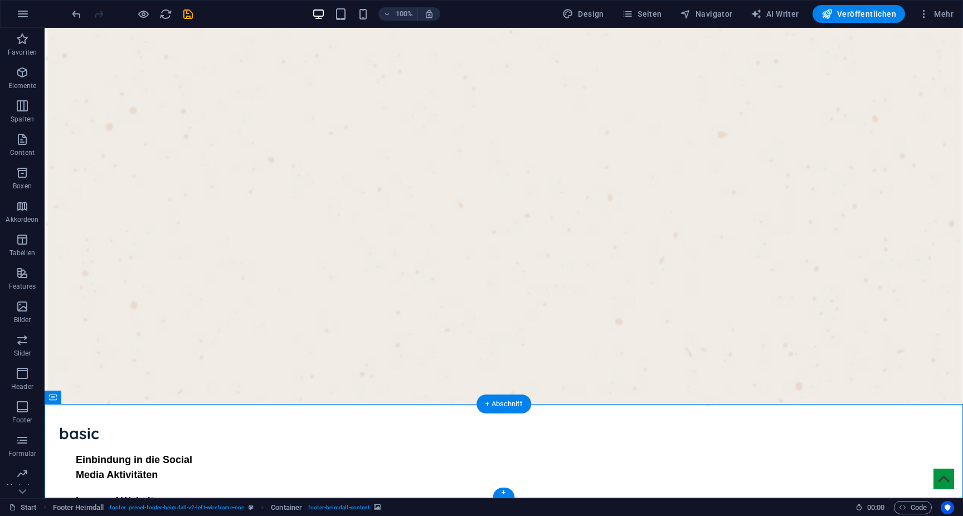
select select "px"
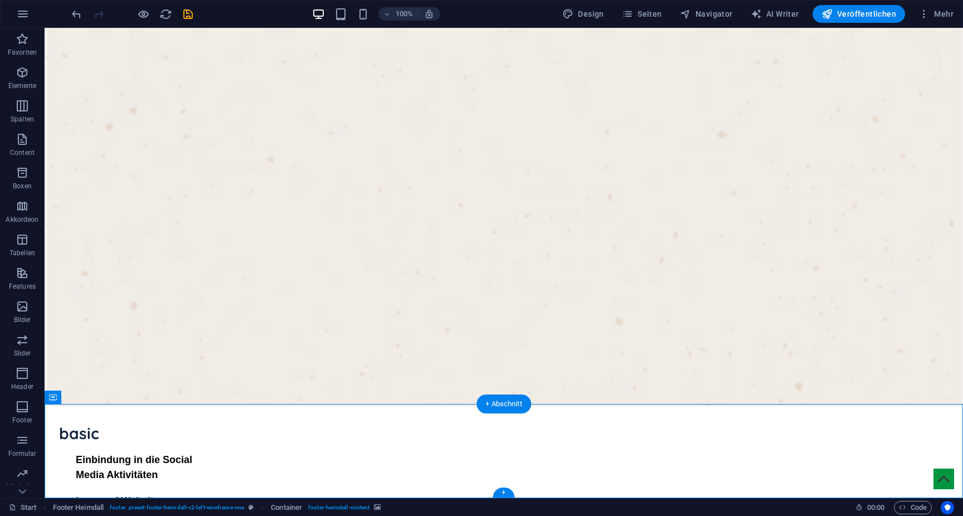
select select "px"
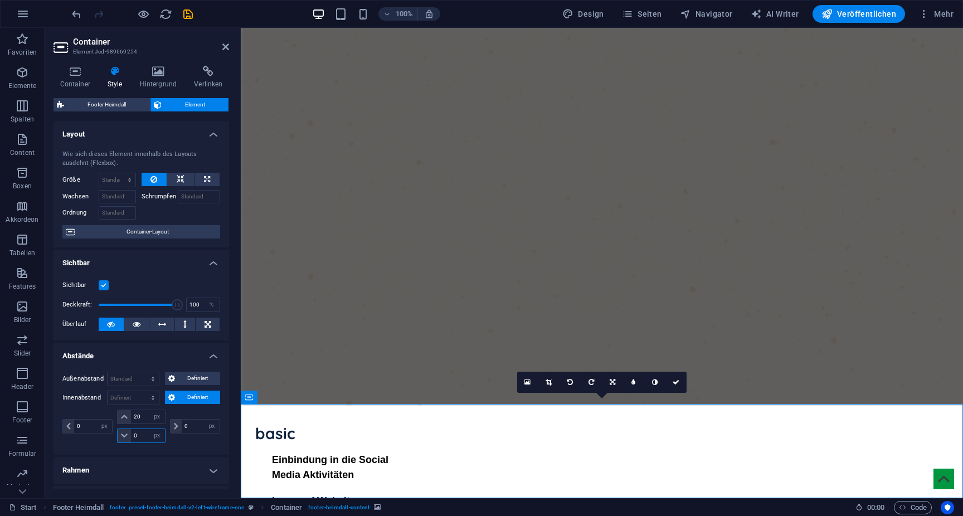
drag, startPoint x: 141, startPoint y: 434, endPoint x: 88, endPoint y: 434, distance: 53.0
click at [88, 434] on div "0 px rem % vh vw 20 px rem % vh vw 0 px rem % vh vw 0 px rem % vh vw" at bounding box center [141, 426] width 158 height 33
type input "20"
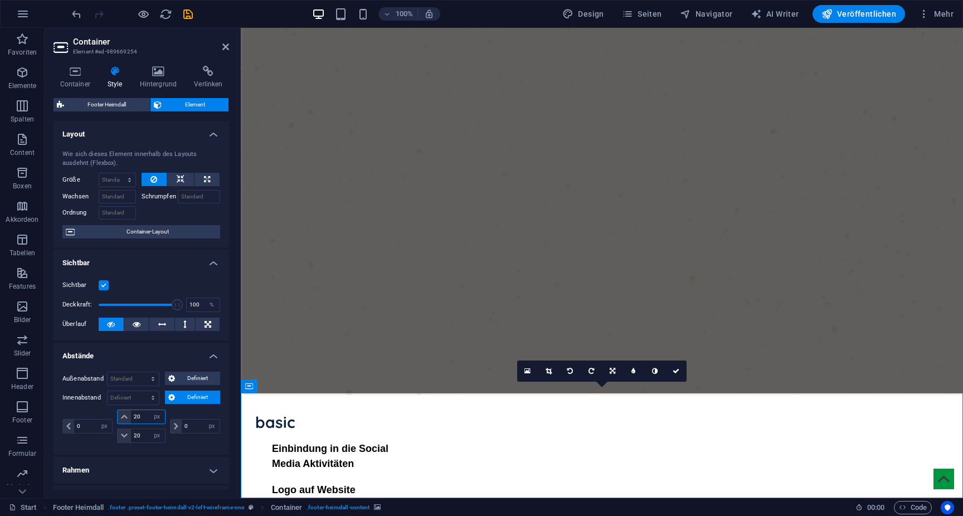
click at [141, 417] on input "20" at bounding box center [147, 416] width 33 height 13
type input "25"
click at [224, 44] on icon at bounding box center [225, 46] width 7 height 9
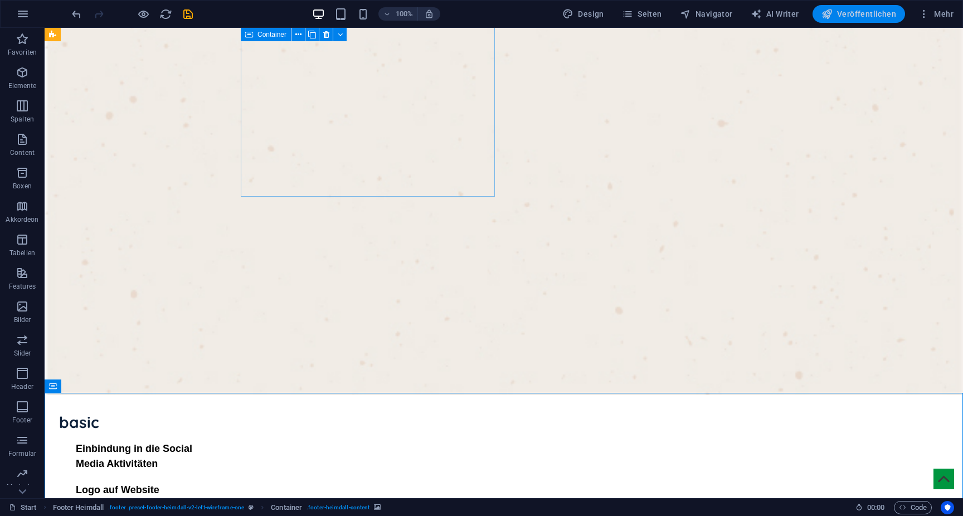
click at [855, 6] on button "Veröffentlichen" at bounding box center [859, 14] width 93 height 18
checkbox input "false"
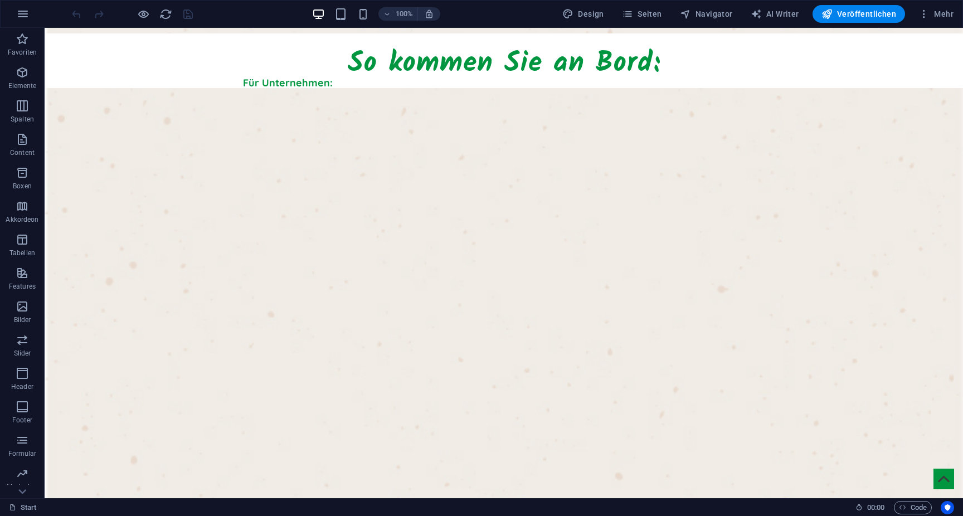
scroll to position [982, 0]
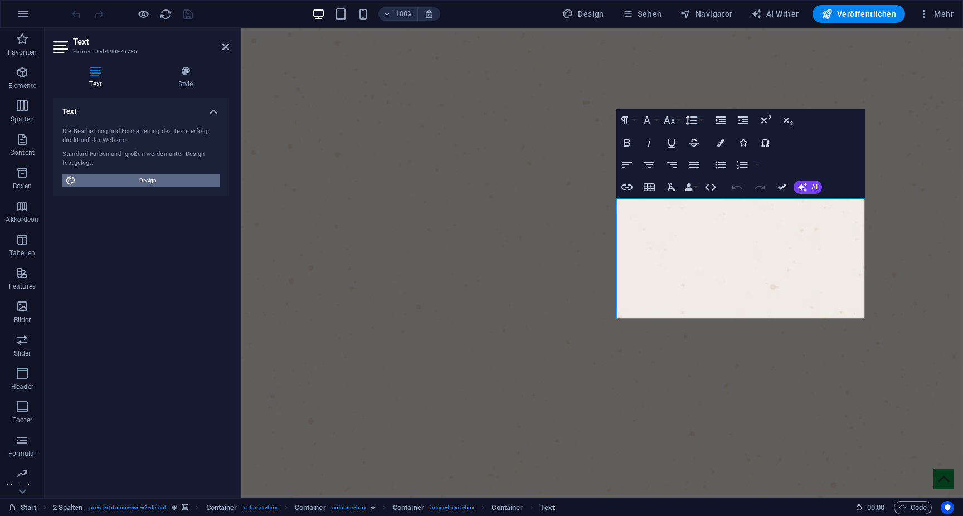
click at [172, 181] on span "Design" at bounding box center [148, 180] width 138 height 13
select select "ease-in-out"
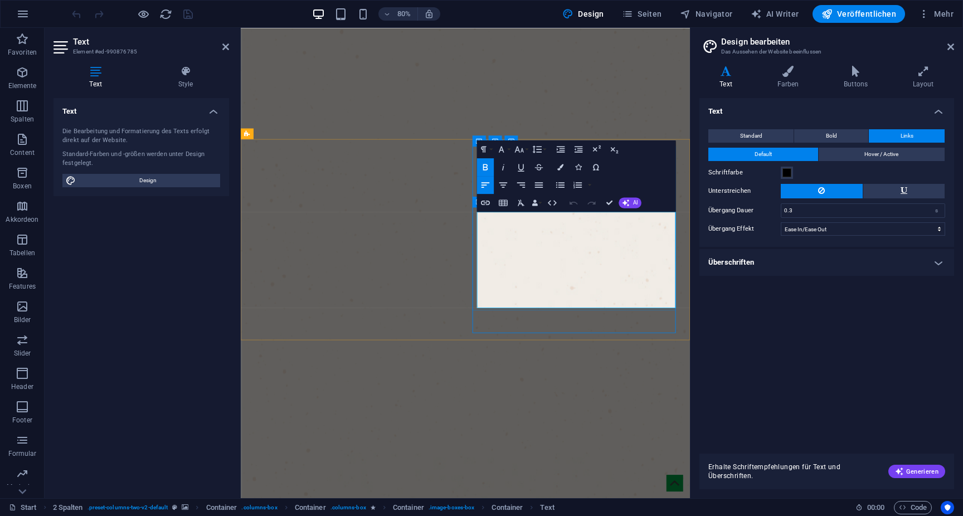
click at [785, 169] on span at bounding box center [787, 172] width 9 height 9
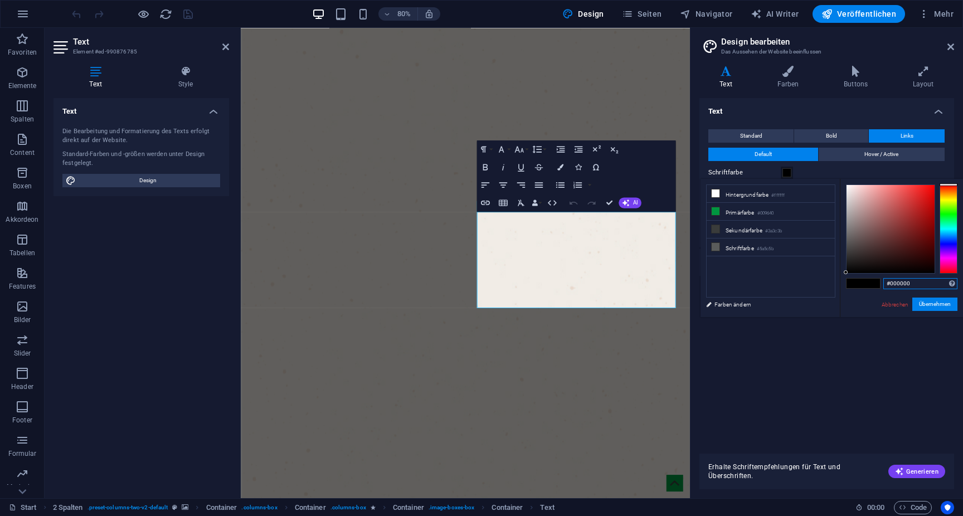
click at [901, 283] on input "#000000" at bounding box center [920, 283] width 74 height 11
paste input "964"
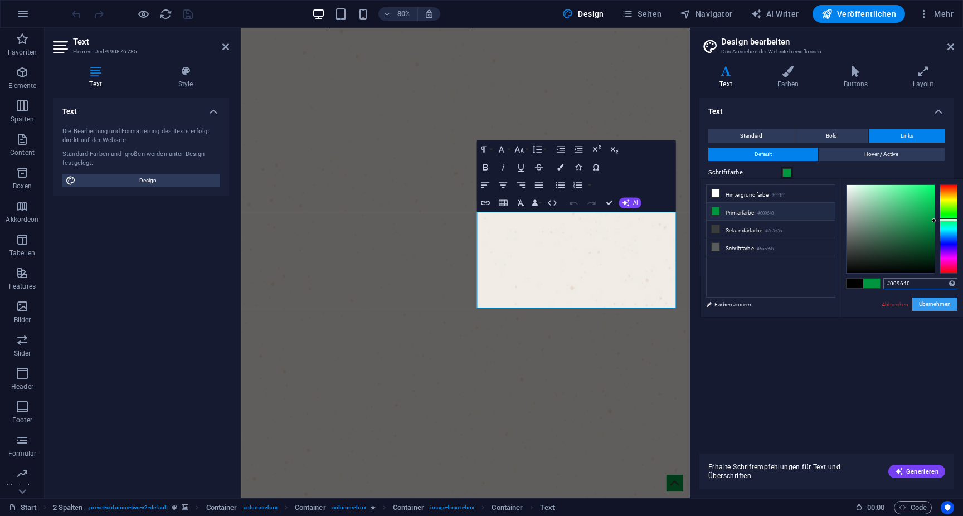
type input "#009640"
click at [950, 305] on button "Übernehmen" at bounding box center [934, 304] width 45 height 13
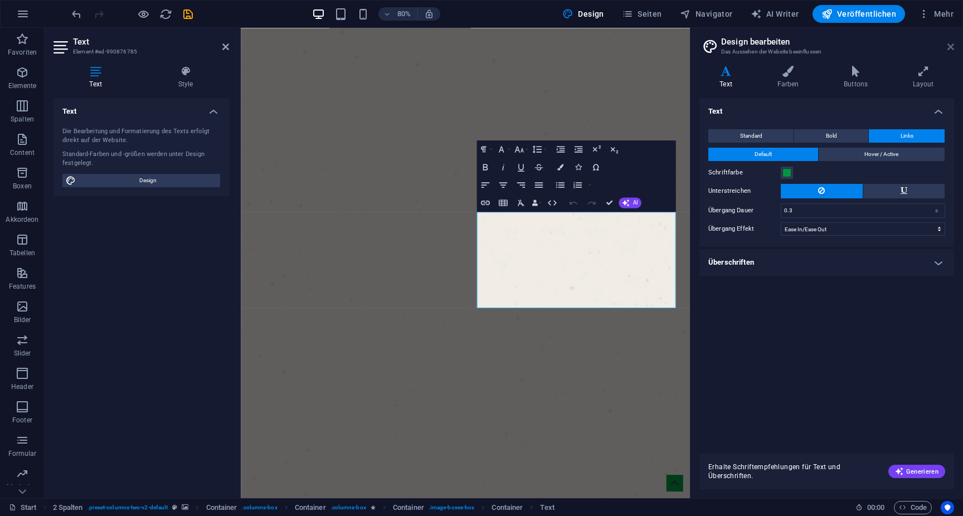
click at [951, 45] on icon at bounding box center [951, 46] width 7 height 9
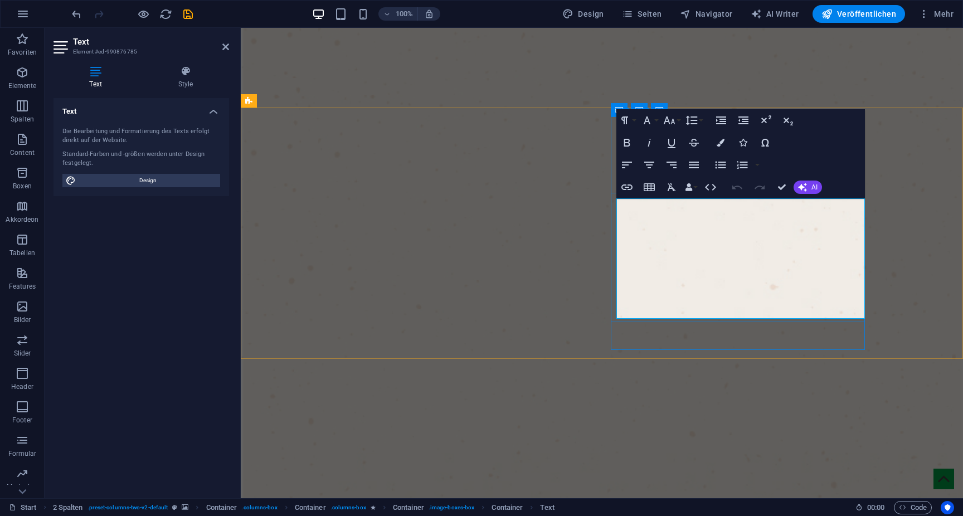
click at [162, 178] on span "Design" at bounding box center [148, 180] width 138 height 13
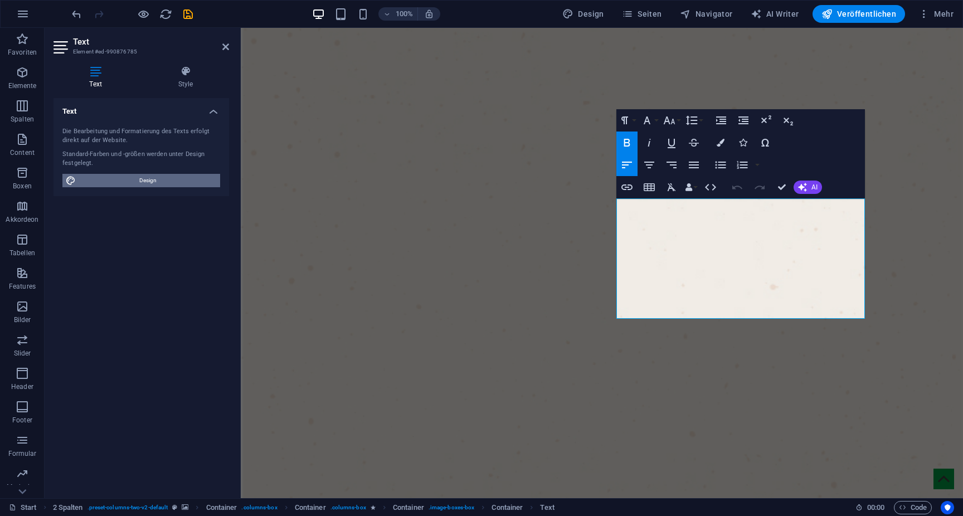
select select "ease-in-out"
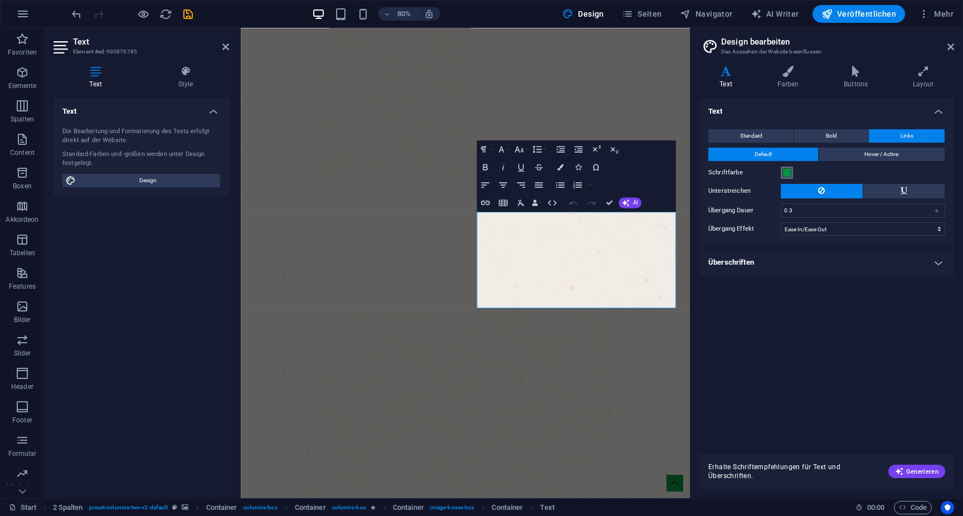
click at [786, 172] on span at bounding box center [787, 172] width 9 height 9
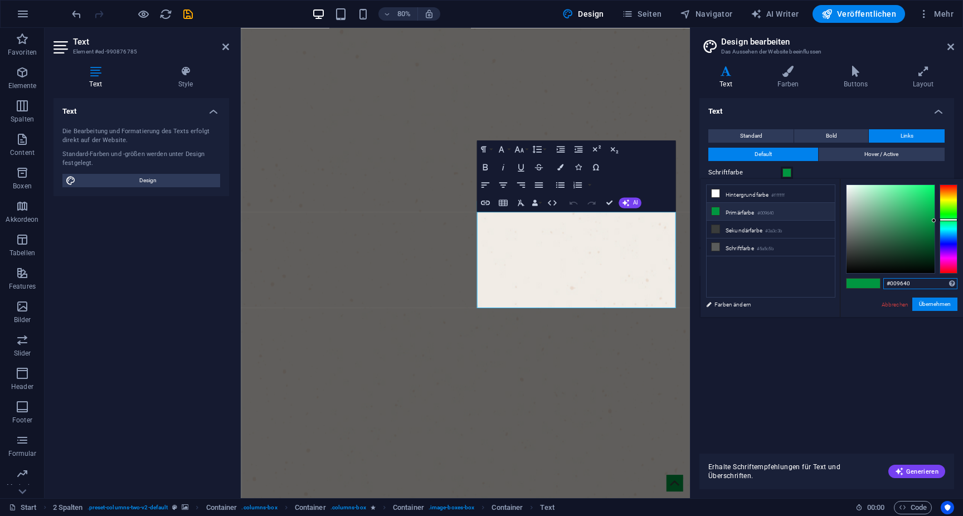
drag, startPoint x: 891, startPoint y: 284, endPoint x: 963, endPoint y: 284, distance: 71.9
click at [963, 284] on div "#009640 Unterstützte Formate: #0852ed rgb(8, 82, 237) rgba(8, 82, 237, 90%) hsv…" at bounding box center [901, 329] width 123 height 300
type input "#000000"
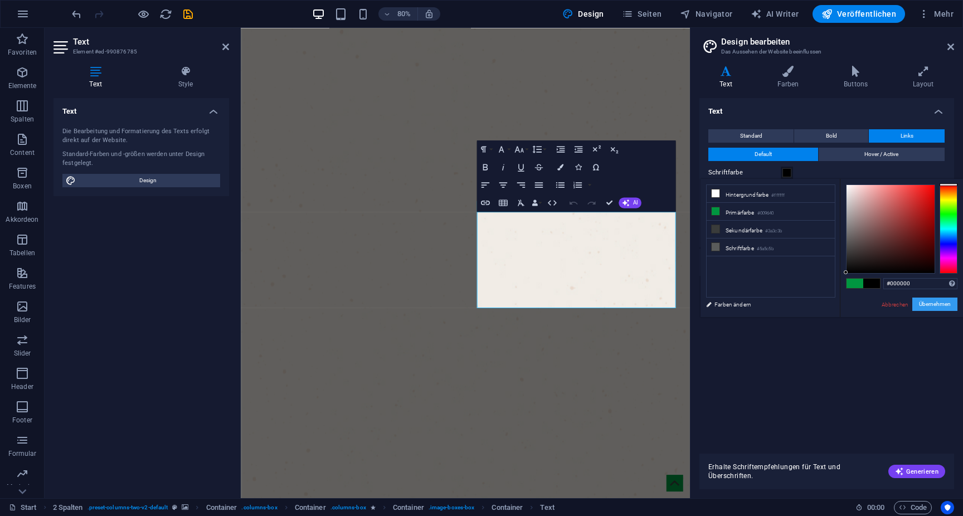
click at [935, 302] on button "Übernehmen" at bounding box center [934, 304] width 45 height 13
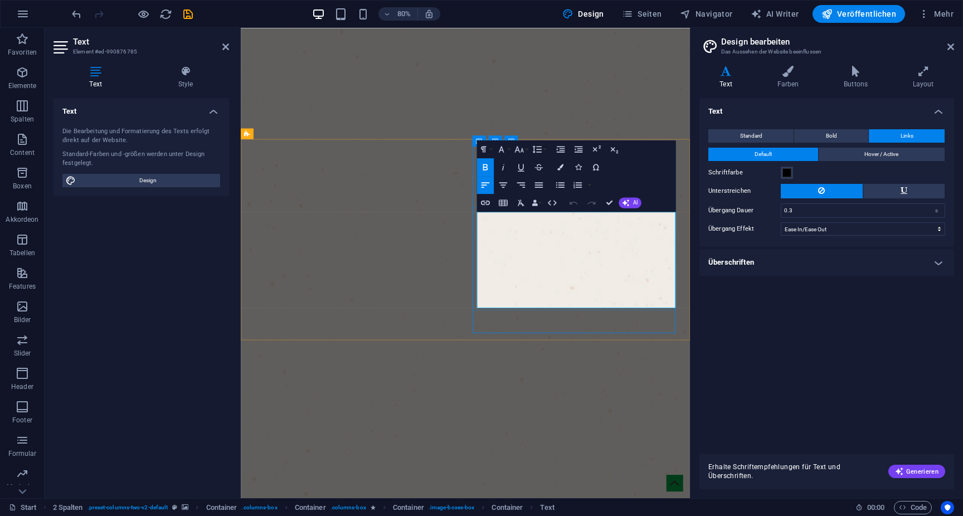
click at [957, 47] on aside "Design bearbeiten Das Aussehen der Website beeinflussen Varianten Text Farben B…" at bounding box center [826, 263] width 273 height 470
click at [955, 47] on aside "Design bearbeiten Das Aussehen der Website beeinflussen Varianten Text Farben B…" at bounding box center [826, 263] width 273 height 470
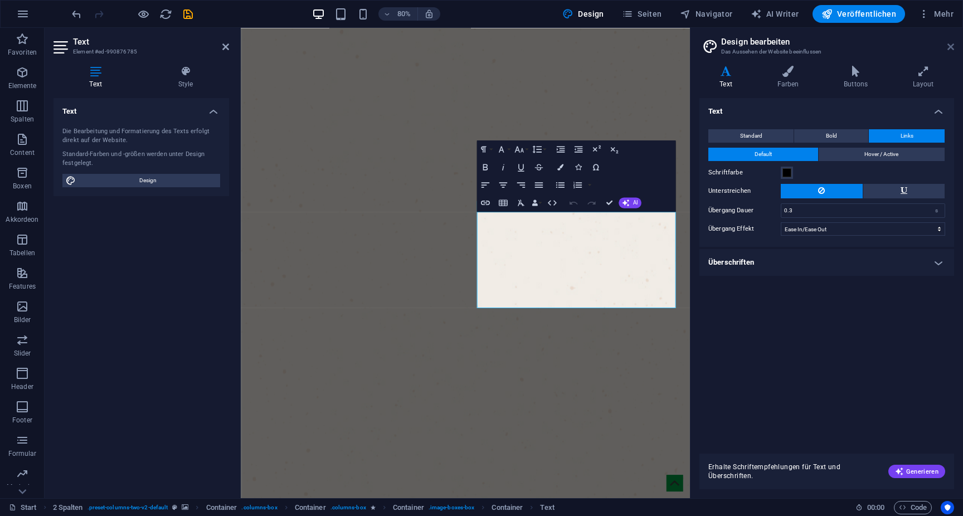
click at [951, 47] on icon at bounding box center [951, 46] width 7 height 9
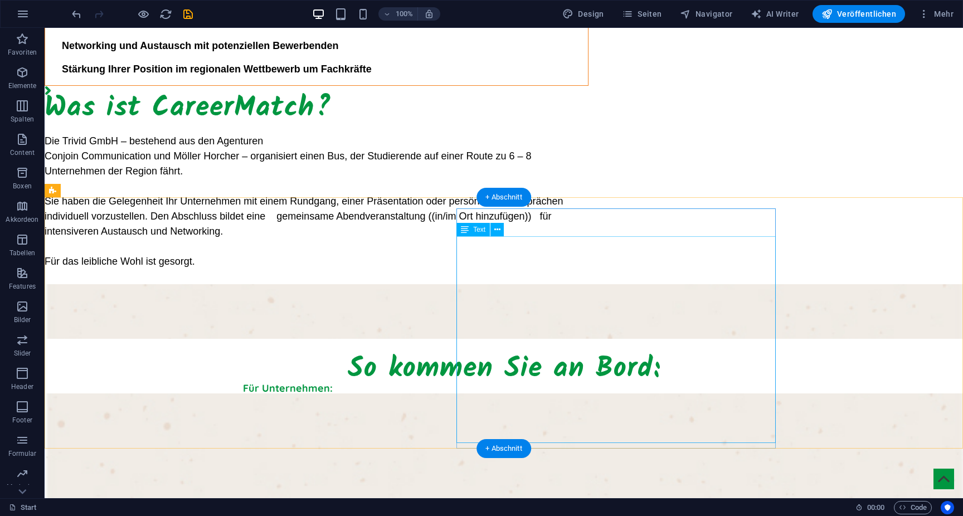
scroll to position [1138, 0]
